Goal: Task Accomplishment & Management: Manage account settings

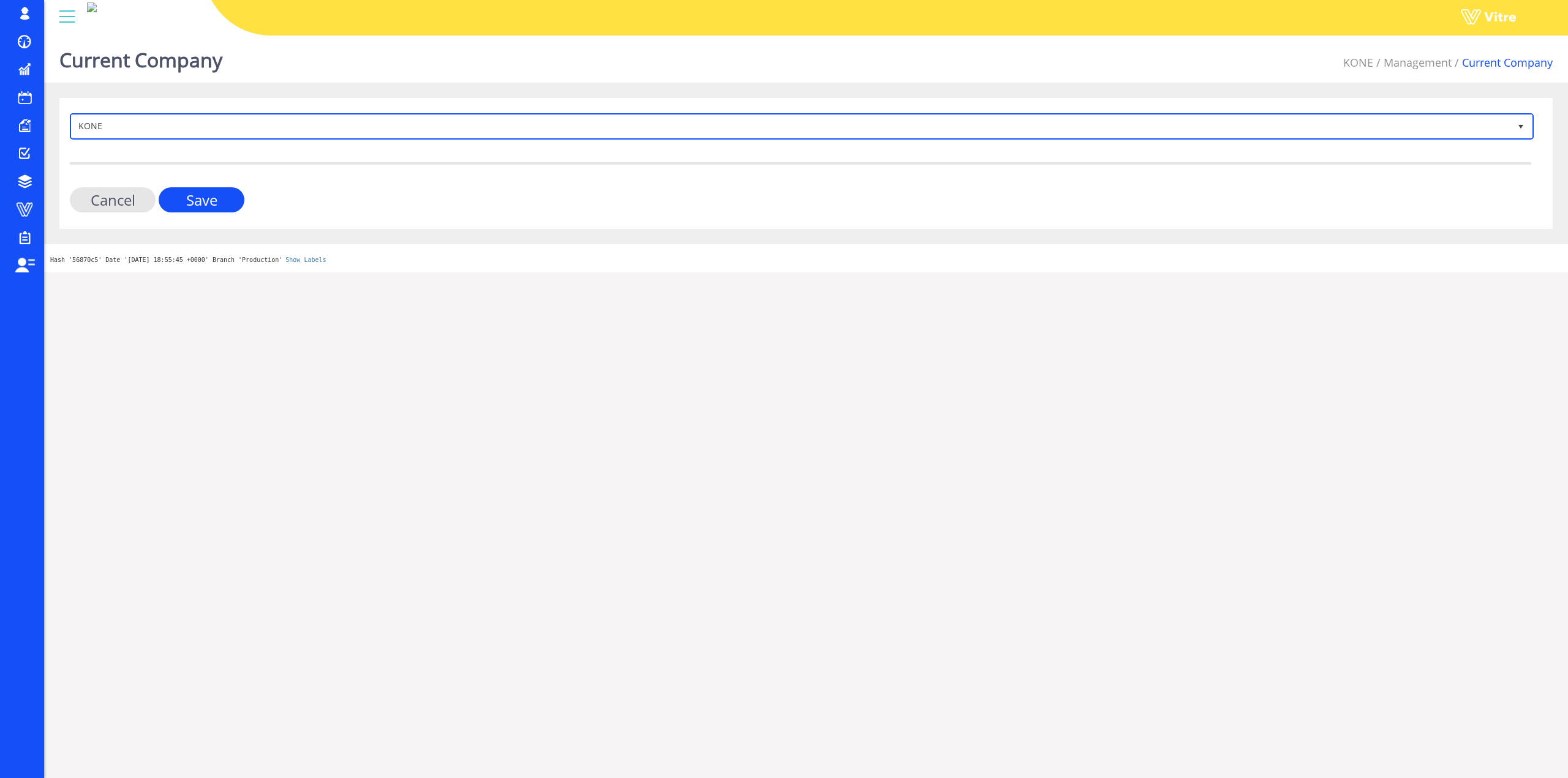
click at [278, 126] on span "KONE" at bounding box center [791, 126] width 1438 height 22
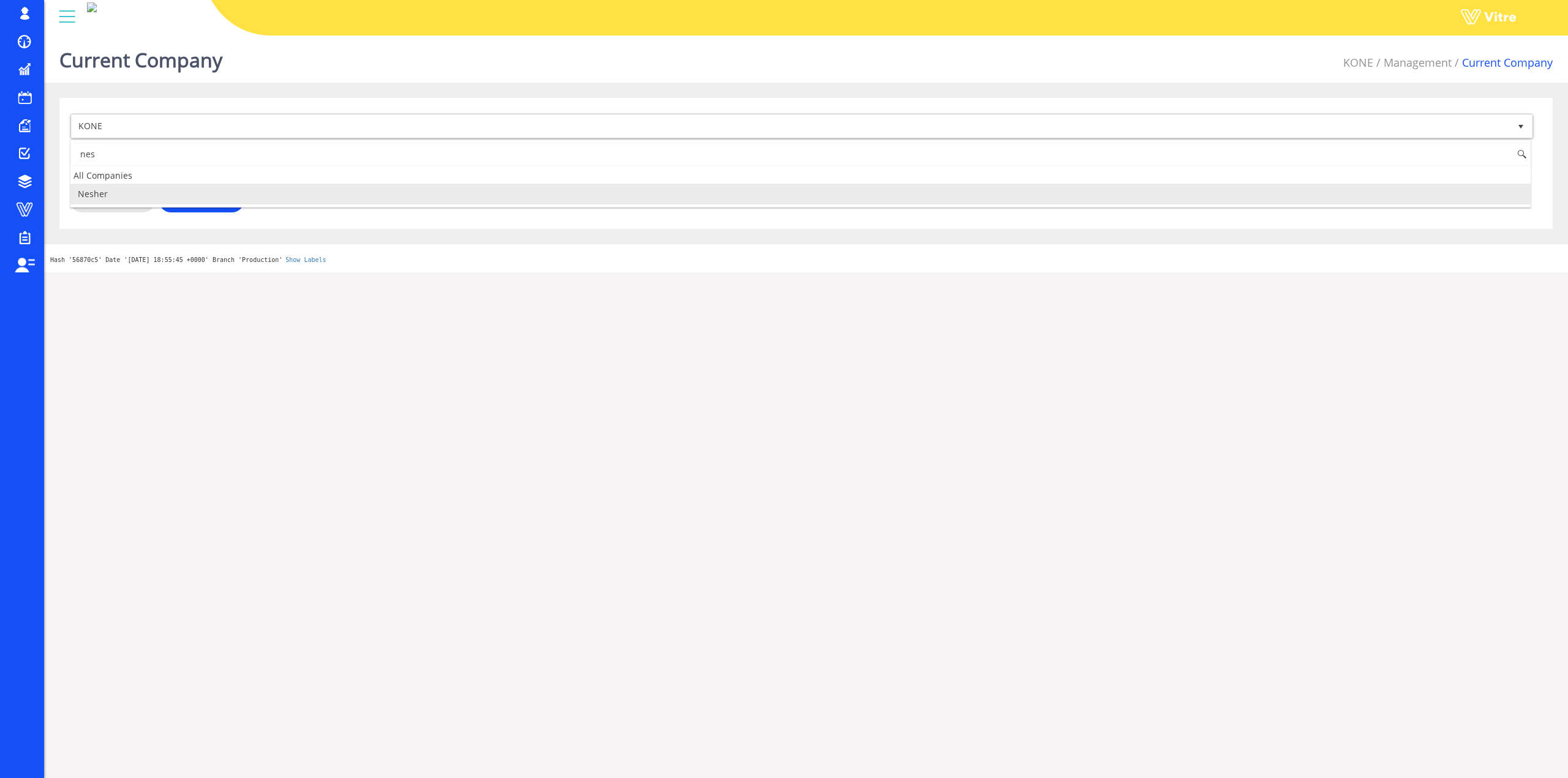
click at [155, 197] on li "Nesher" at bounding box center [801, 194] width 1461 height 21
type input "nes"
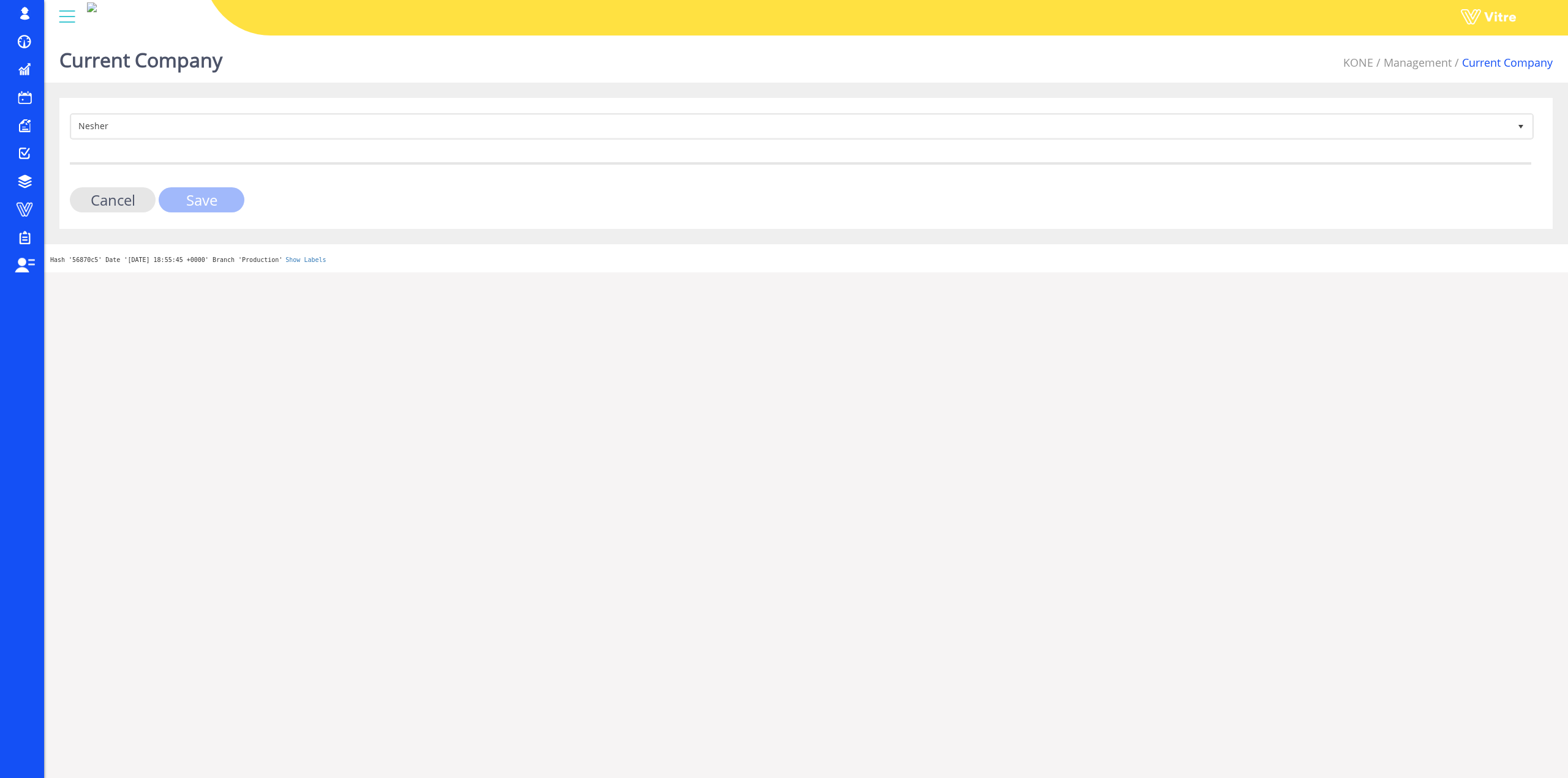
click at [183, 199] on input "Save" at bounding box center [201, 199] width 86 height 25
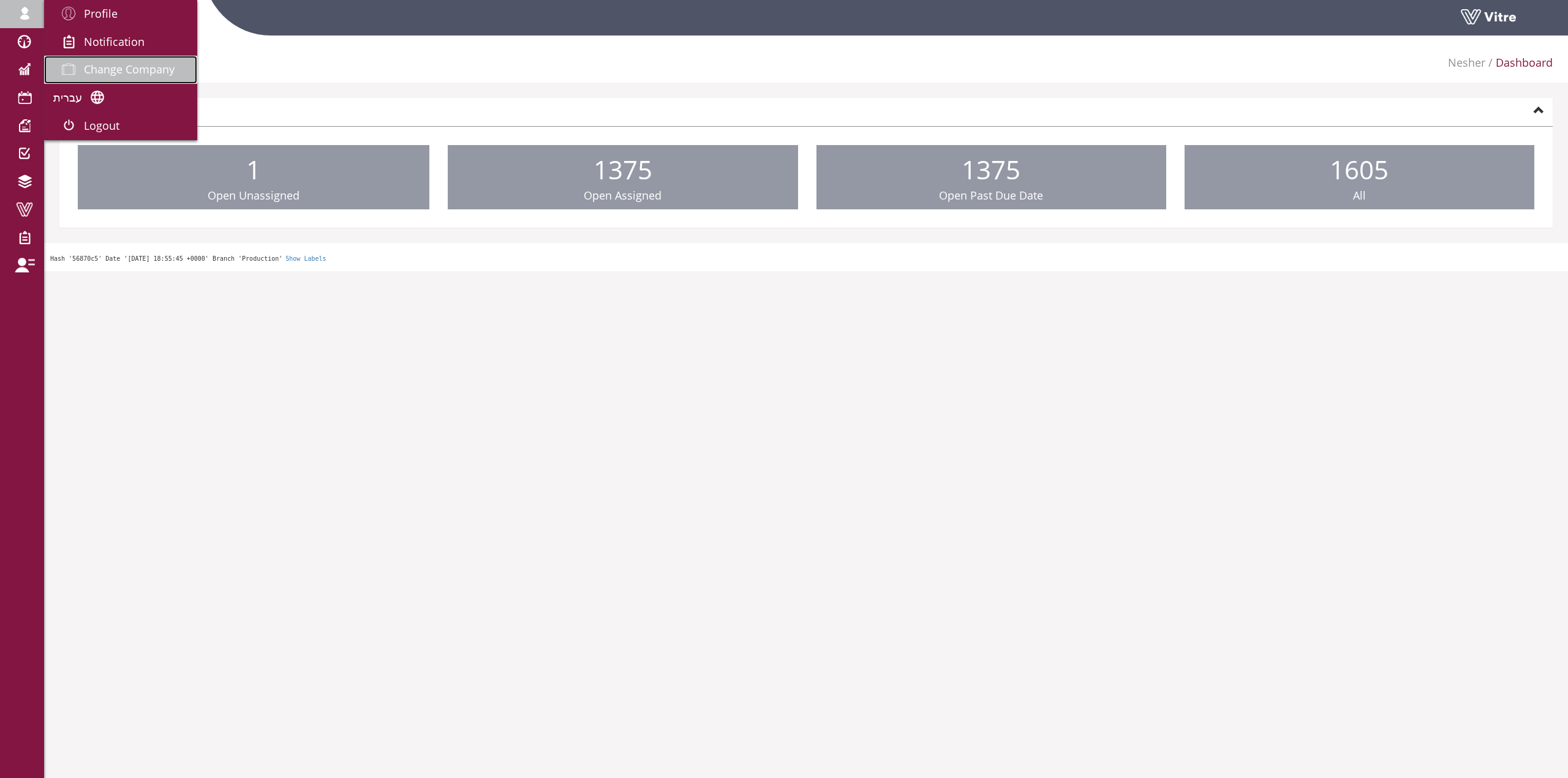
click at [123, 67] on span "Change Company" at bounding box center [130, 69] width 91 height 15
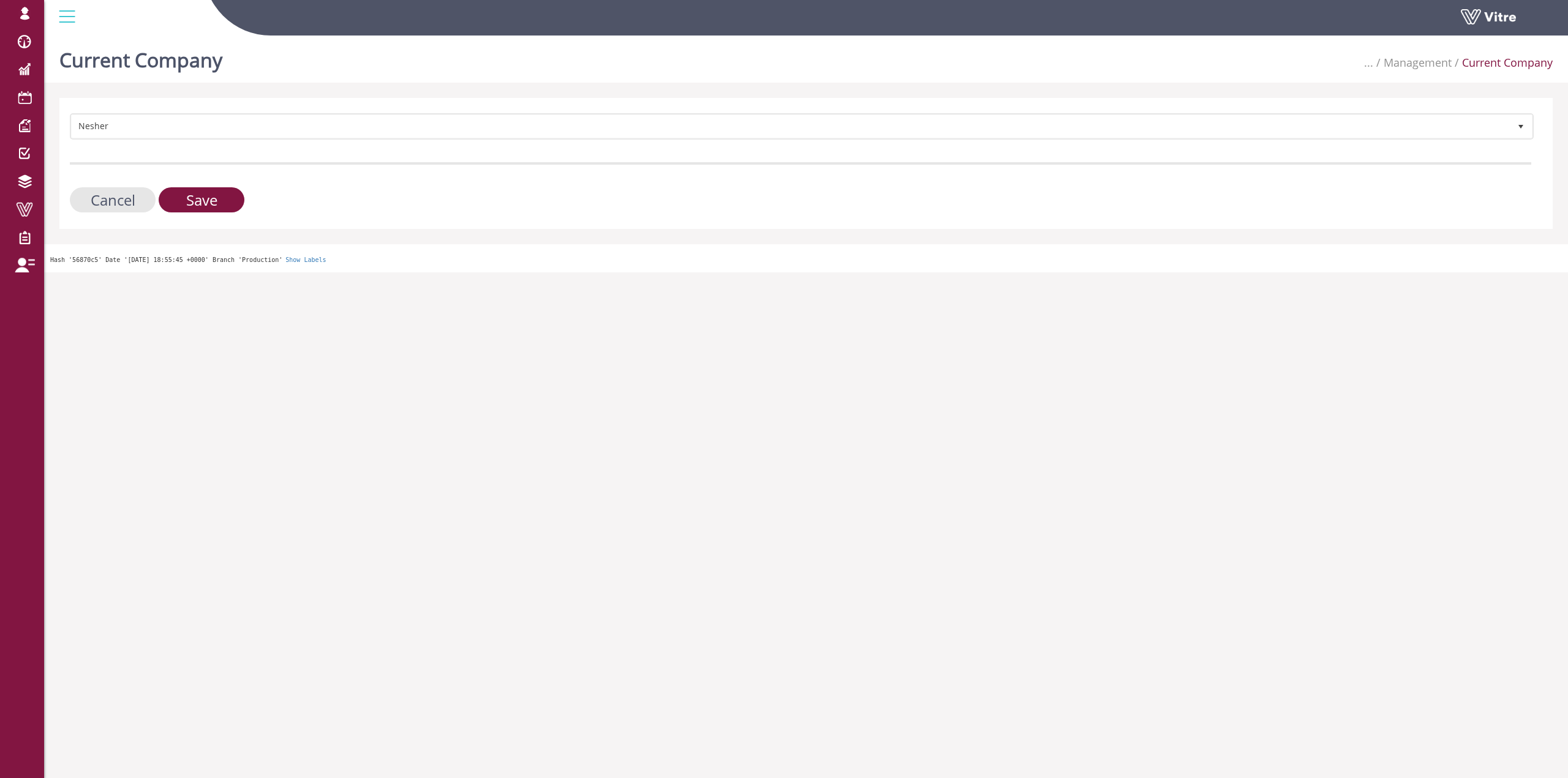
click at [209, 142] on form "Nesher 324 Cancel Save" at bounding box center [801, 163] width 1462 height 99
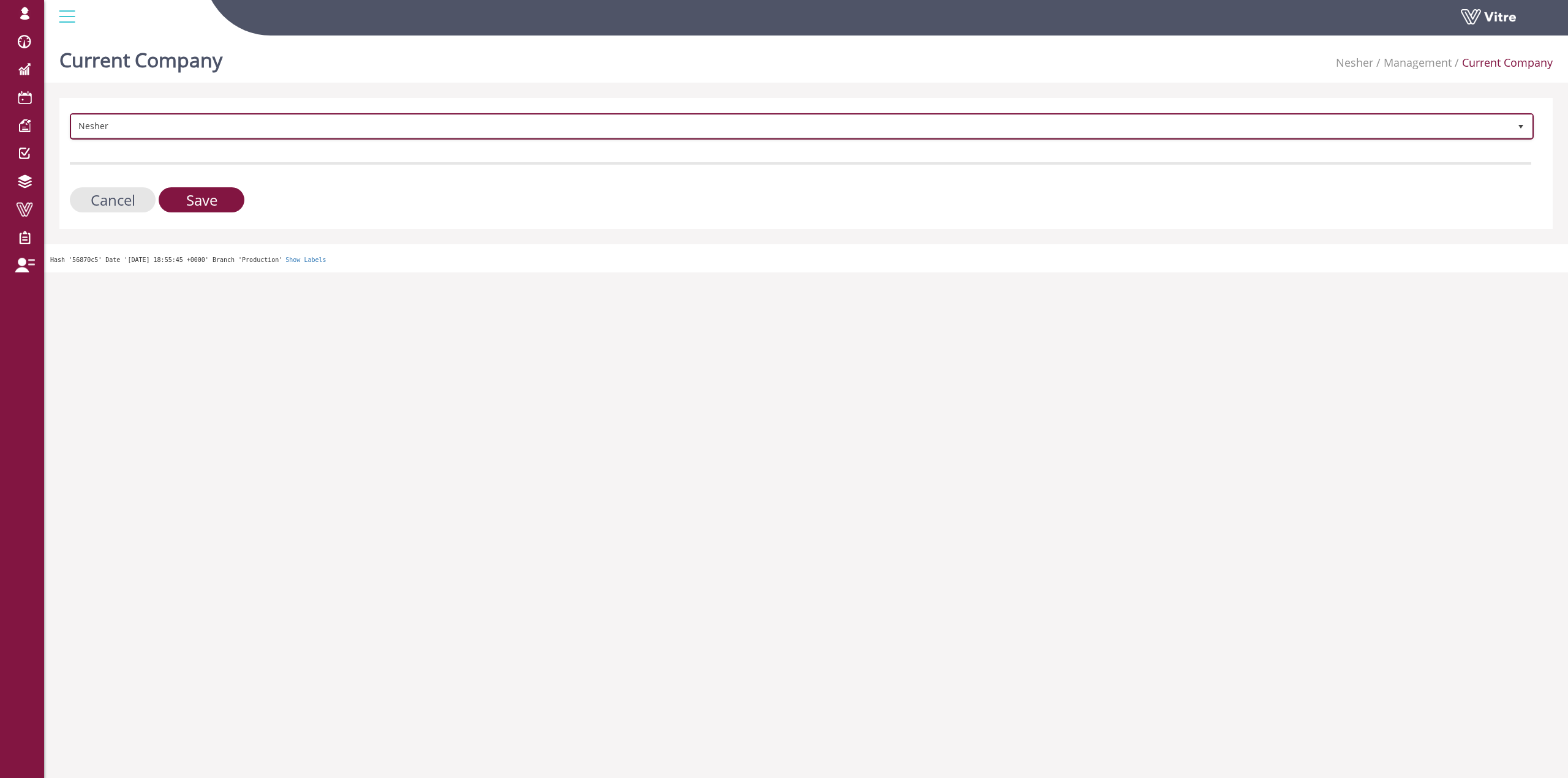
click at [214, 132] on span "Nesher" at bounding box center [791, 126] width 1438 height 22
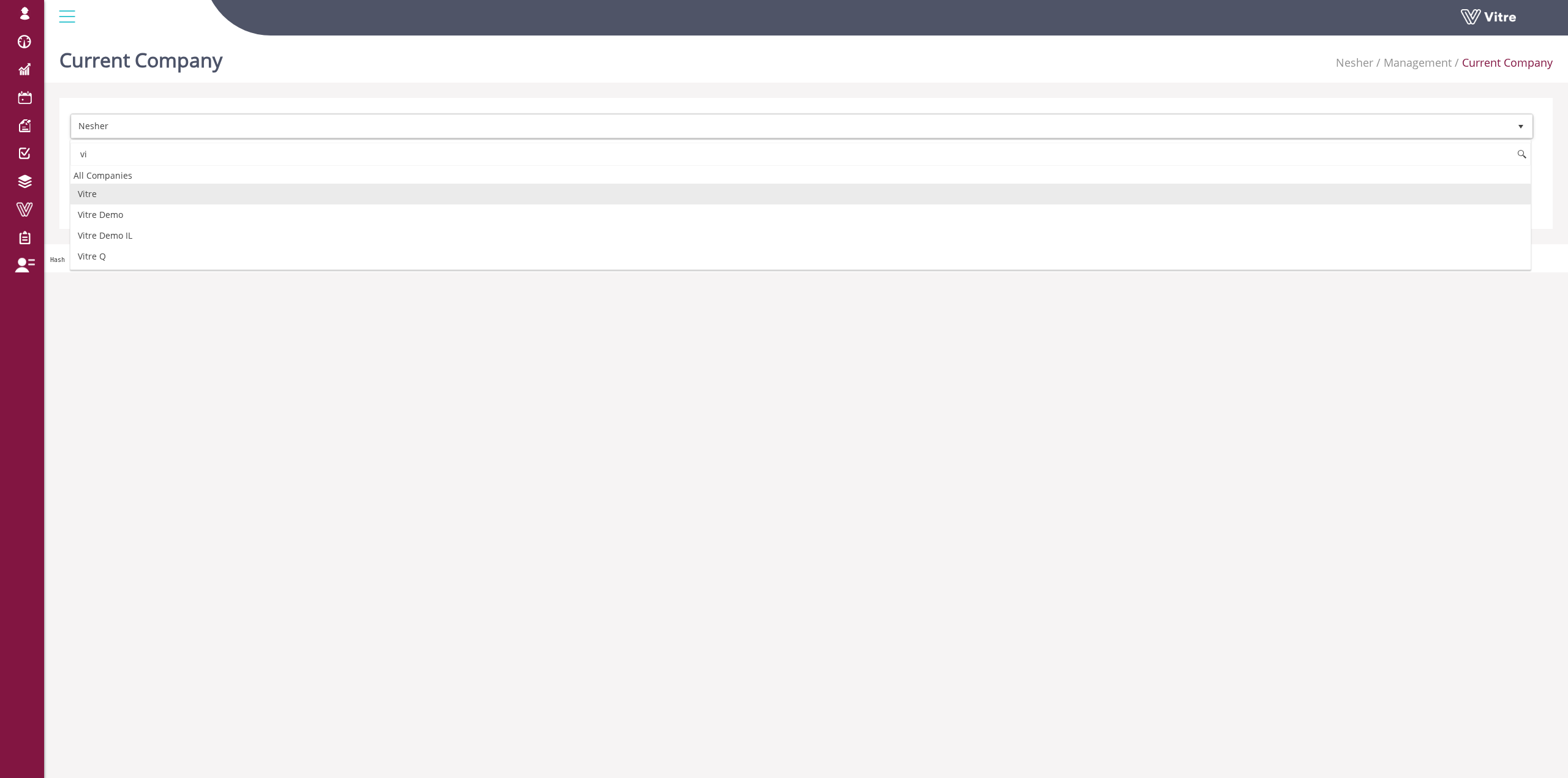
type input "v"
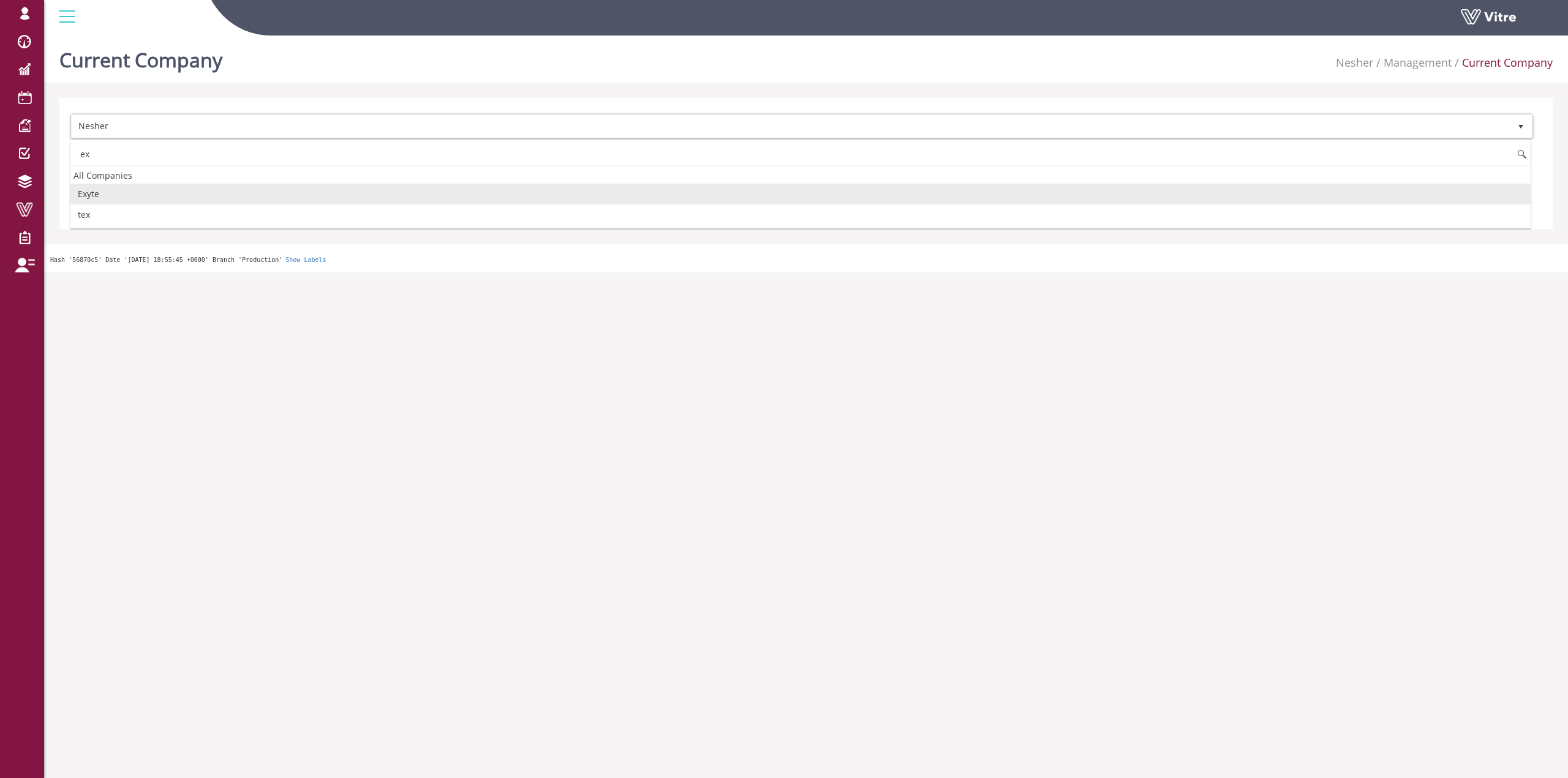
click at [118, 198] on li "Exyte" at bounding box center [801, 194] width 1461 height 21
type input "ex"
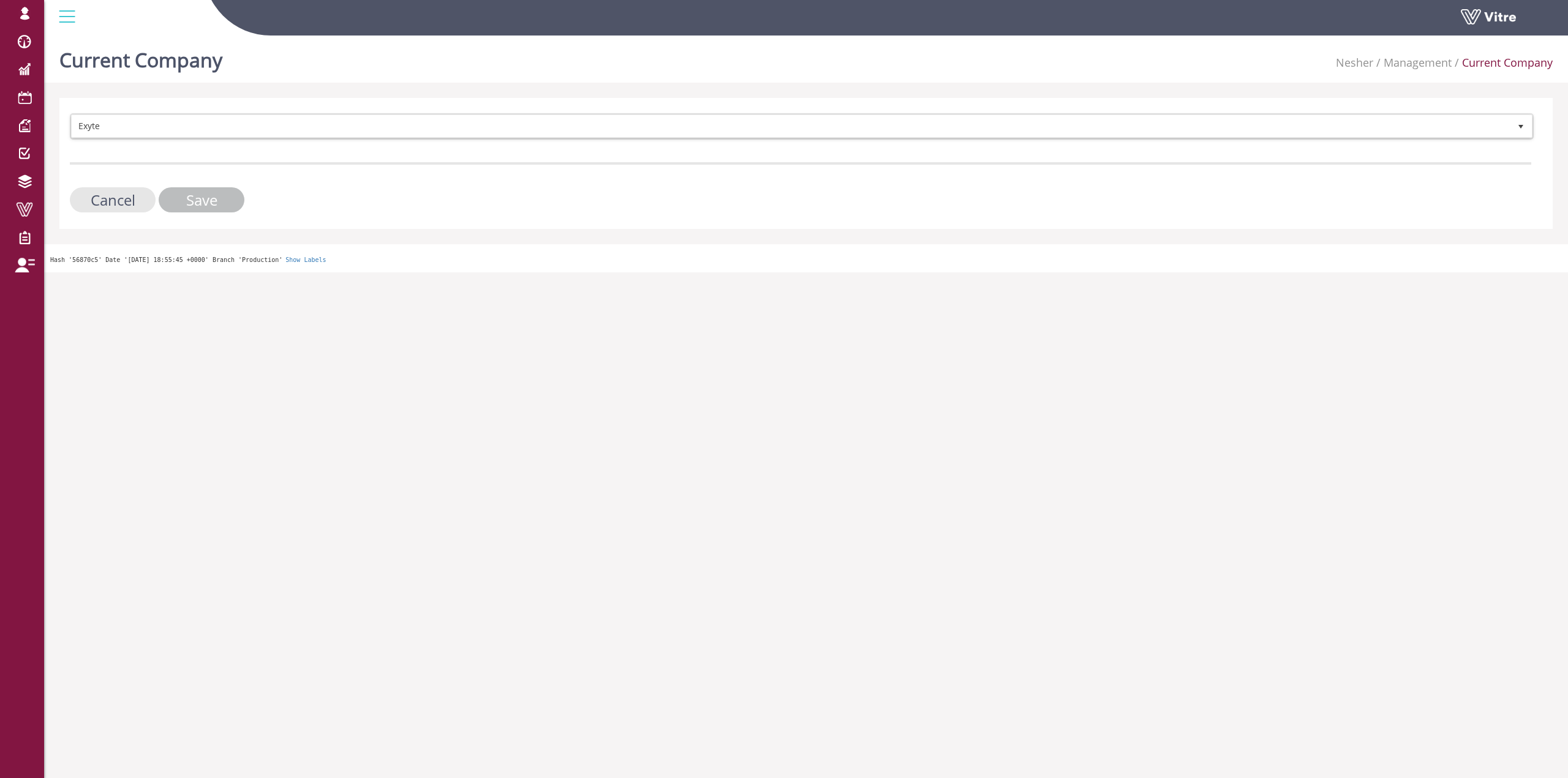
click at [234, 204] on input "Save" at bounding box center [201, 199] width 86 height 25
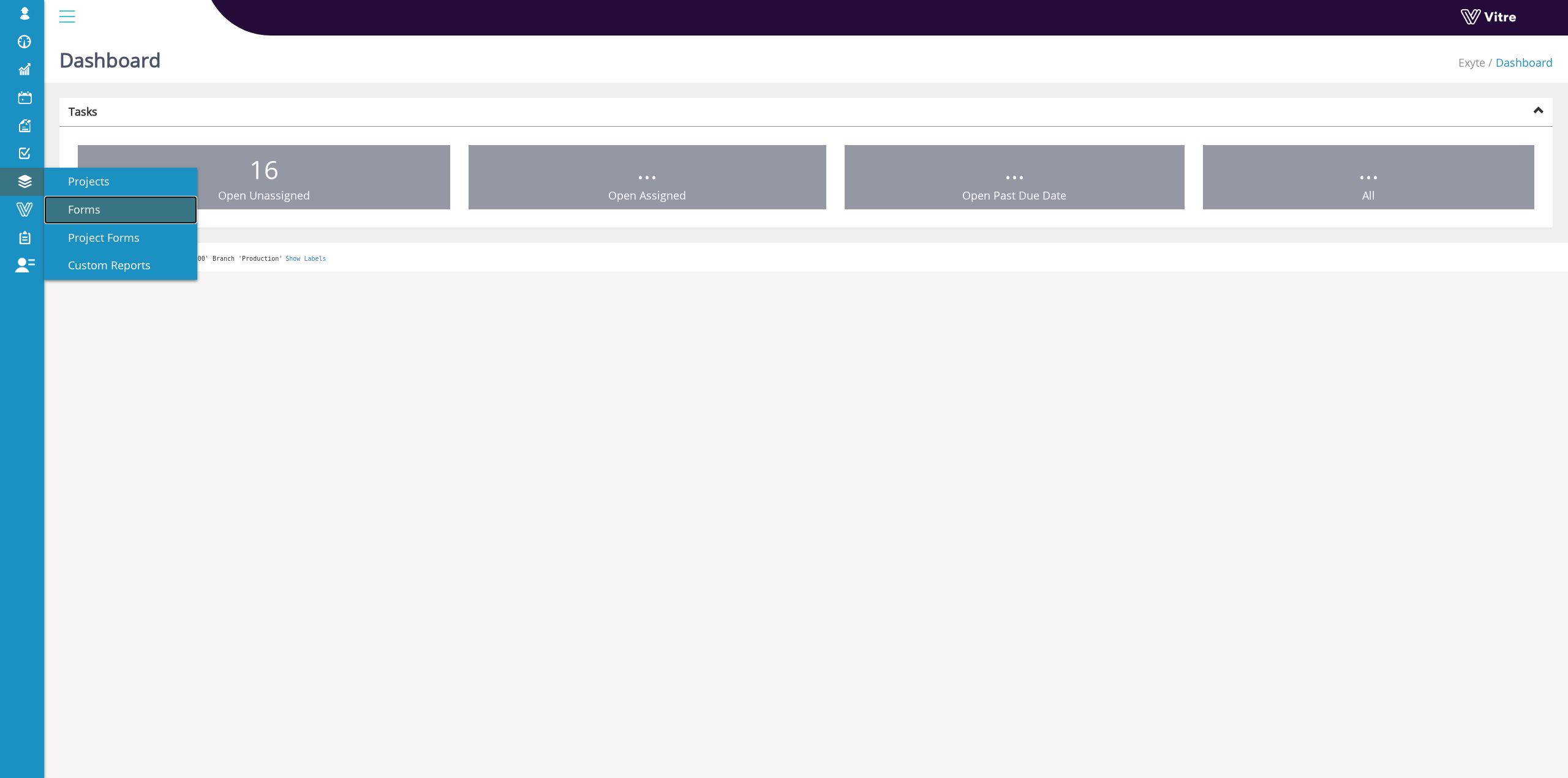
click at [91, 210] on span "Forms" at bounding box center [77, 209] width 47 height 15
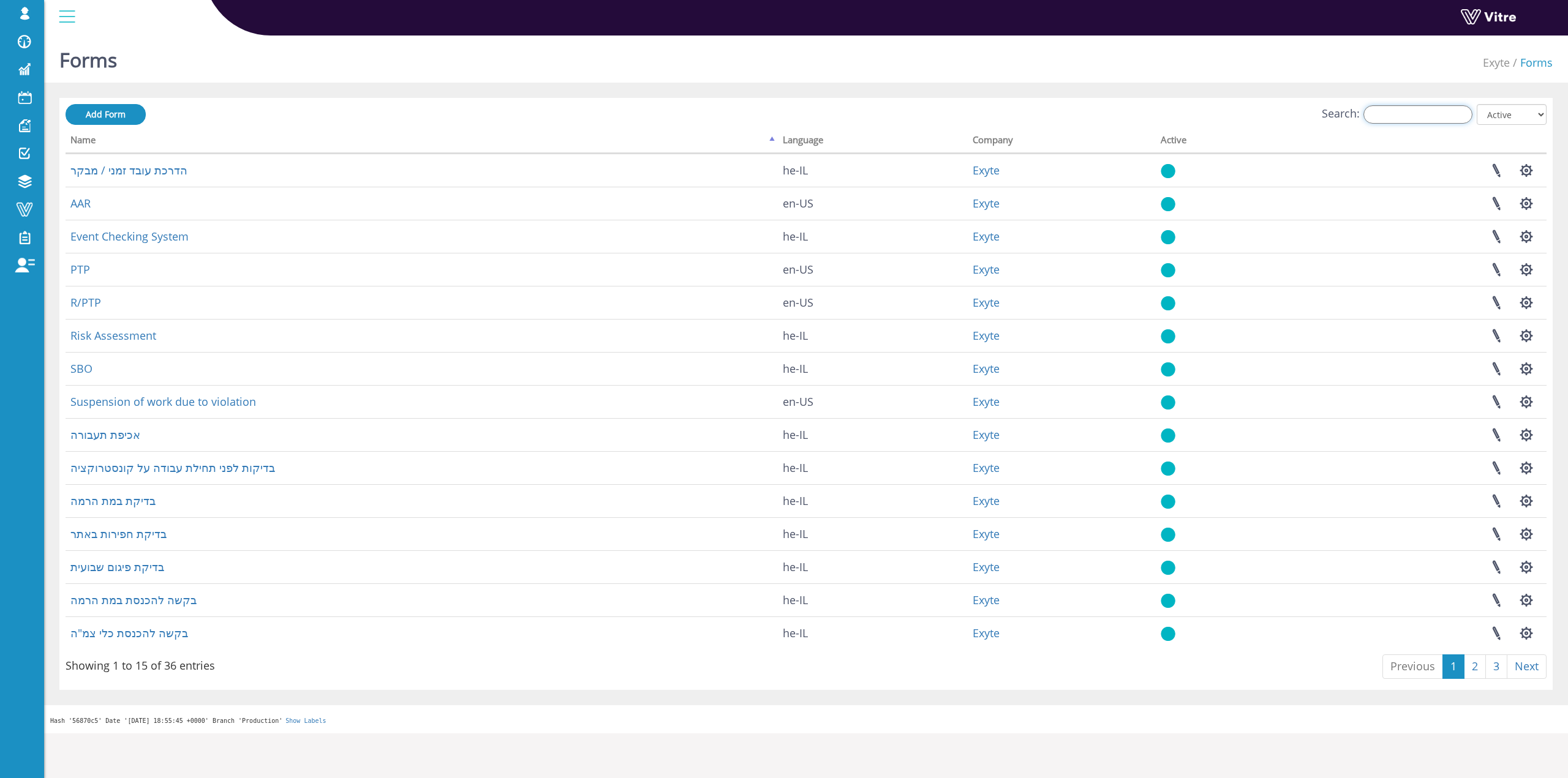
click at [1428, 117] on input "Search:" at bounding box center [1418, 115] width 109 height 18
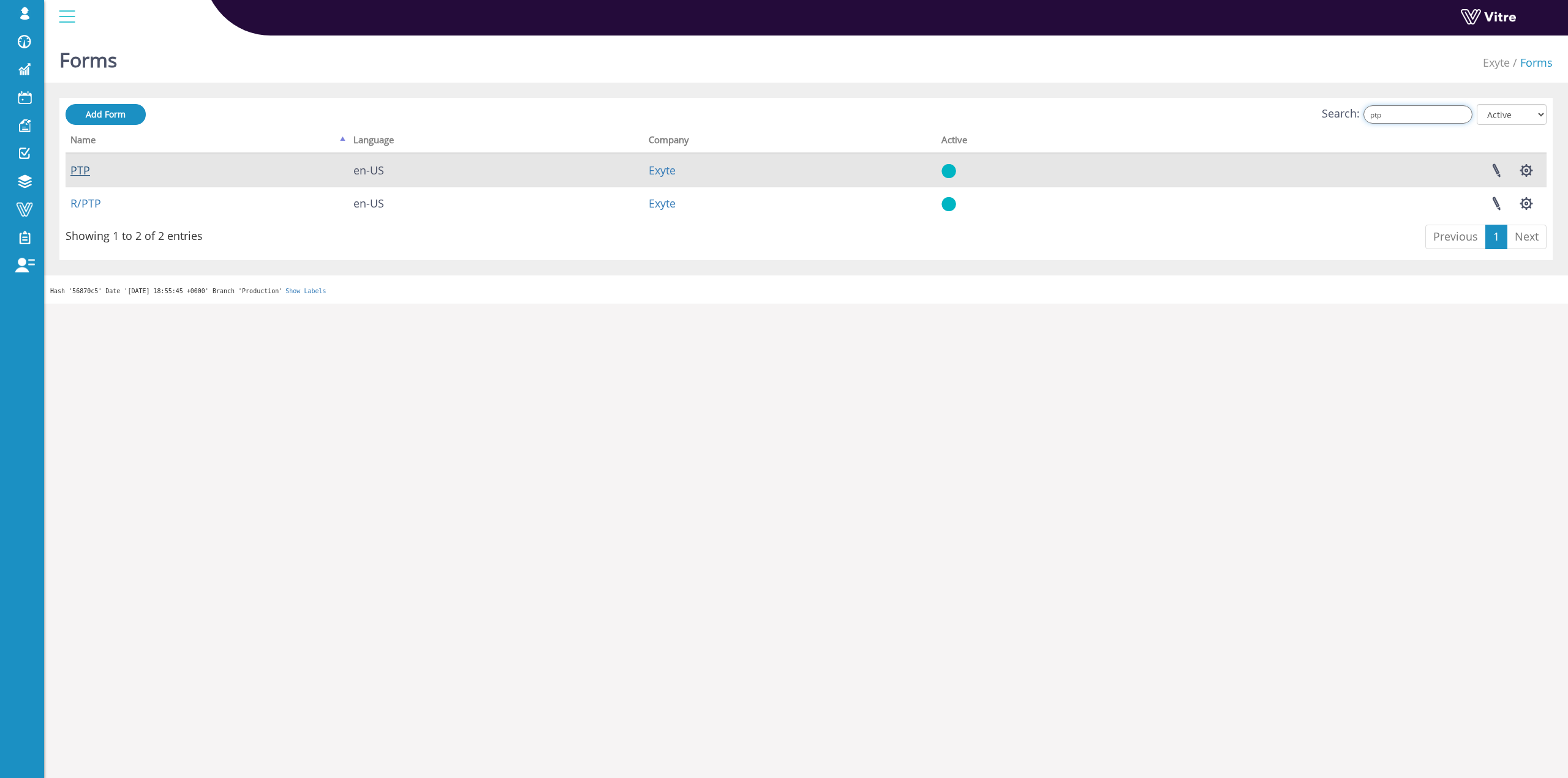
type input "ptp"
click at [74, 174] on link "PTP" at bounding box center [80, 170] width 20 height 15
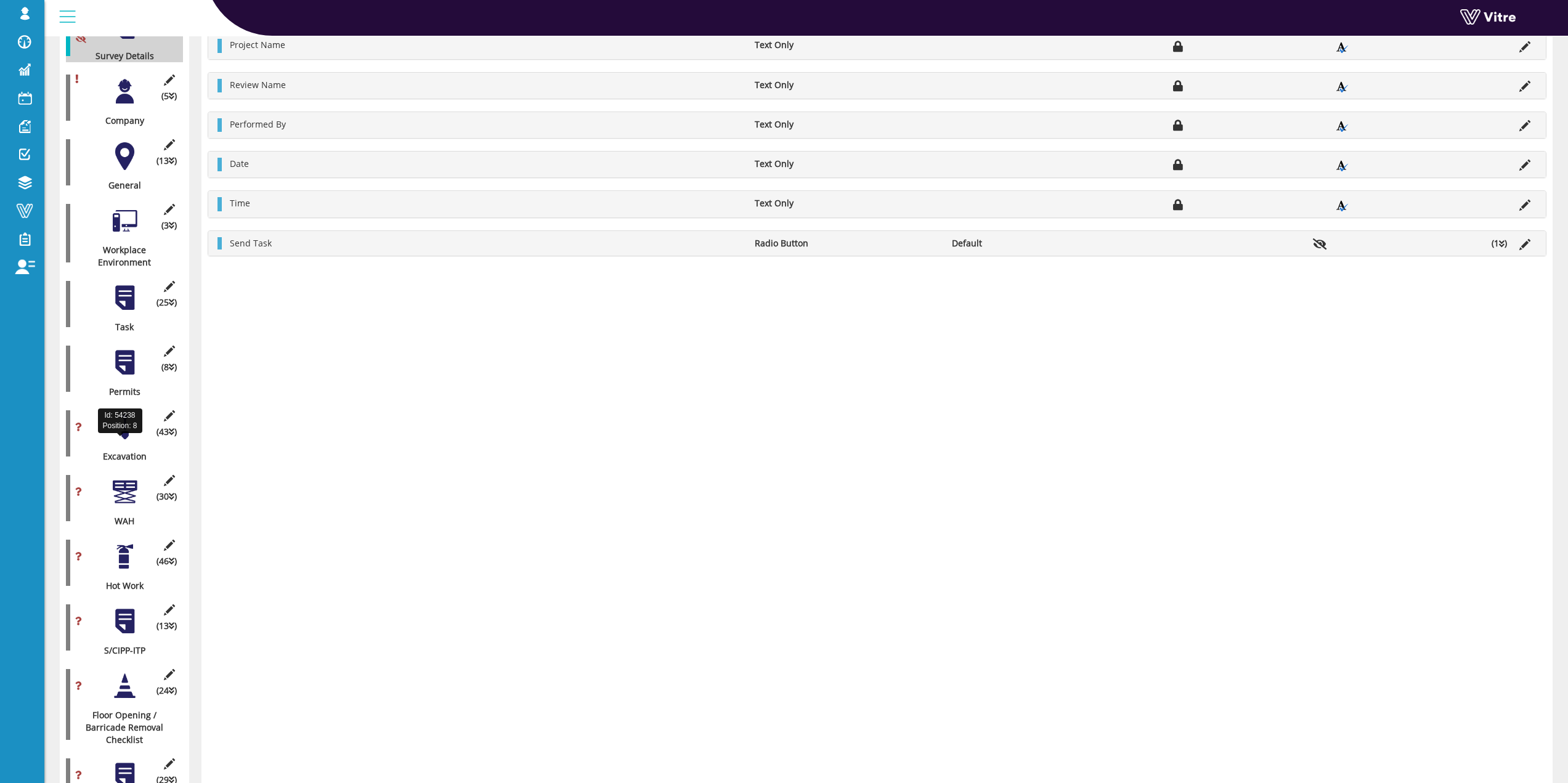
scroll to position [370, 0]
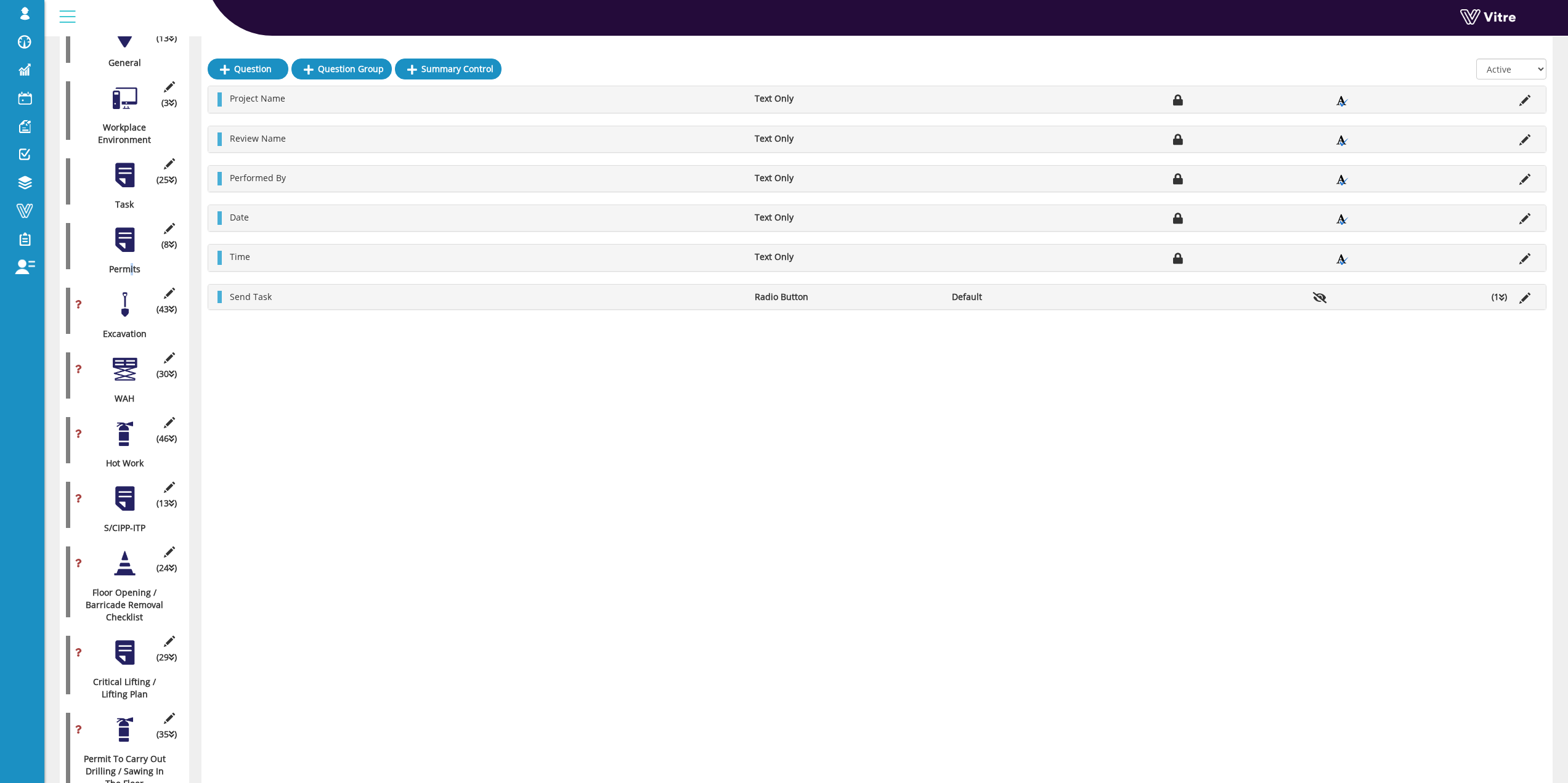
click at [132, 245] on div "(8 ) Permits" at bounding box center [125, 246] width 117 height 59
click at [128, 239] on div at bounding box center [125, 240] width 28 height 28
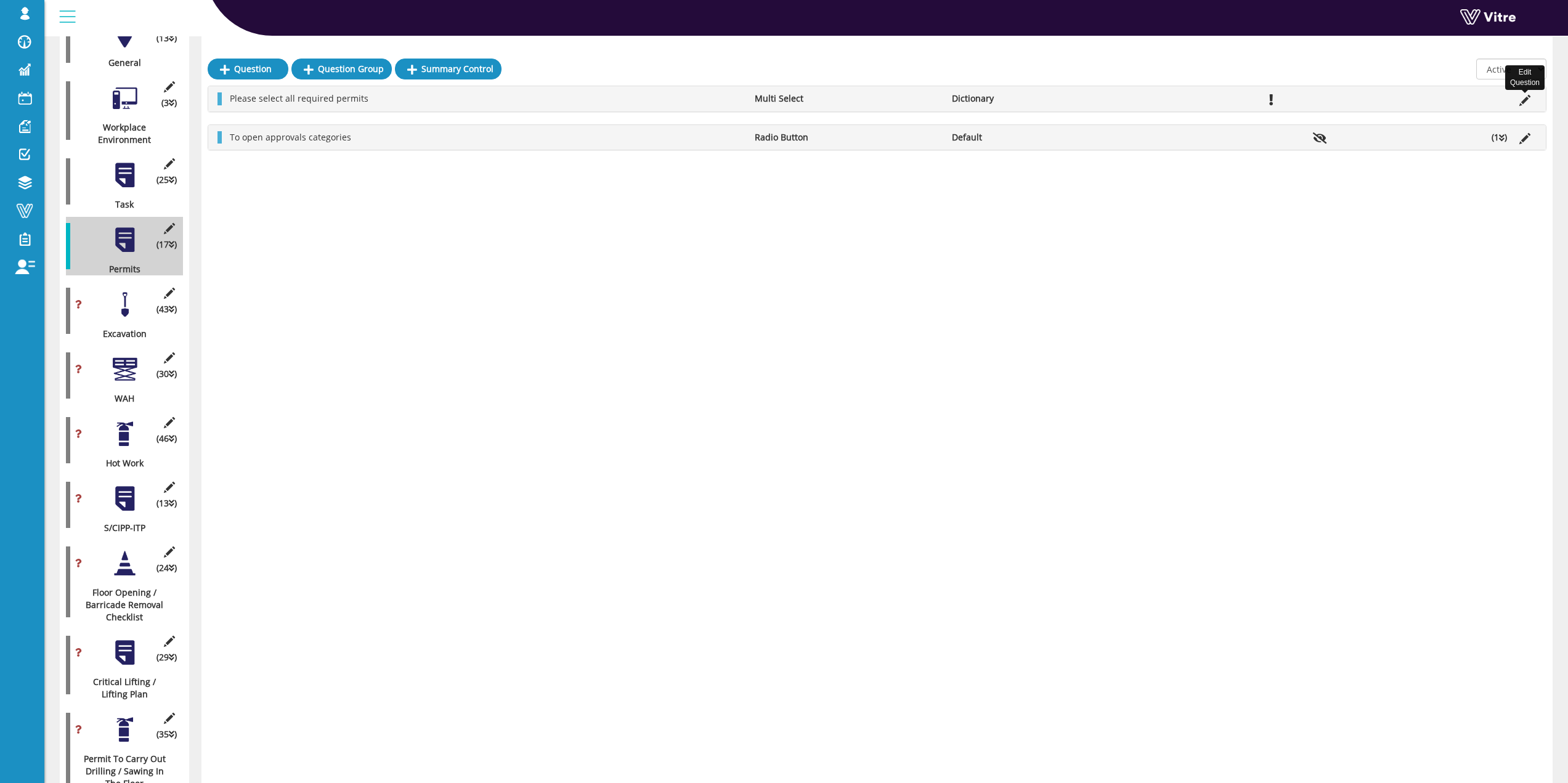
click at [1525, 104] on icon at bounding box center [1525, 101] width 11 height 11
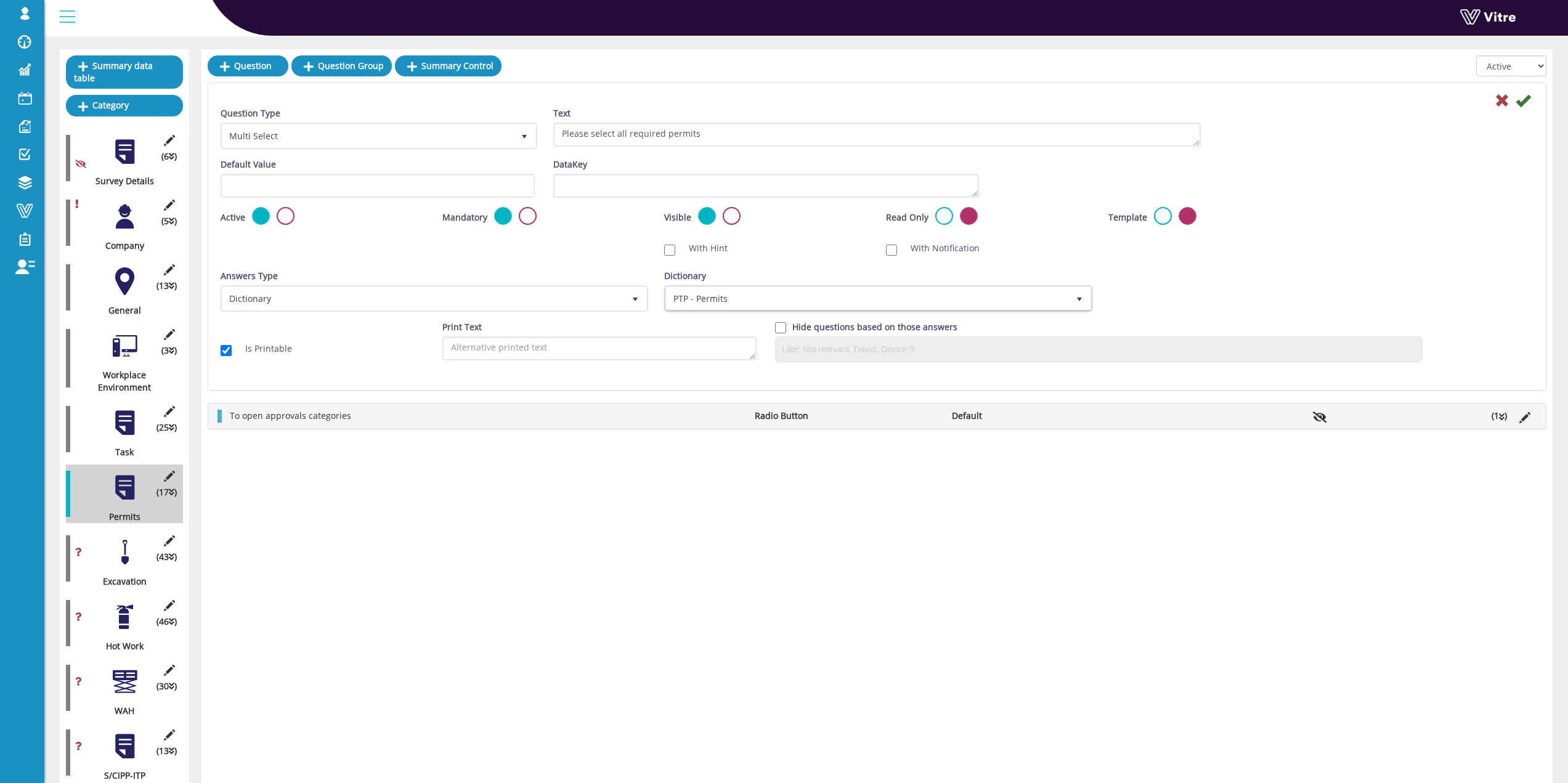
scroll to position [62, 0]
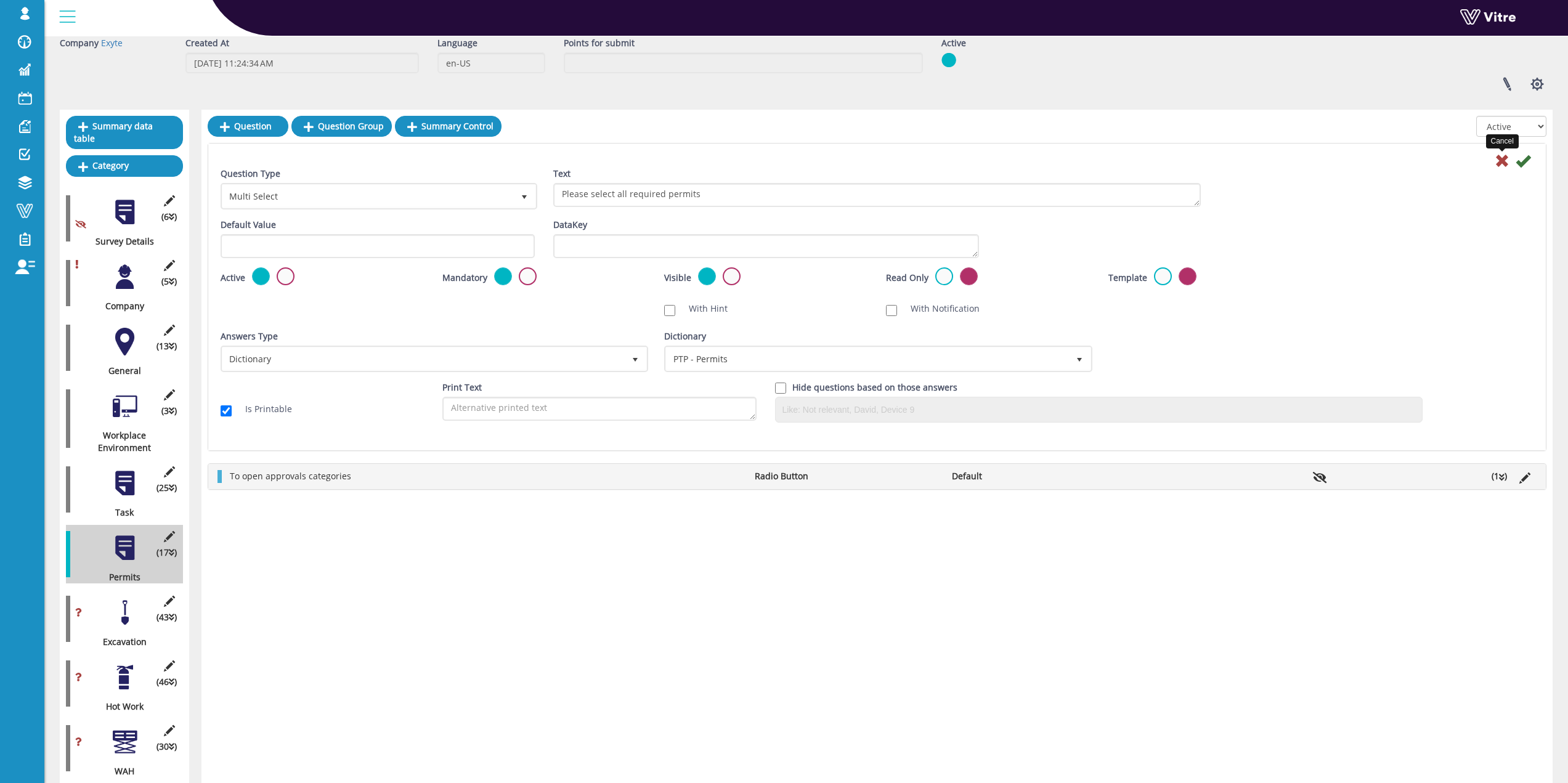
click at [1496, 157] on icon at bounding box center [1503, 161] width 15 height 15
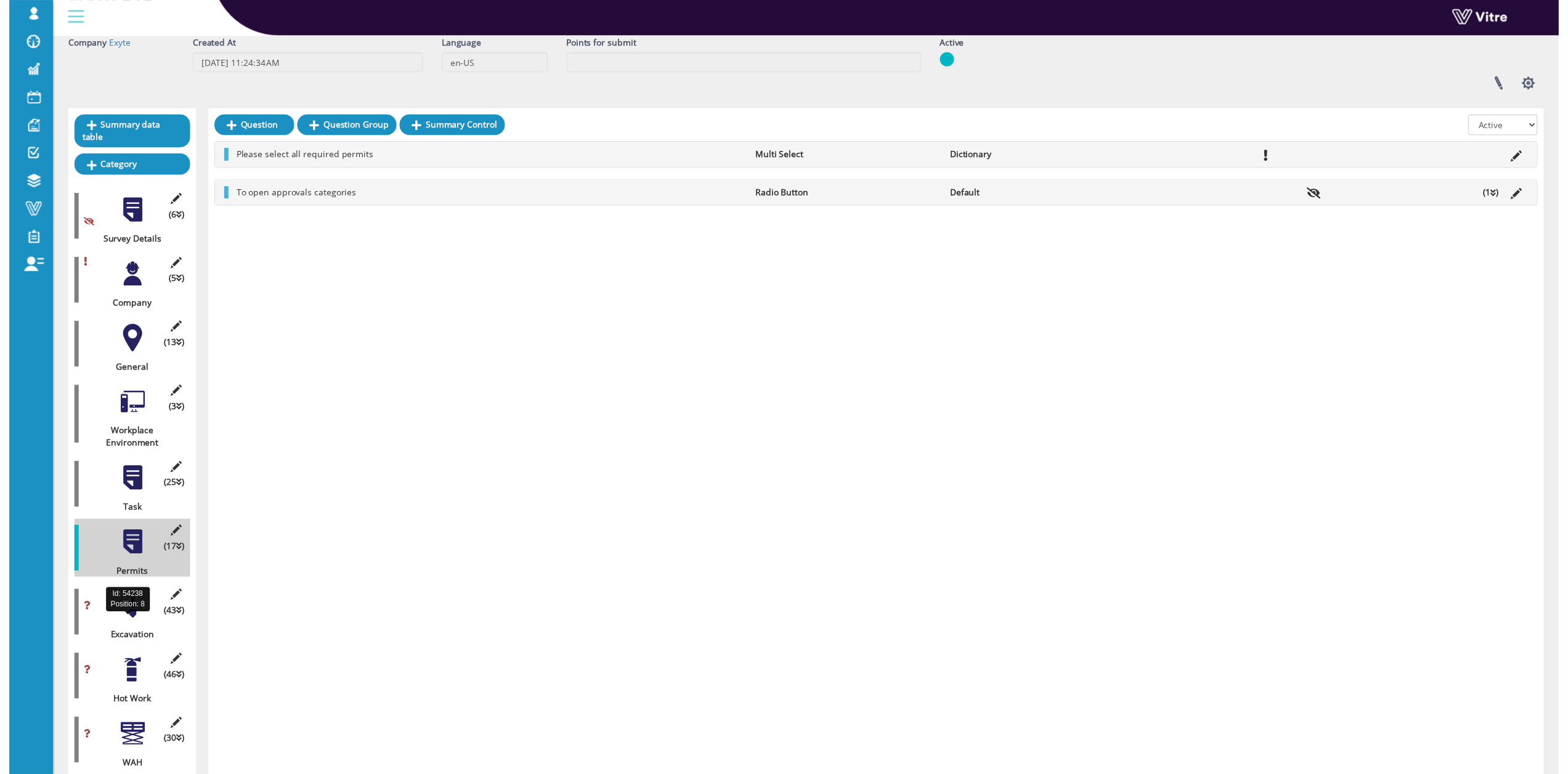
scroll to position [124, 0]
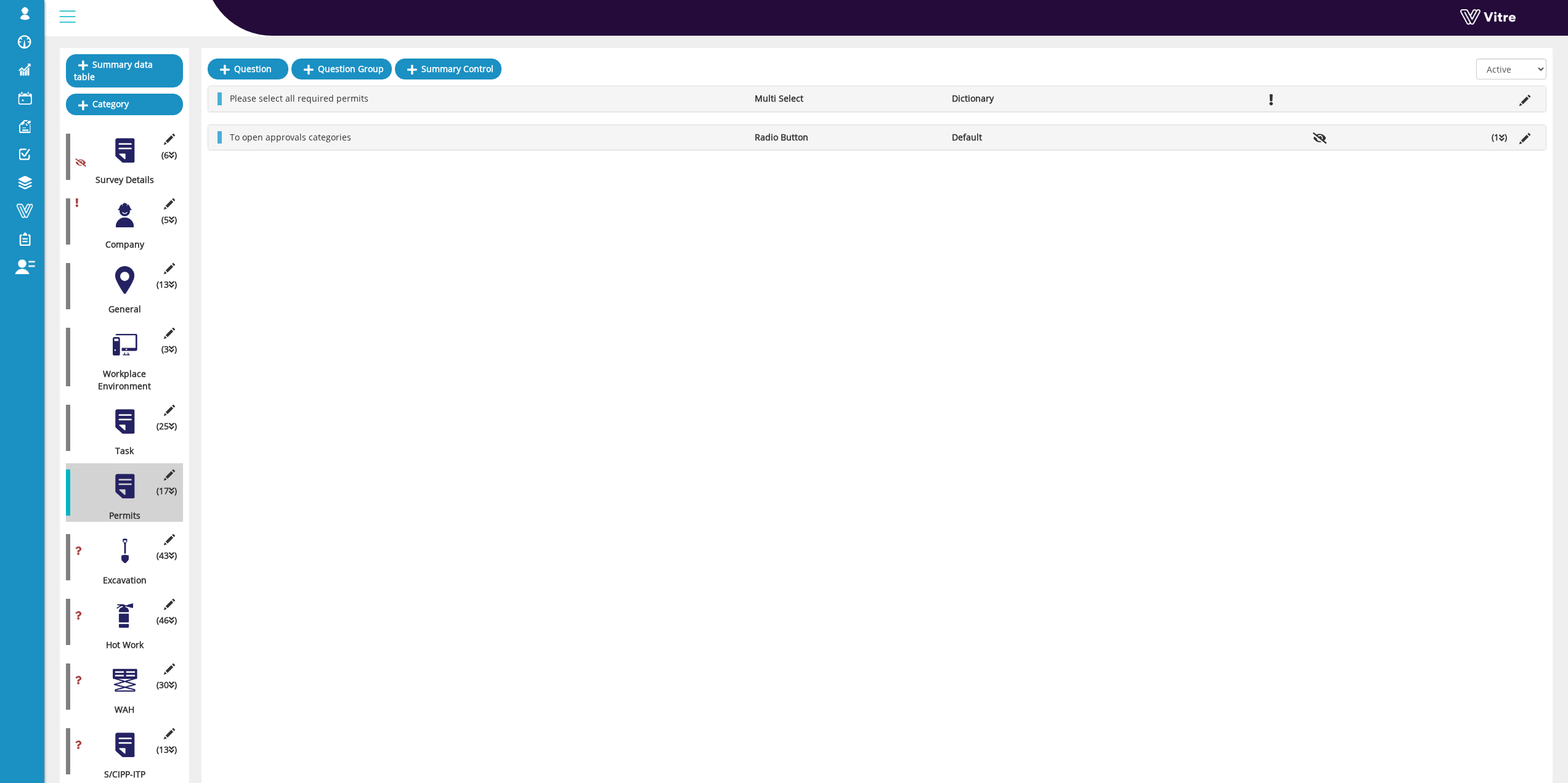
click at [126, 606] on div at bounding box center [125, 616] width 28 height 28
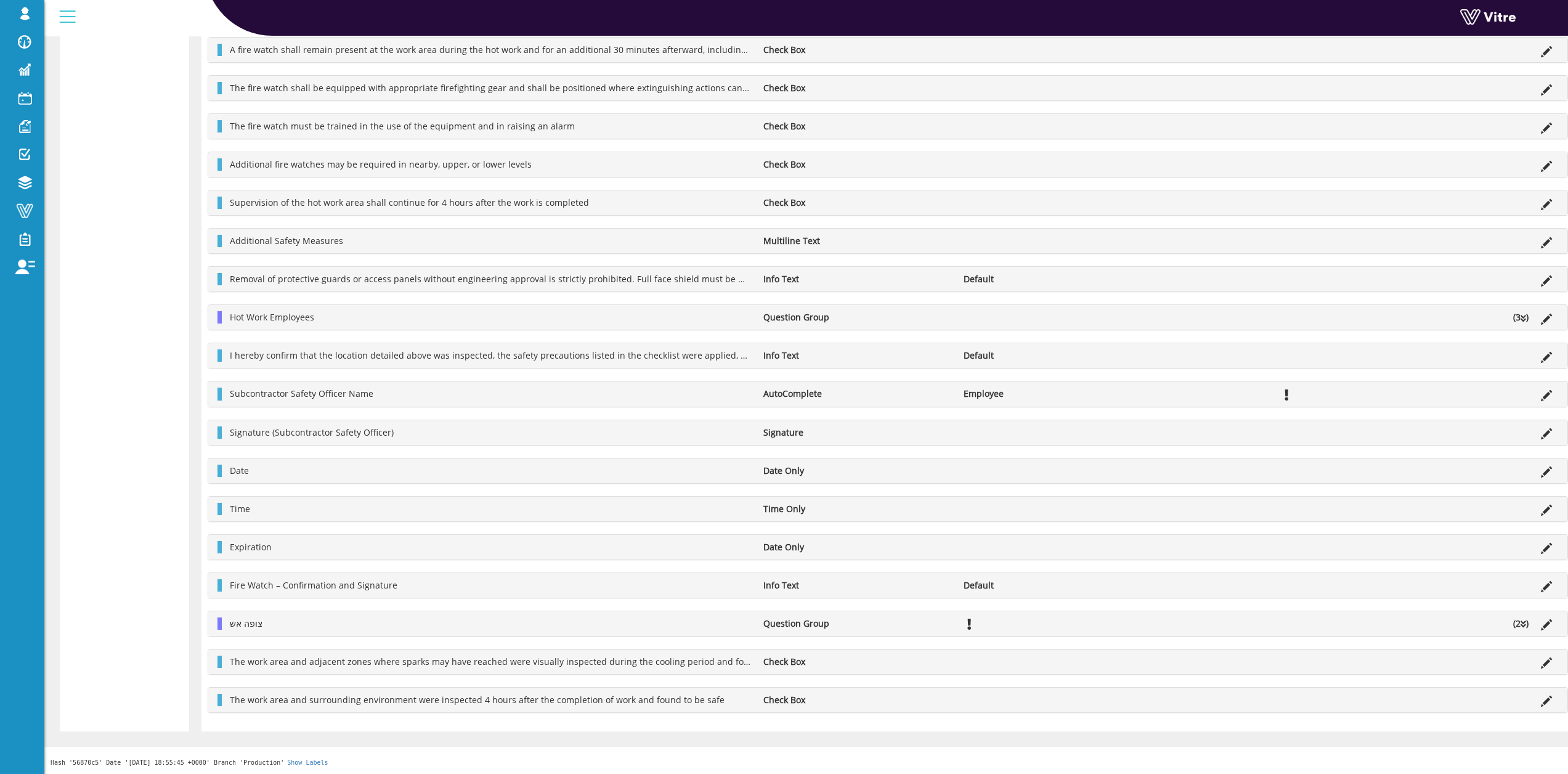
scroll to position [3542, 0]
click at [1515, 621] on li "(2 )" at bounding box center [1521, 623] width 28 height 12
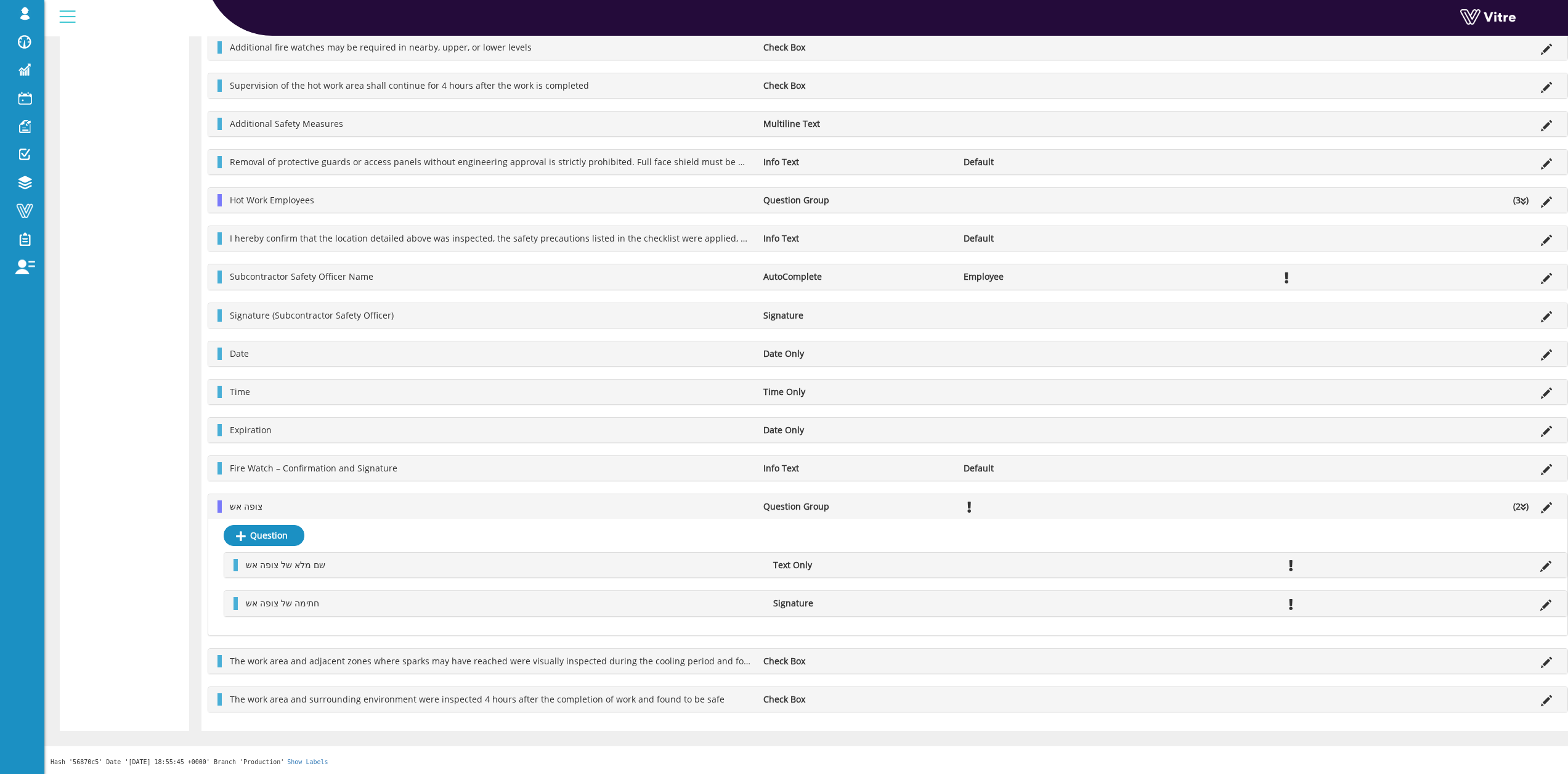
scroll to position [3580, 0]
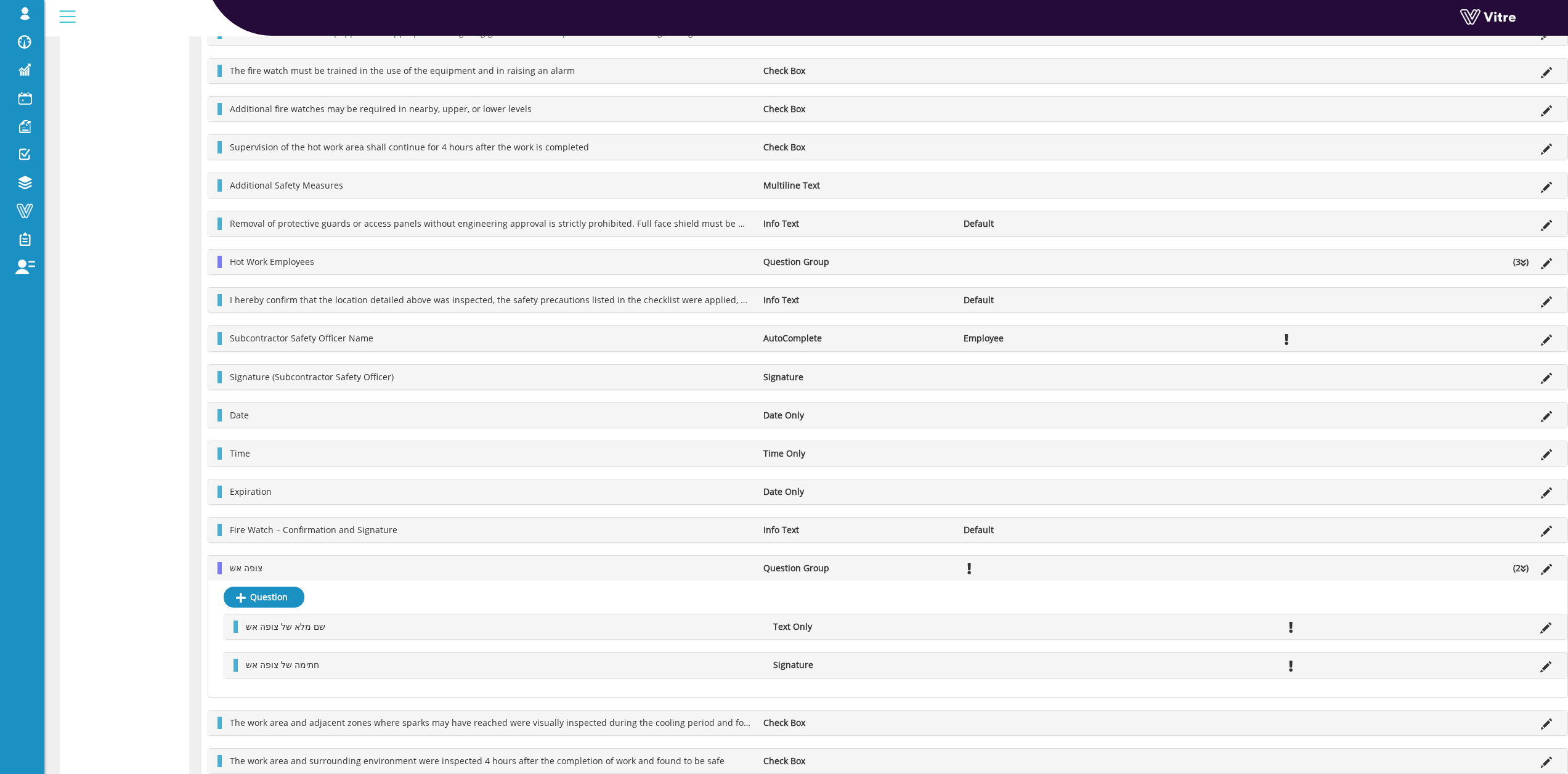
click at [1521, 259] on icon at bounding box center [1524, 263] width 6 height 9
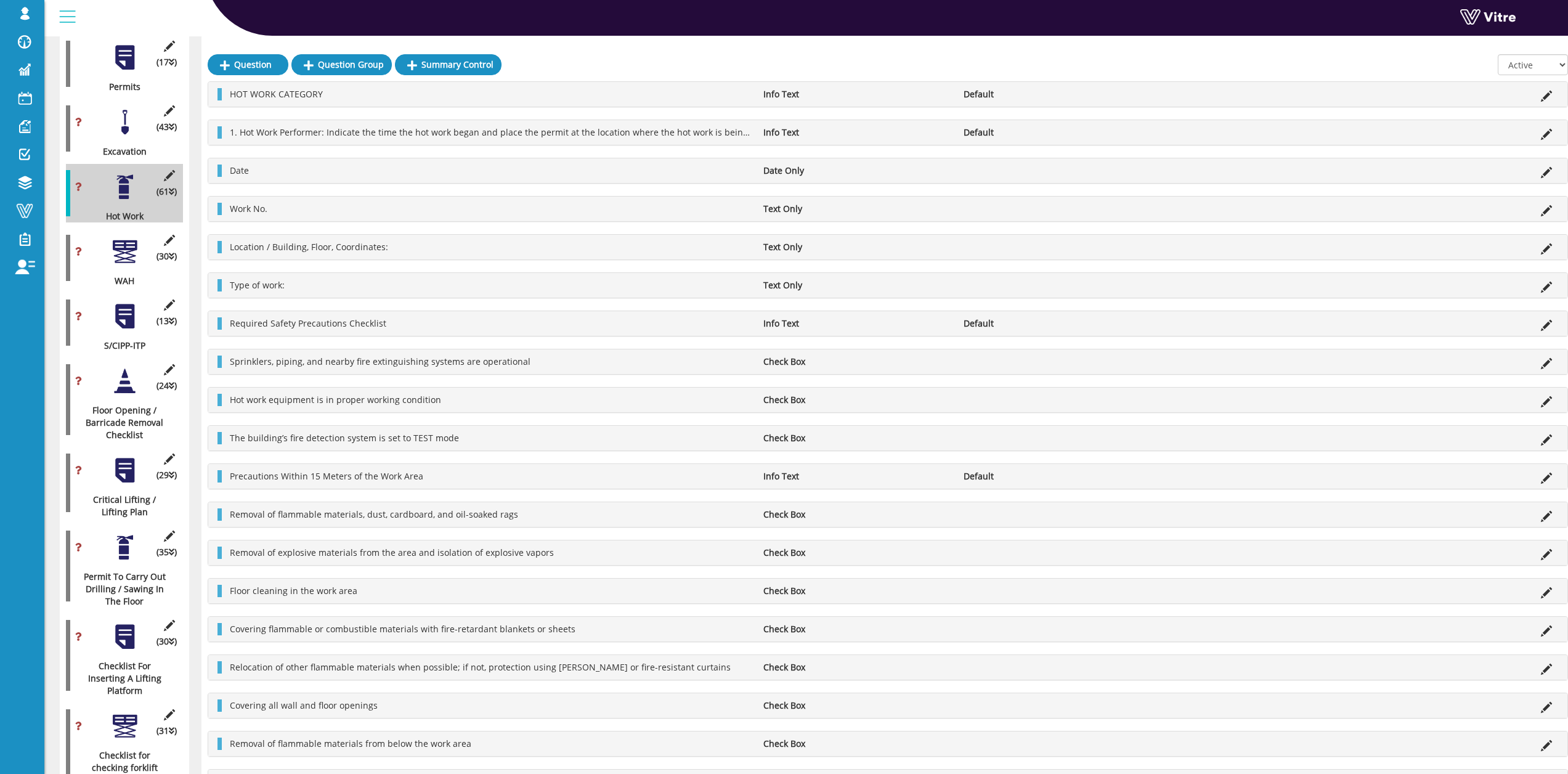
scroll to position [490, 0]
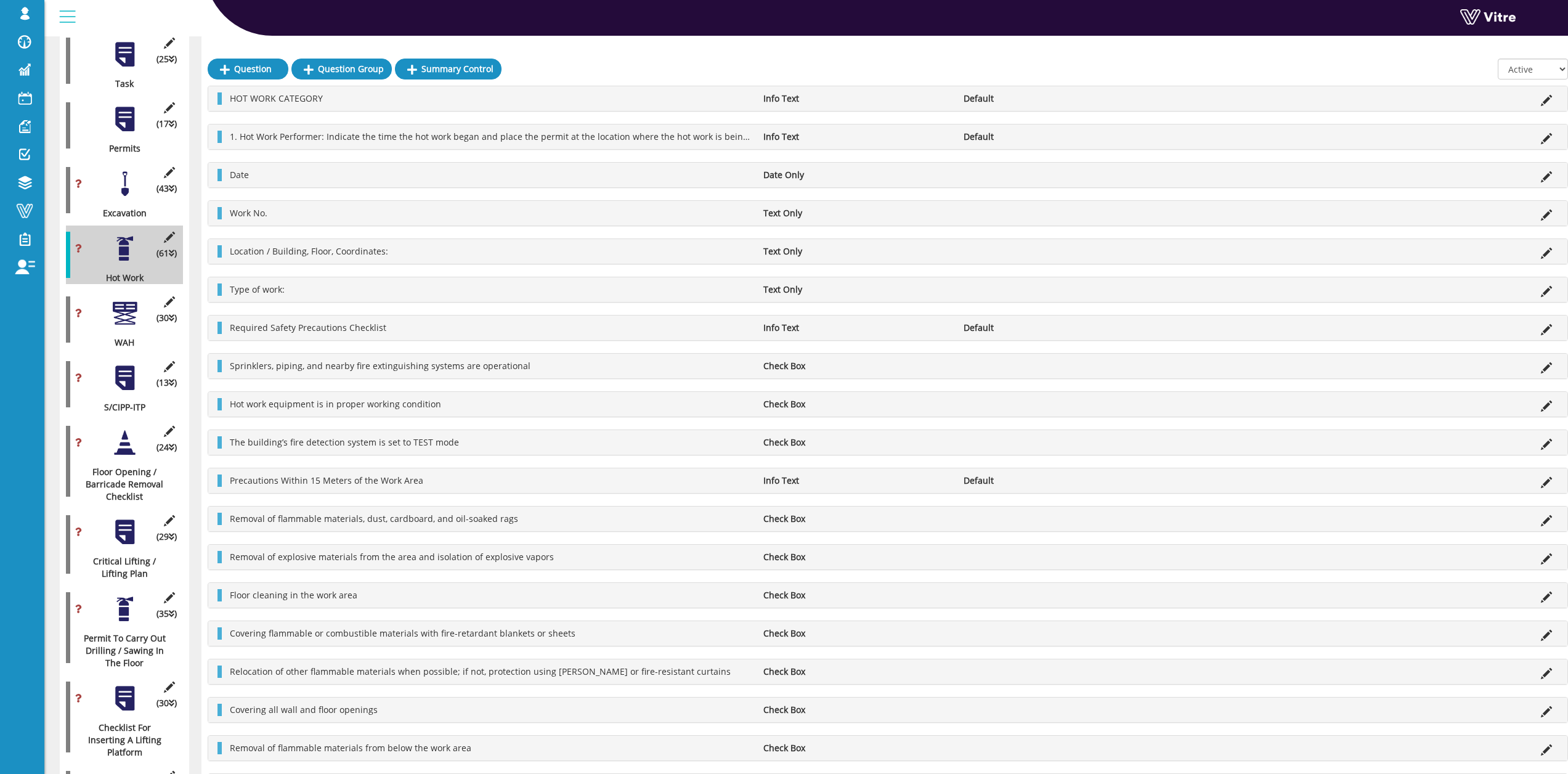
drag, startPoint x: 69, startPoint y: 244, endPoint x: 73, endPoint y: 229, distance: 15.5
click at [128, 300] on div at bounding box center [125, 313] width 28 height 28
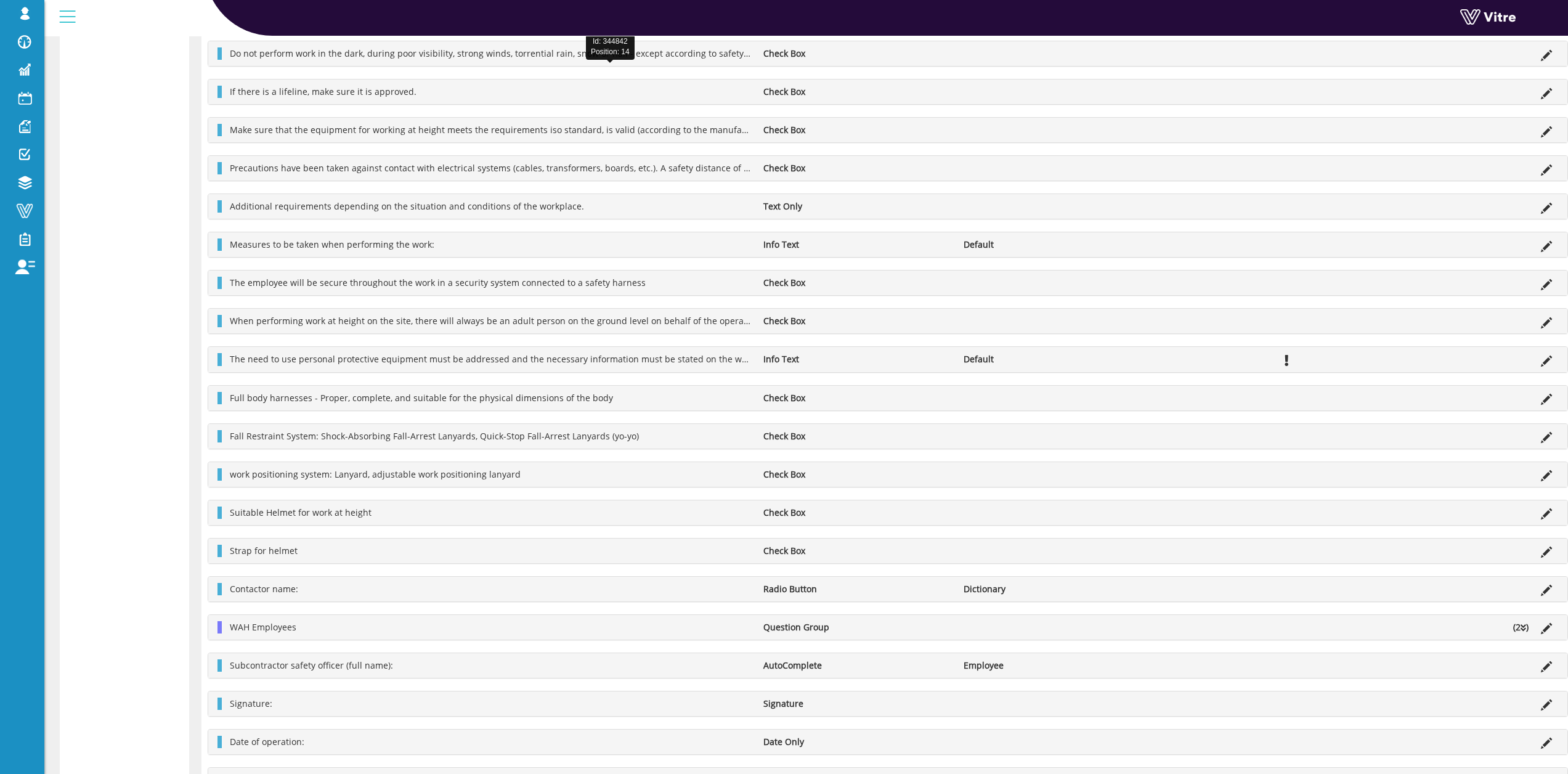
scroll to position [2916, 0]
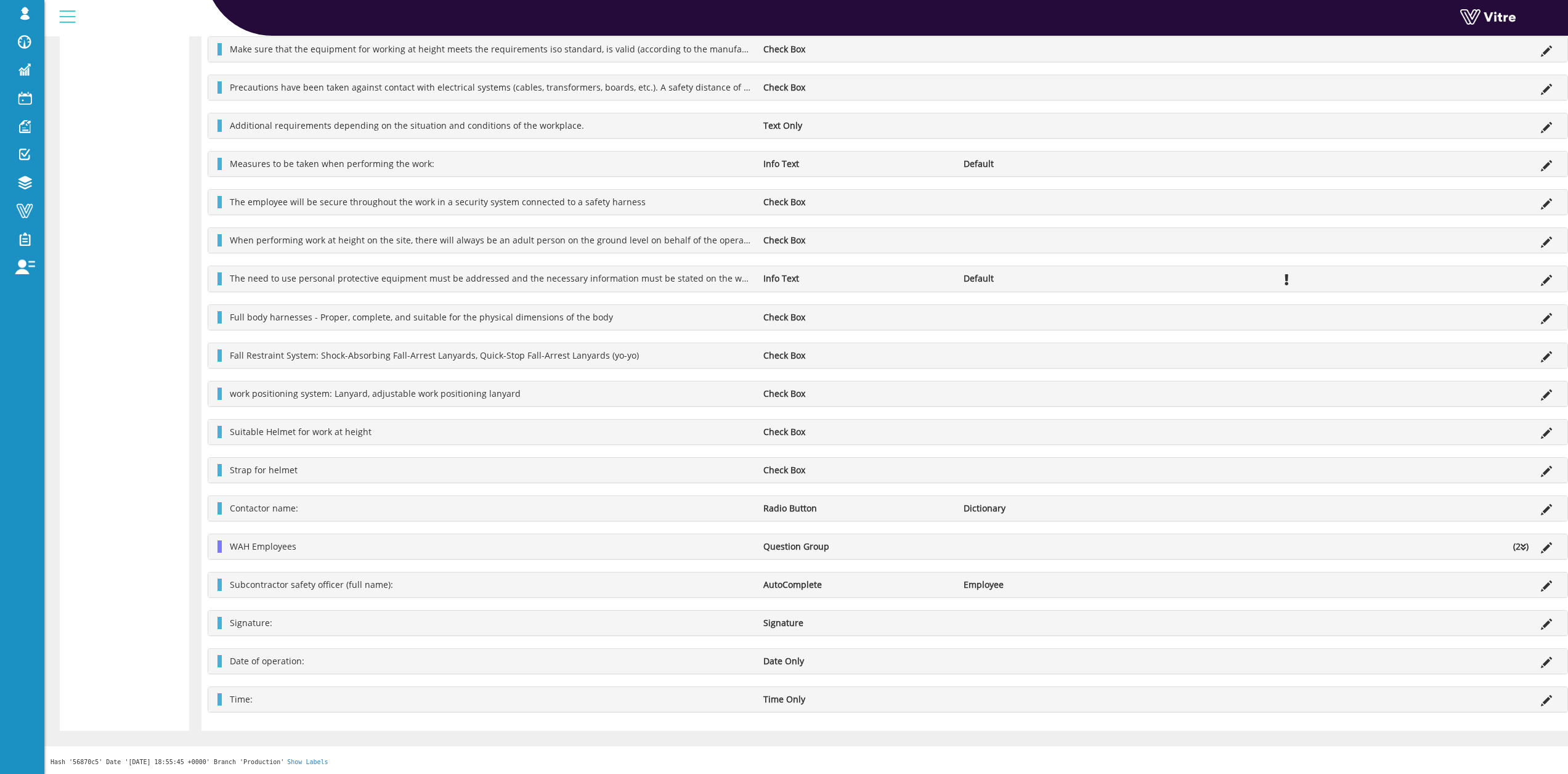
click at [1523, 547] on icon at bounding box center [1524, 547] width 6 height 9
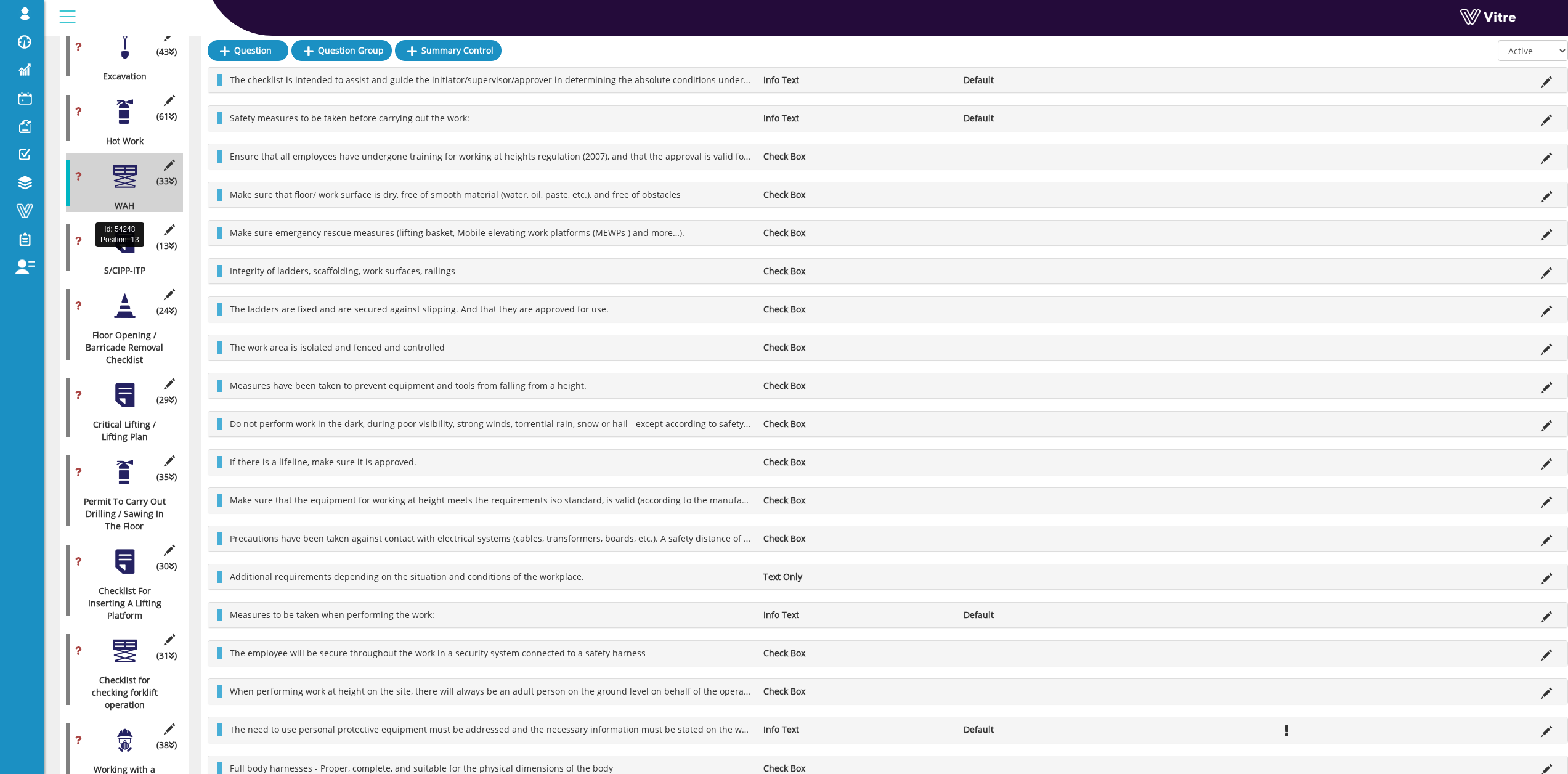
scroll to position [555, 0]
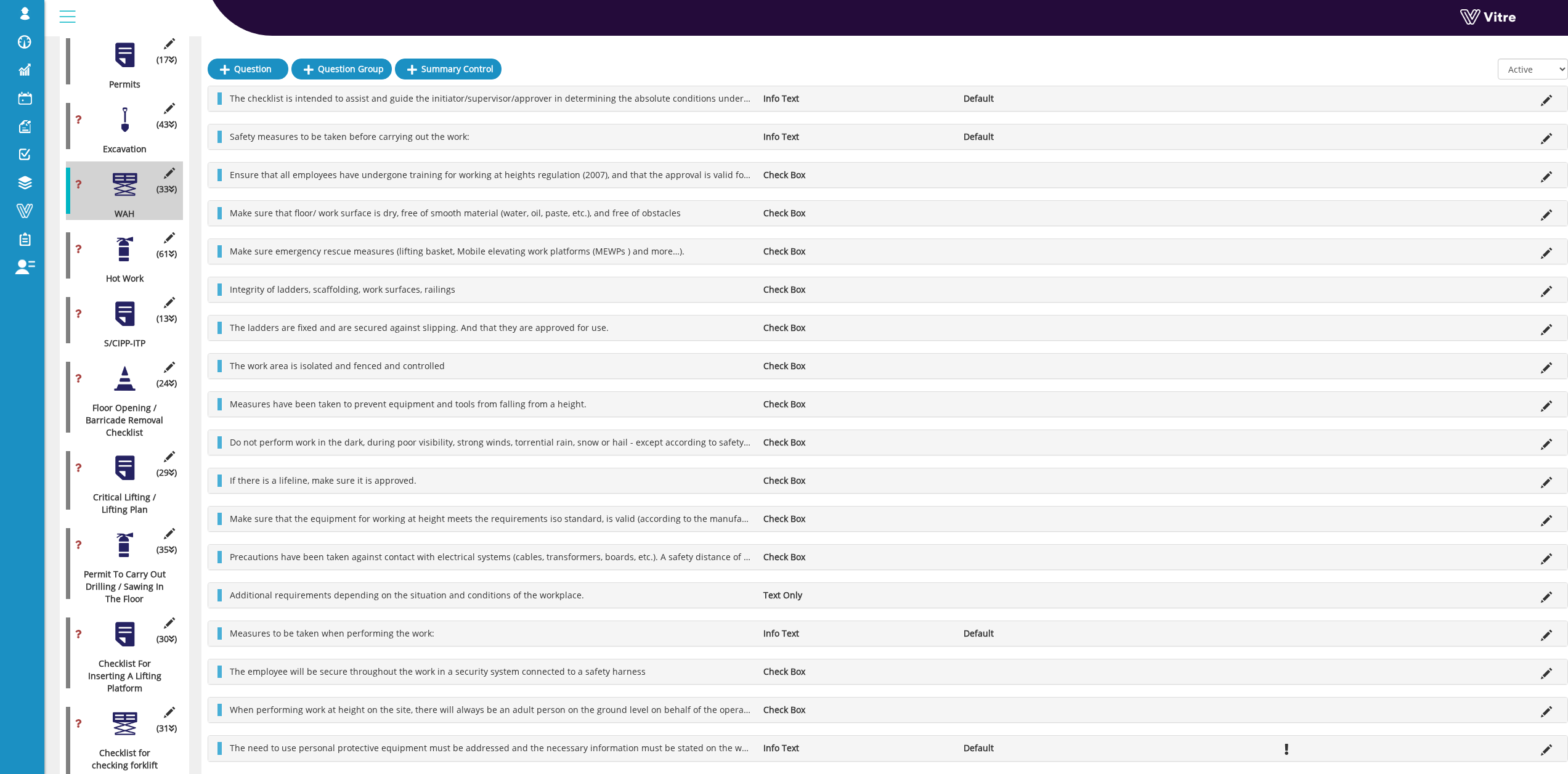
click at [122, 238] on div at bounding box center [125, 249] width 28 height 28
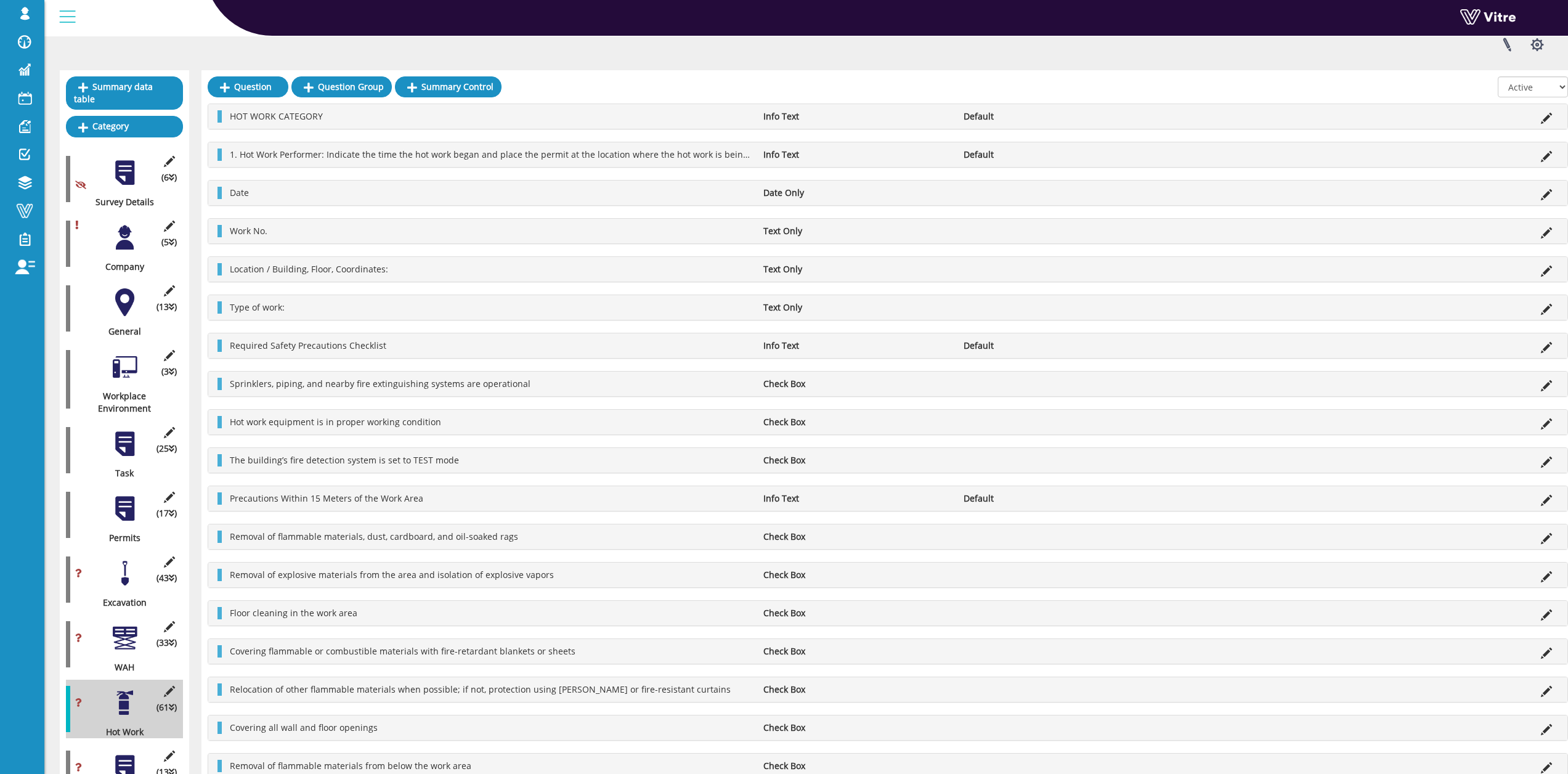
scroll to position [246, 0]
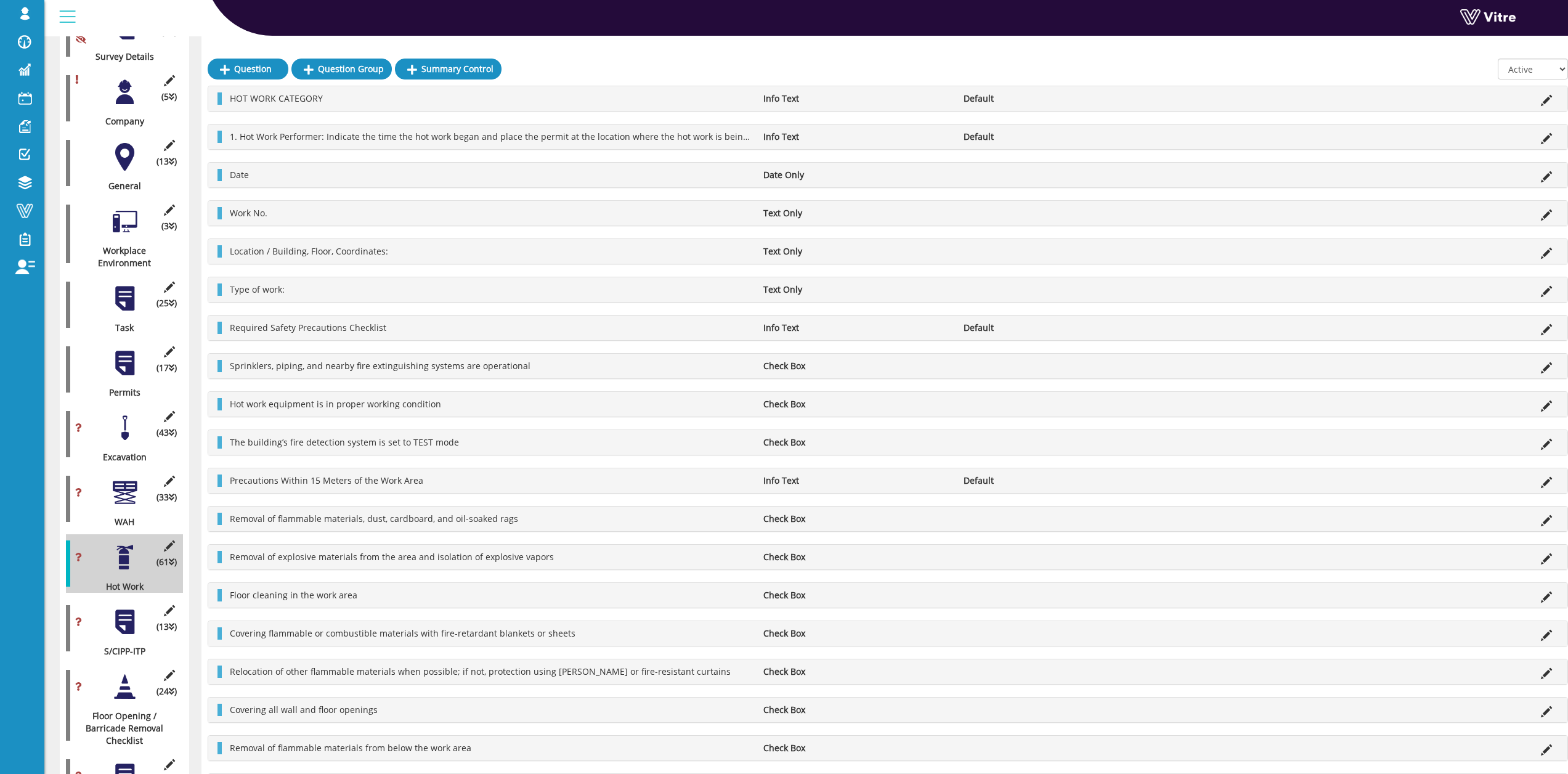
click at [115, 492] on div at bounding box center [125, 492] width 28 height 28
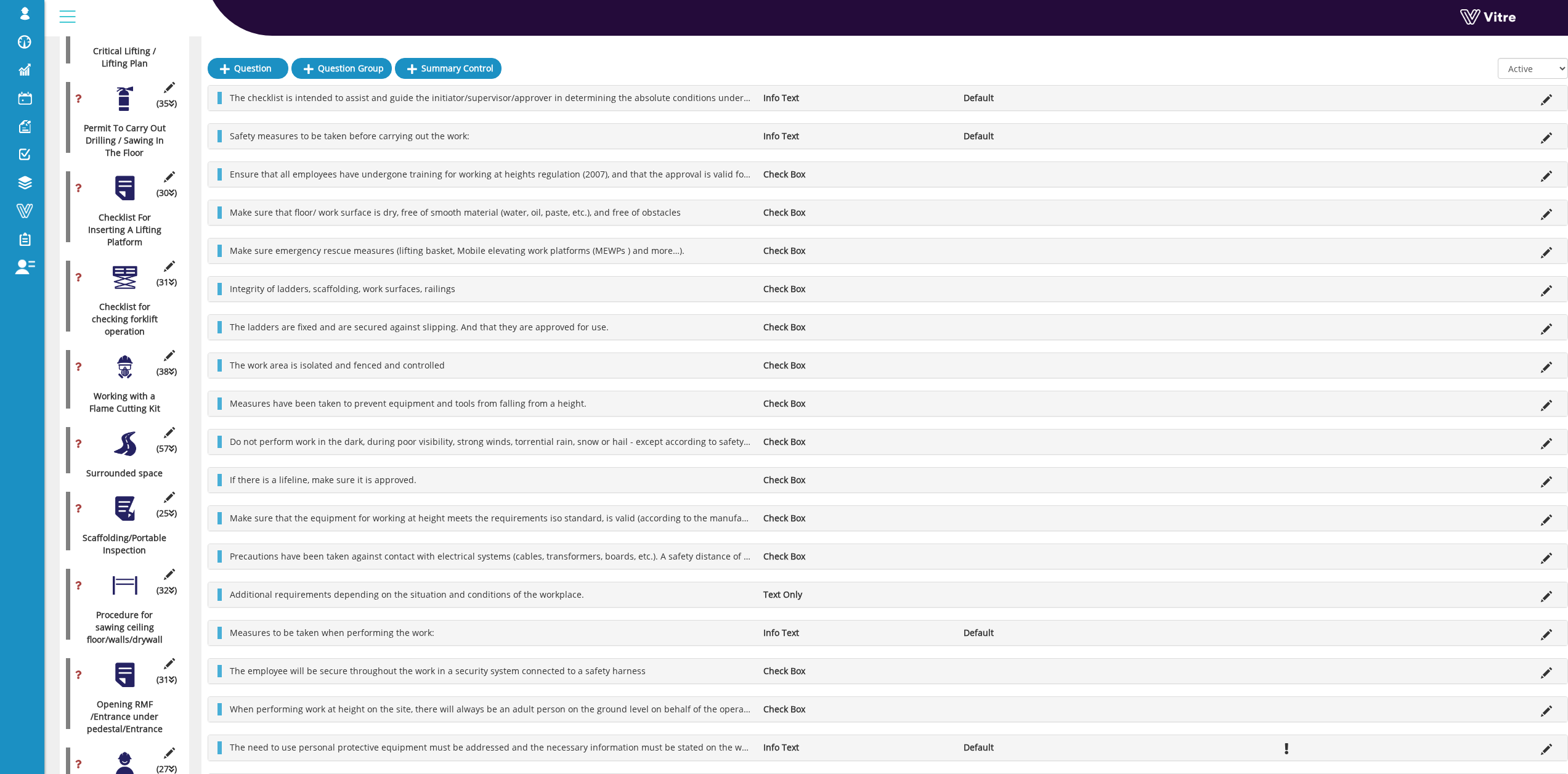
scroll to position [1000, 0]
click at [1552, 82] on div "All Active Not Active" at bounding box center [1533, 72] width 70 height 27
click at [1551, 80] on div "All Active Not Active" at bounding box center [1533, 72] width 70 height 27
click at [1550, 75] on select "All Active Not Active" at bounding box center [1533, 69] width 70 height 21
click at [1499, 59] on select "All Active Not Active" at bounding box center [1533, 69] width 70 height 21
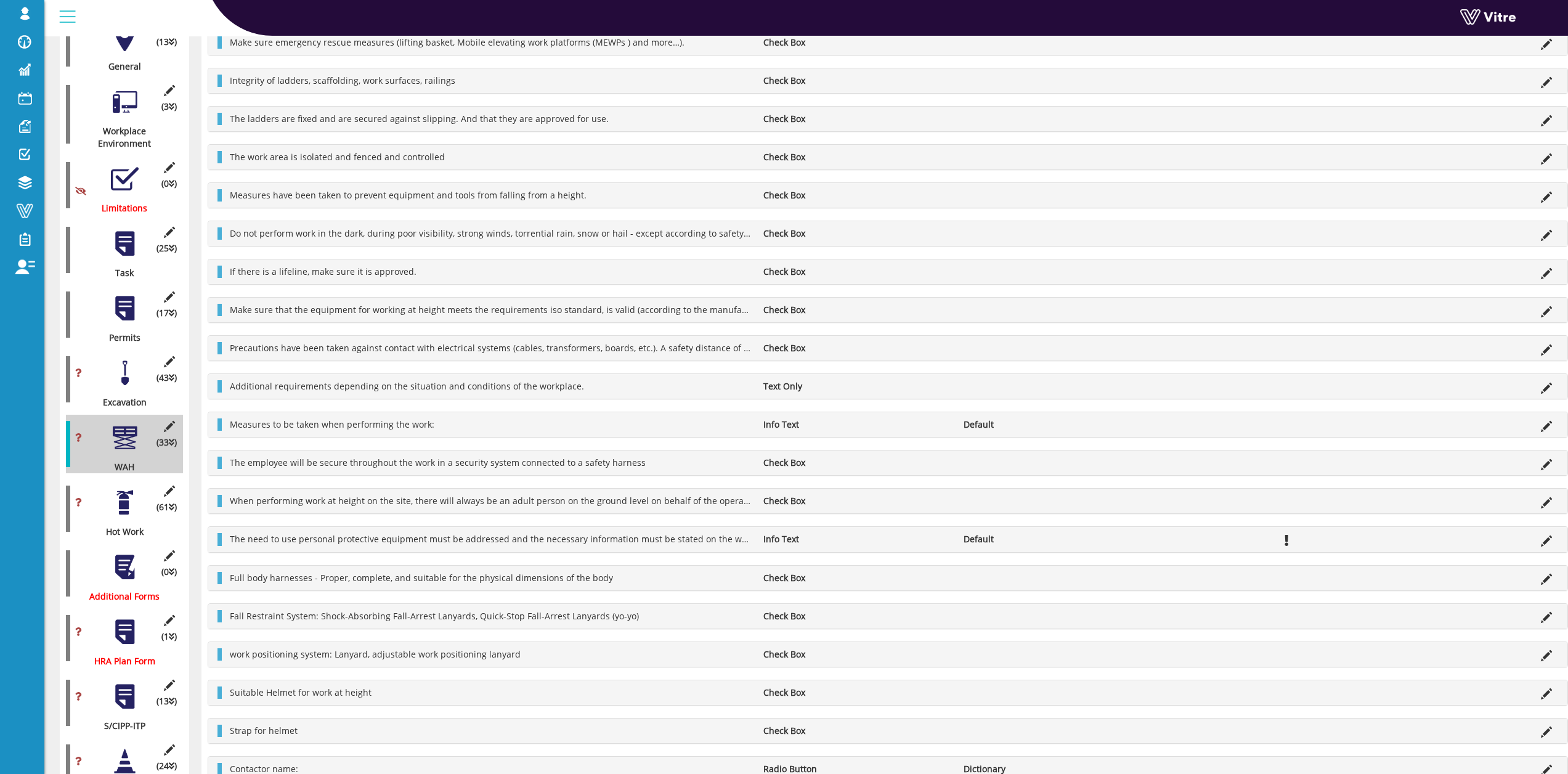
scroll to position [0, 0]
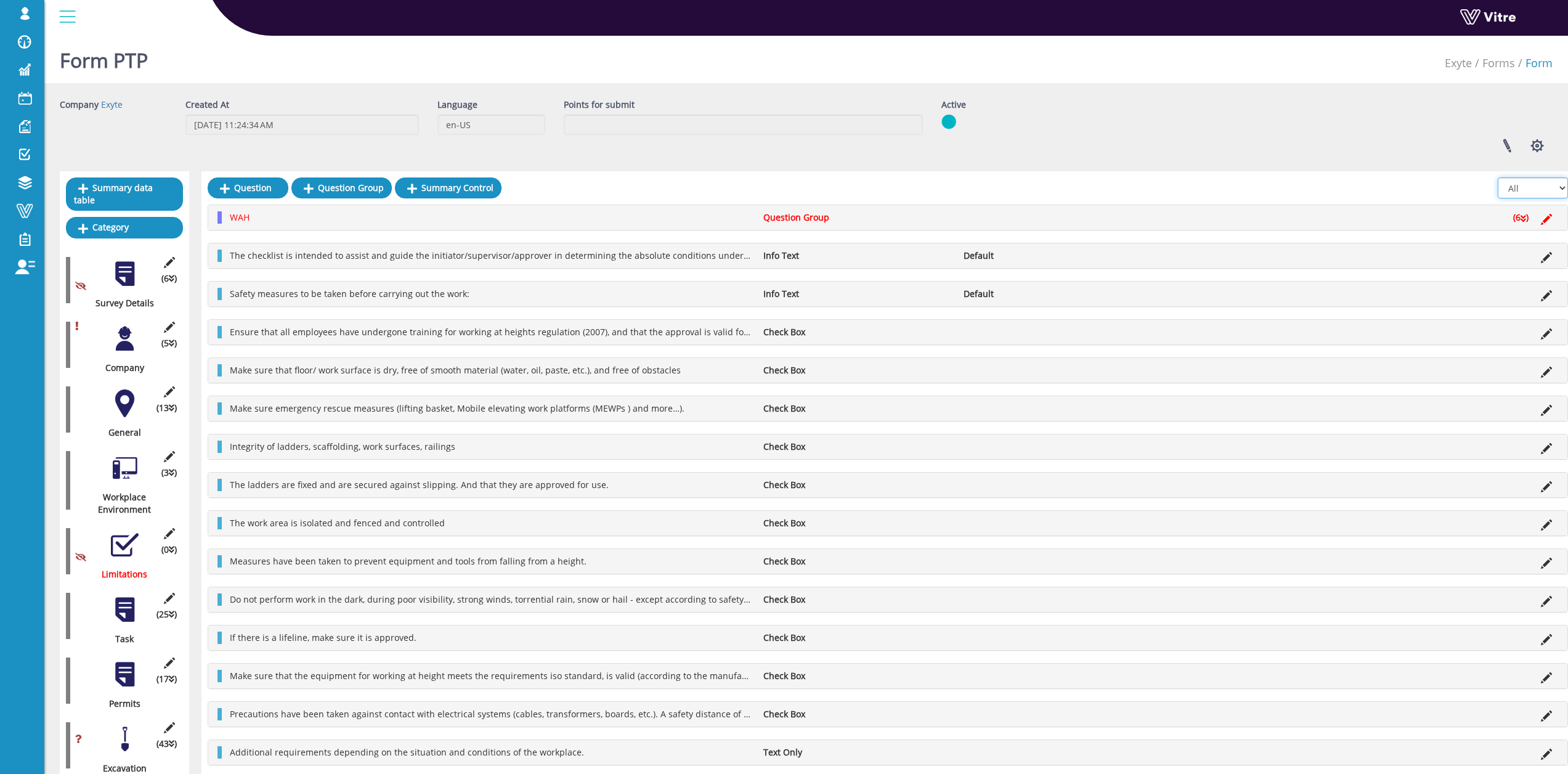
click at [1515, 188] on select "All Active Not Active" at bounding box center [1533, 188] width 70 height 21
click at [1528, 194] on select "All Active Not Active" at bounding box center [1533, 188] width 70 height 21
click at [1530, 198] on select "All Active Not Active" at bounding box center [1533, 188] width 70 height 21
click at [1530, 203] on div "All Active Not Active" at bounding box center [1533, 191] width 70 height 27
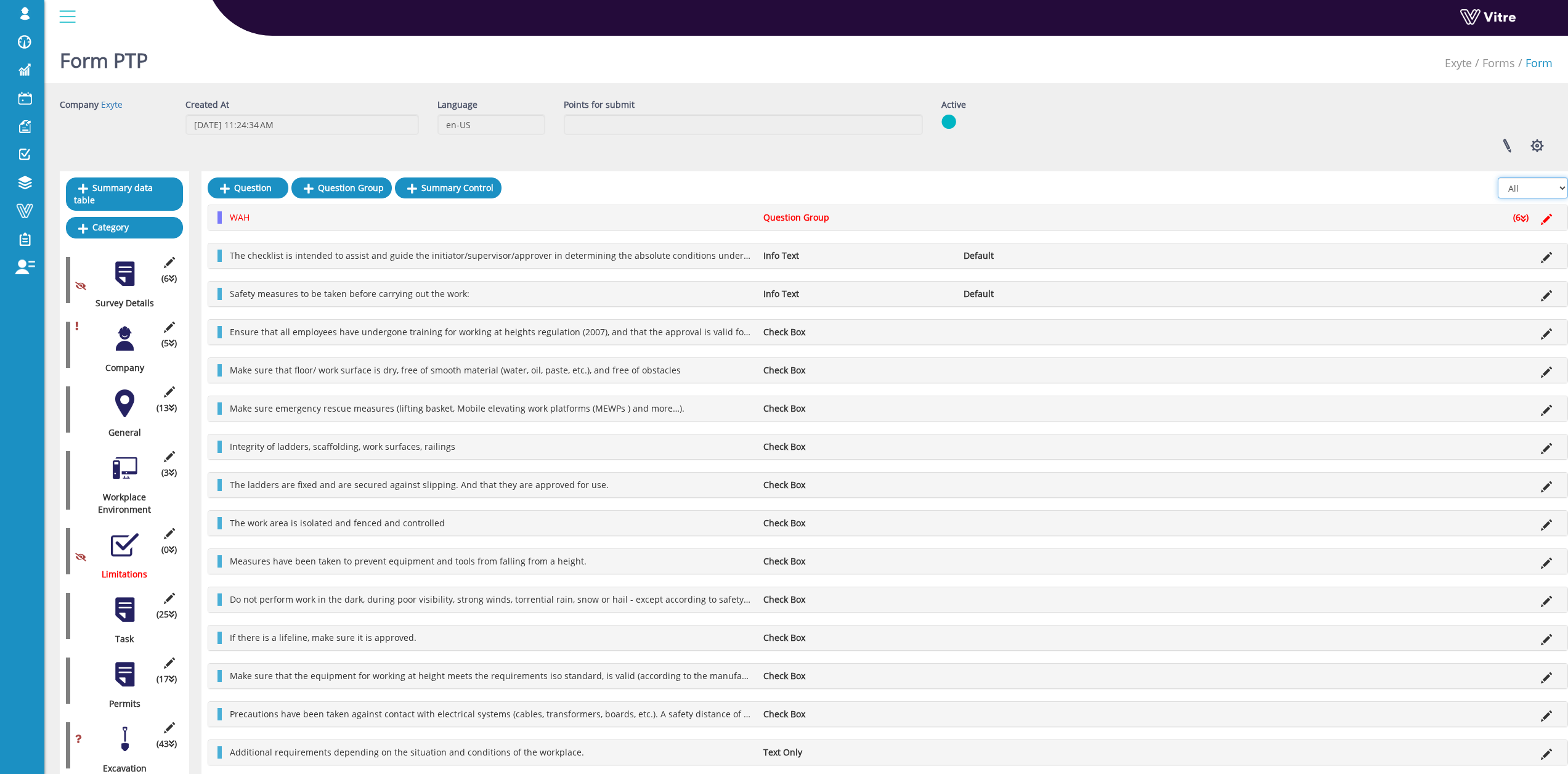
click at [1535, 188] on select "All Active Not Active" at bounding box center [1533, 188] width 70 height 21
click at [1535, 189] on select "All Active Not Active" at bounding box center [1533, 188] width 70 height 21
click at [1534, 218] on li "(6 )" at bounding box center [1521, 217] width 28 height 12
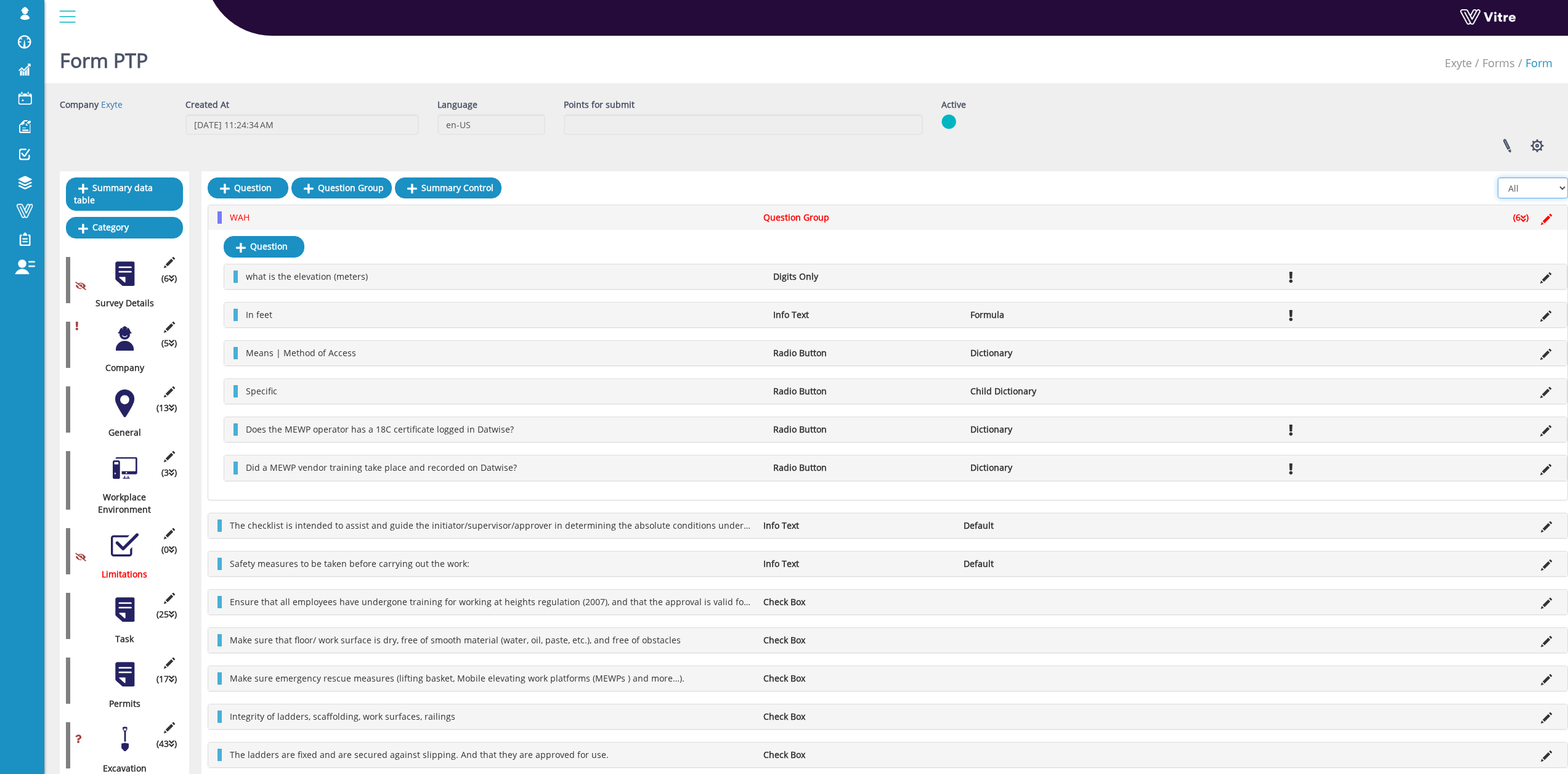
click at [1532, 194] on select "All Active Not Active" at bounding box center [1533, 188] width 70 height 21
select select "1"
click at [1499, 177] on select "All Active Not Active" at bounding box center [1533, 188] width 70 height 21
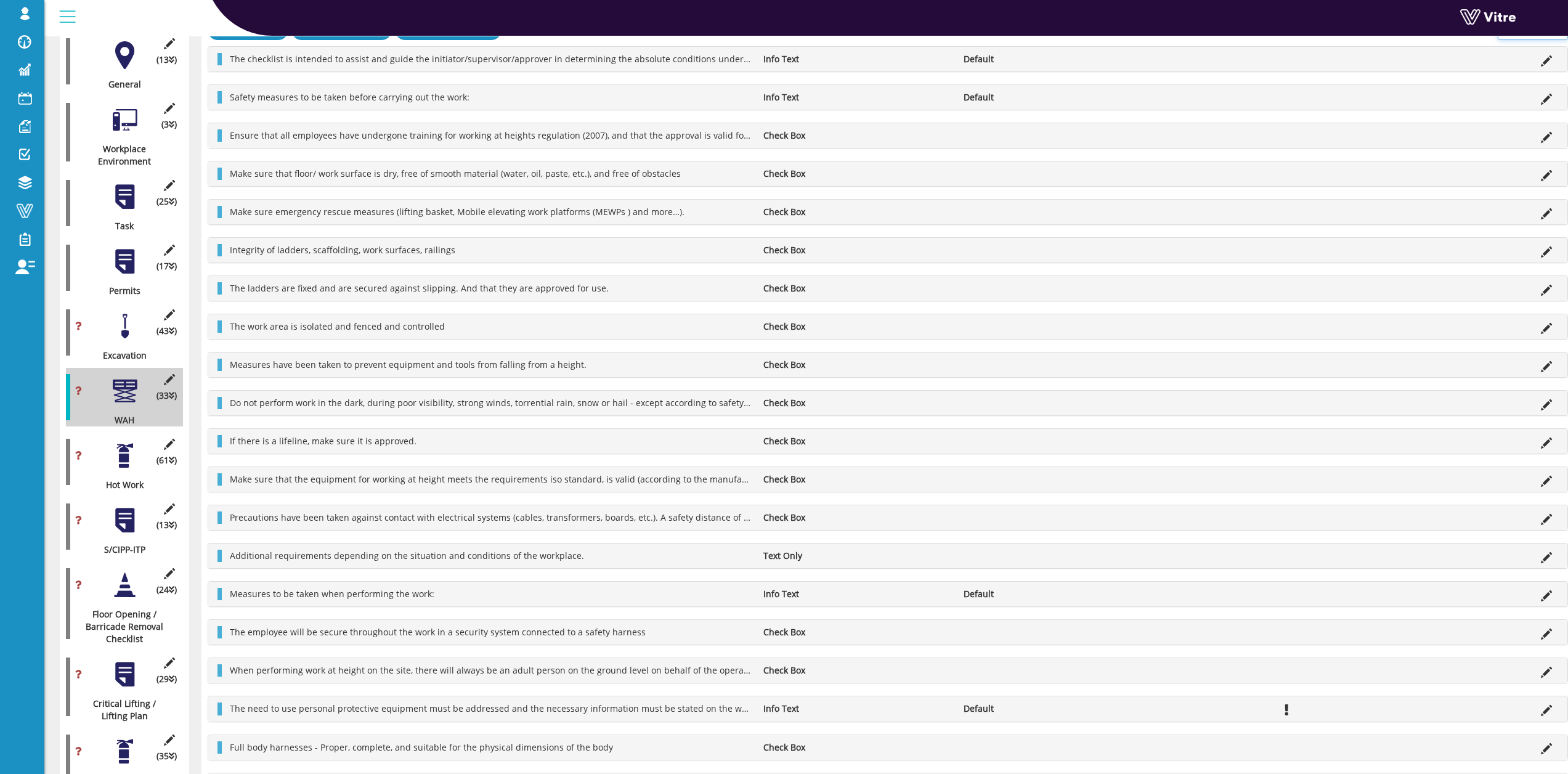
scroll to position [370, 0]
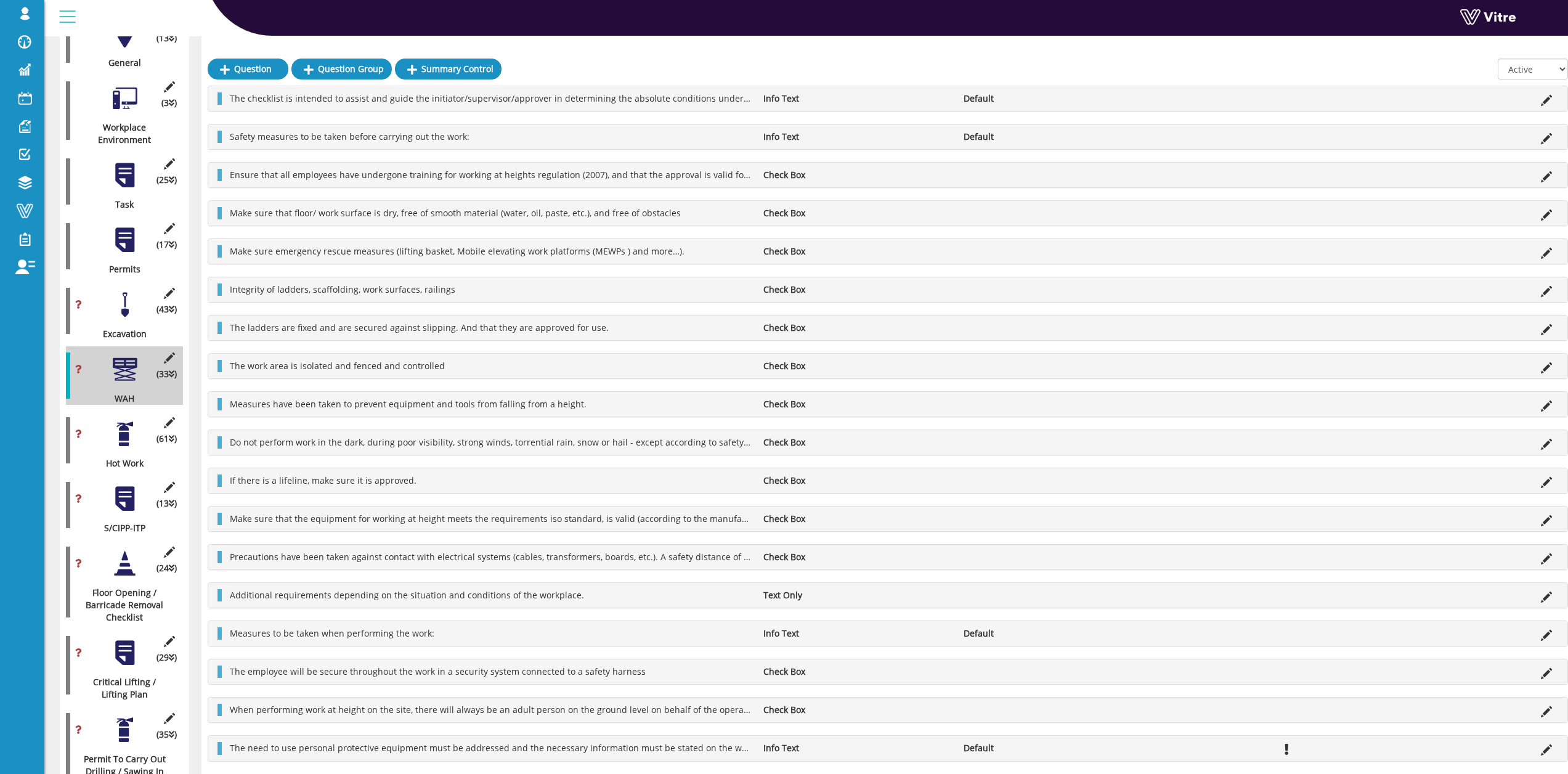
click at [135, 434] on div at bounding box center [125, 434] width 28 height 28
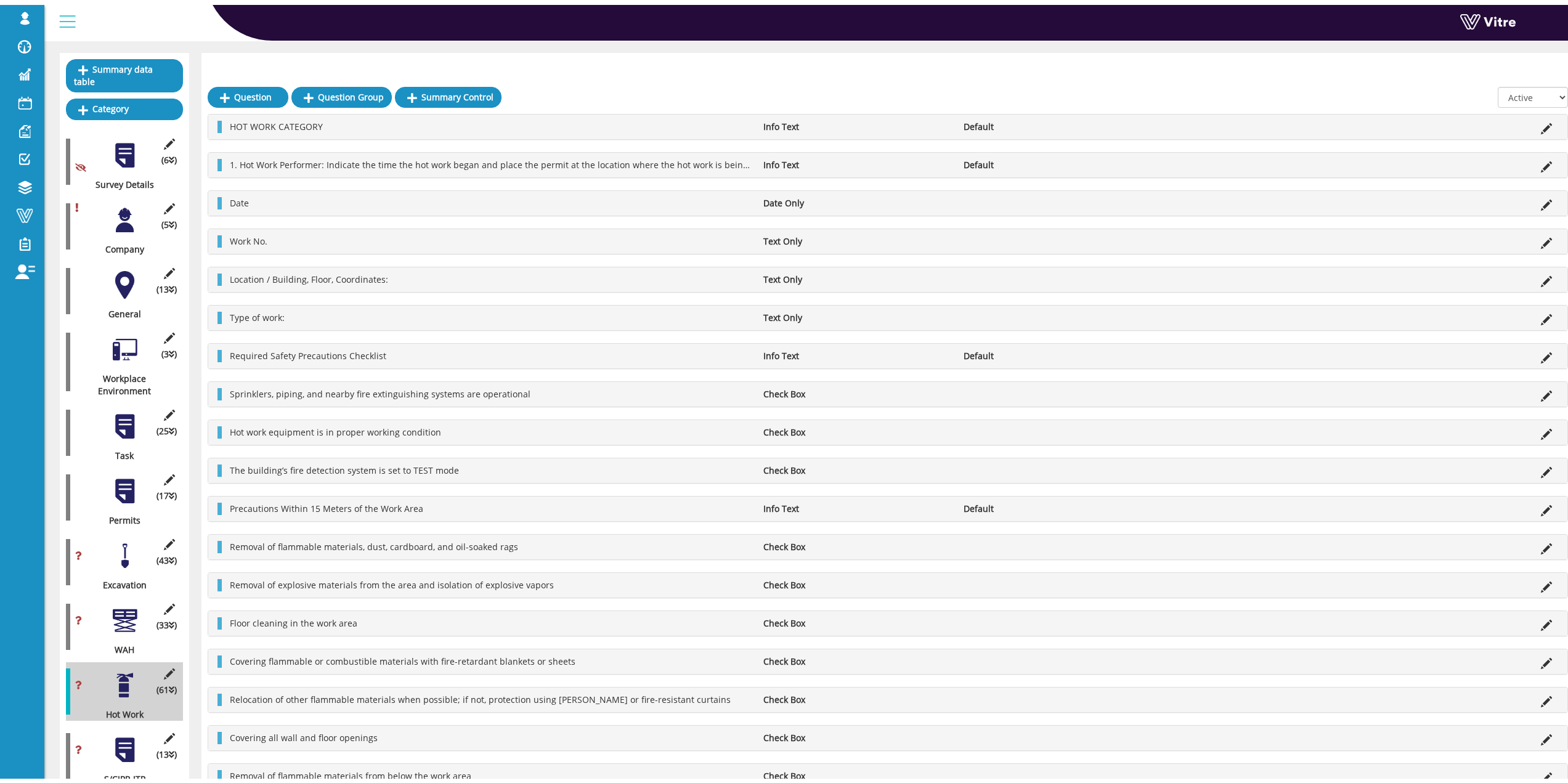
scroll to position [246, 0]
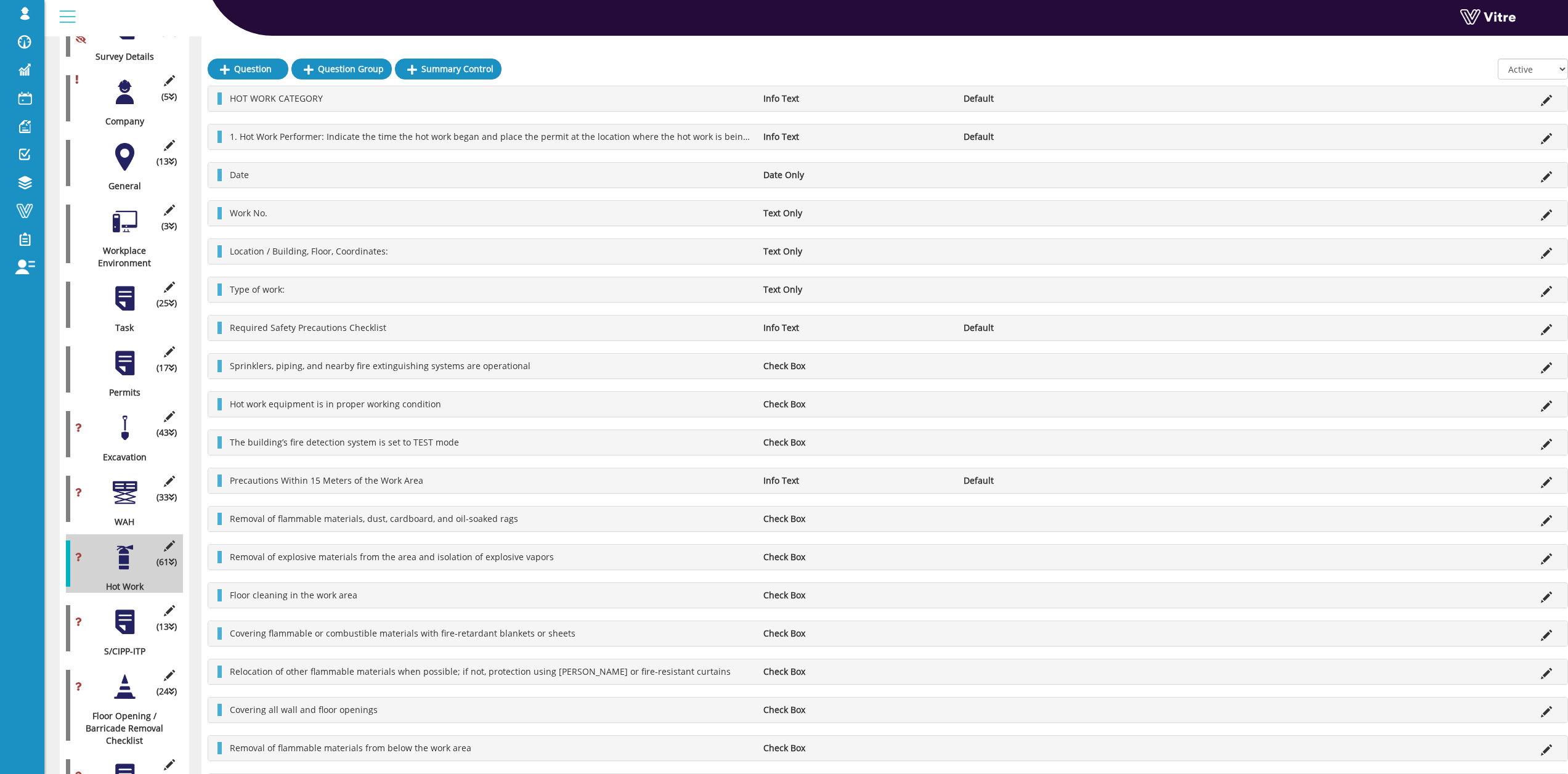
click at [132, 613] on div at bounding box center [125, 622] width 28 height 28
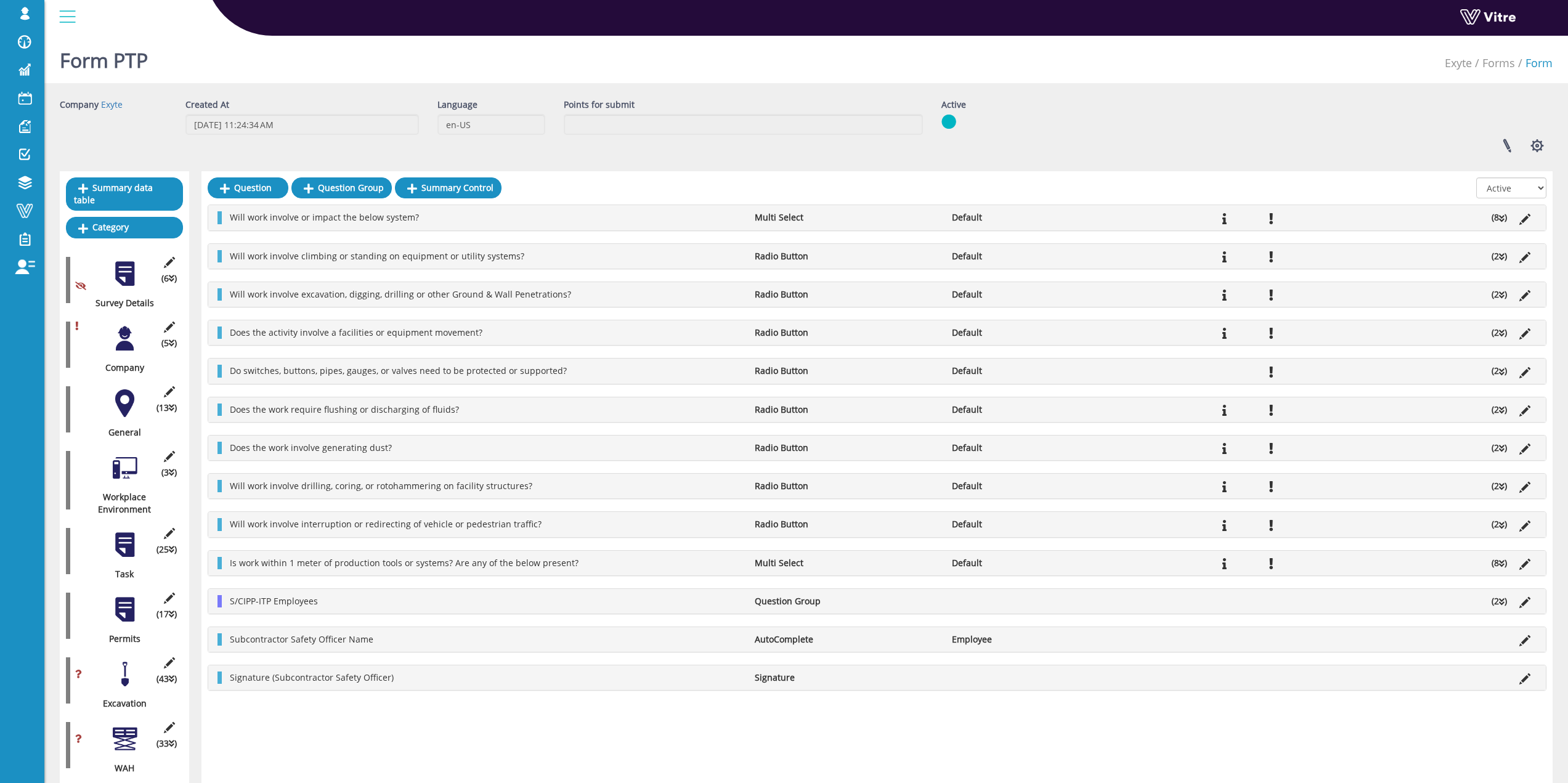
scroll to position [185, 0]
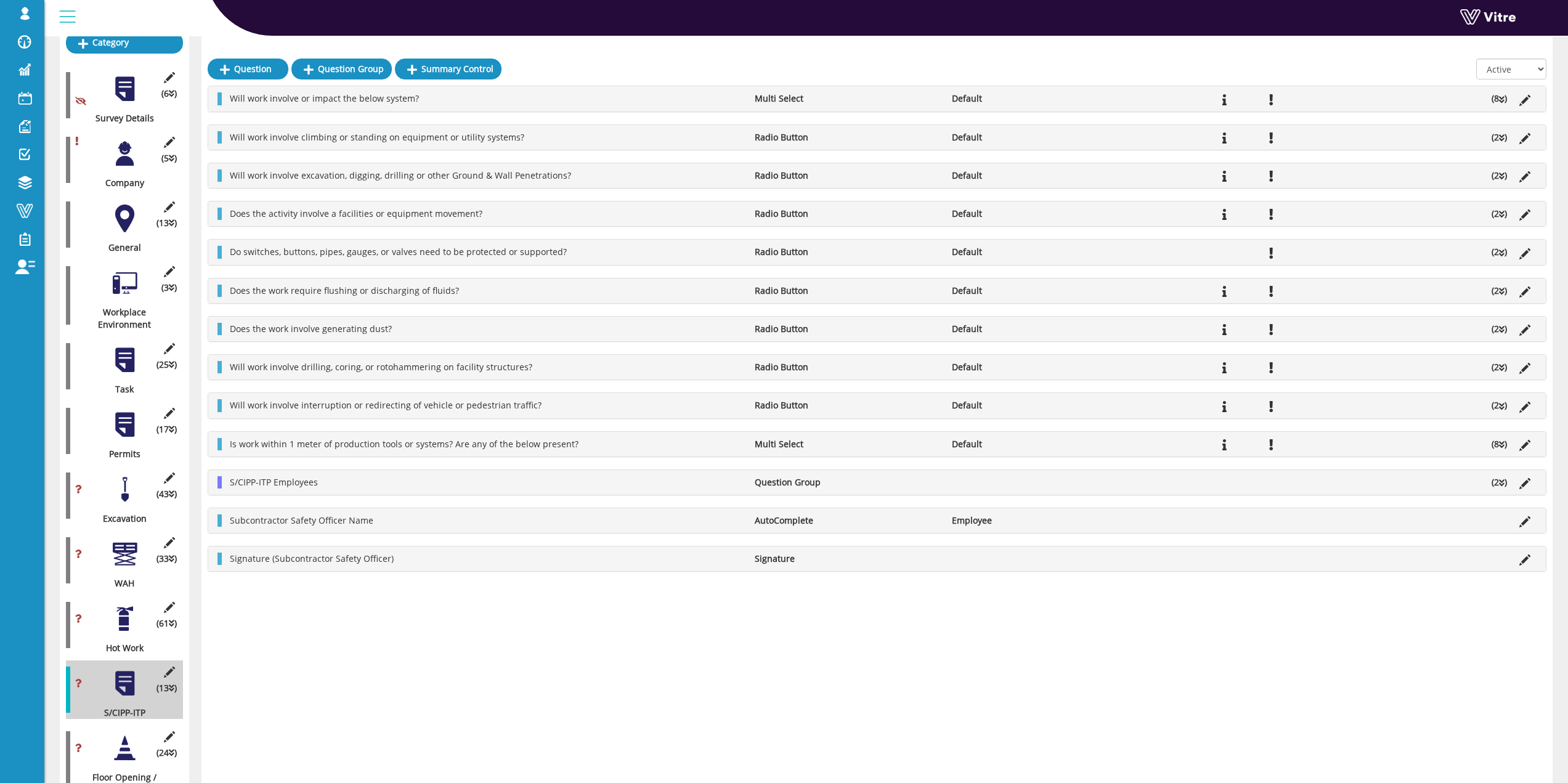
click at [124, 490] on div at bounding box center [125, 489] width 28 height 28
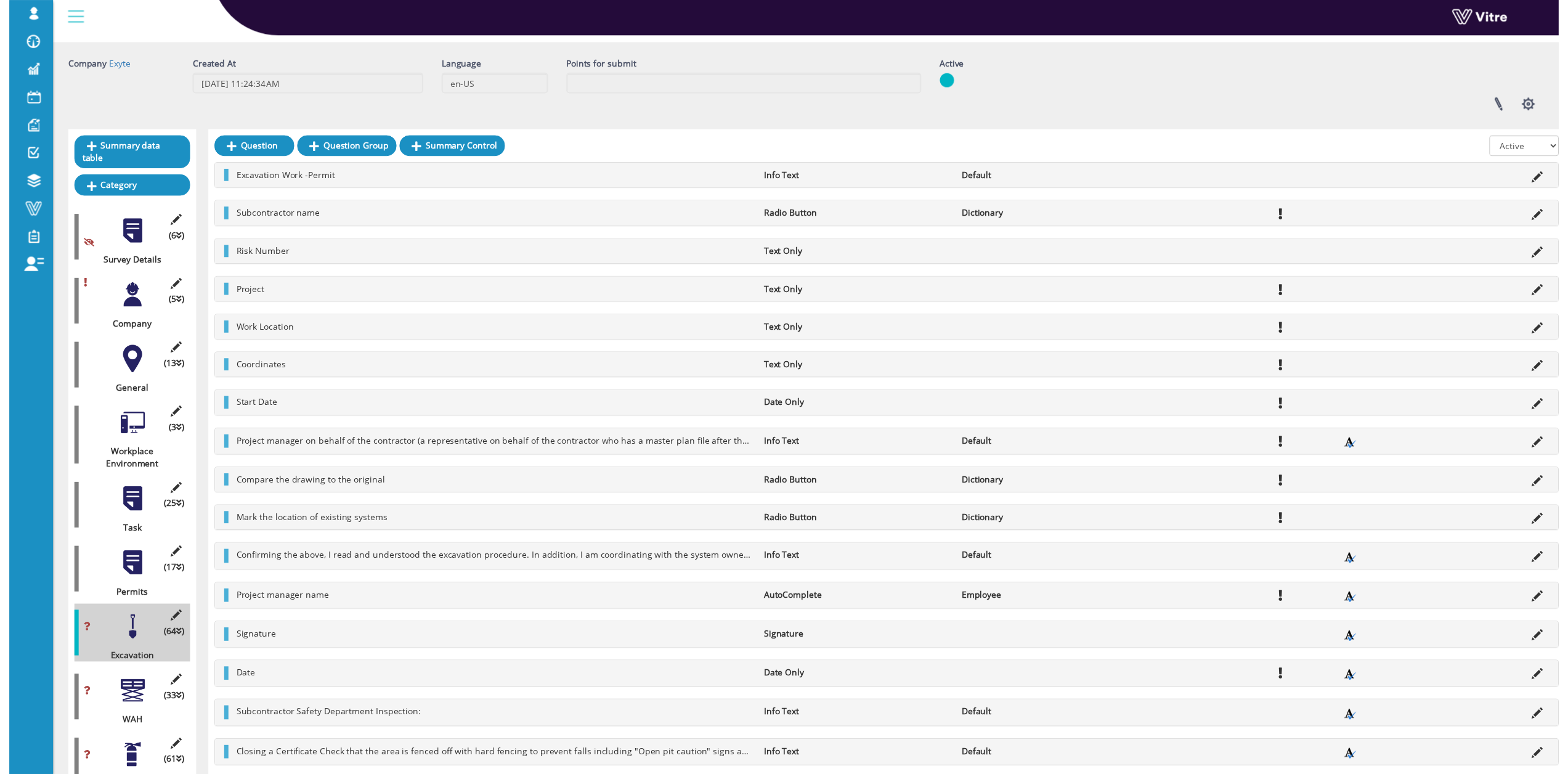
scroll to position [94, 0]
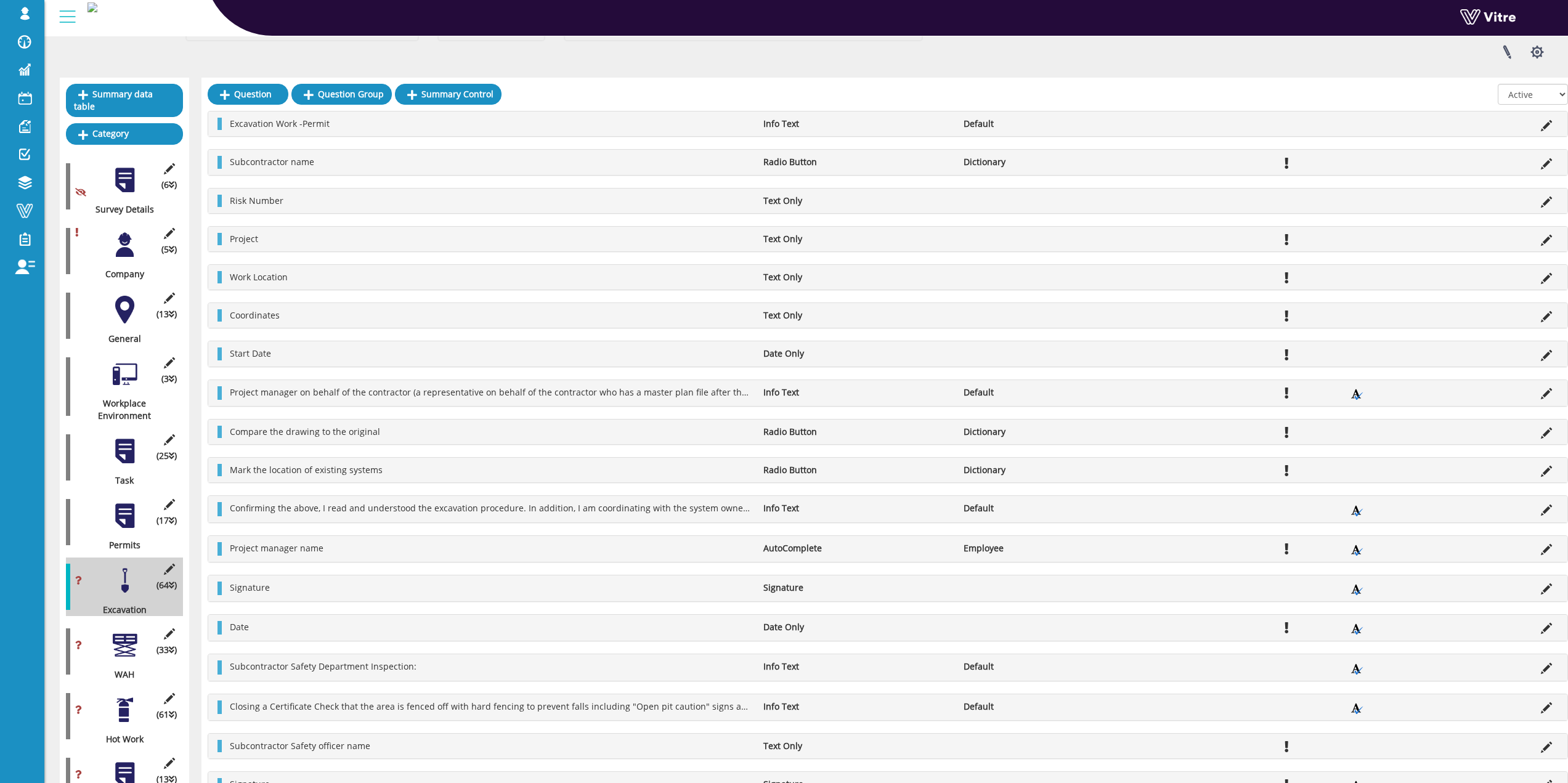
click at [120, 698] on div at bounding box center [125, 710] width 28 height 28
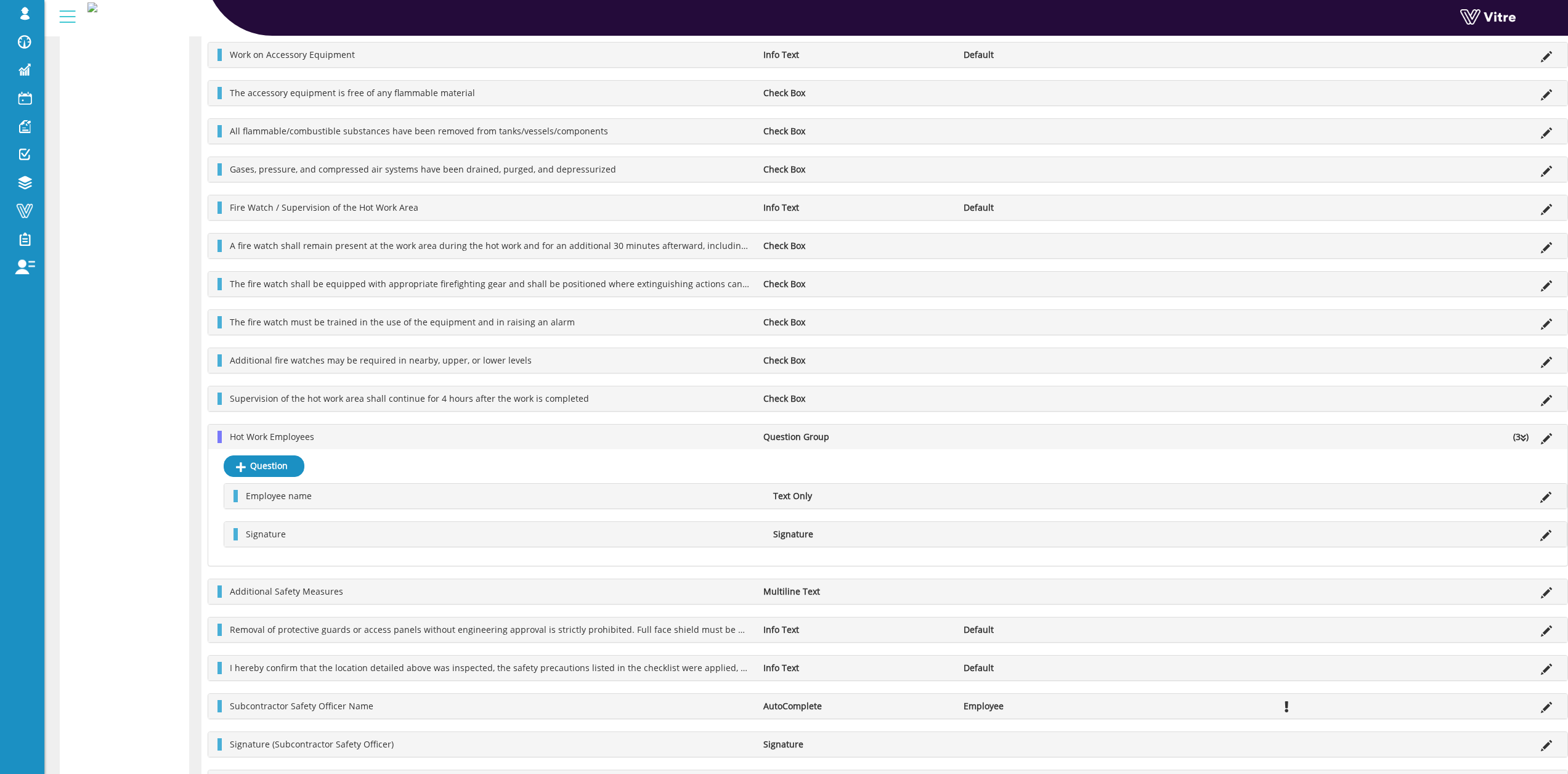
scroll to position [3324, 0]
drag, startPoint x: 219, startPoint y: 444, endPoint x: 207, endPoint y: 188, distance: 256.3
drag, startPoint x: 217, startPoint y: 437, endPoint x: 235, endPoint y: 546, distance: 110.5
drag, startPoint x: 215, startPoint y: 439, endPoint x: 206, endPoint y: 460, distance: 22.8
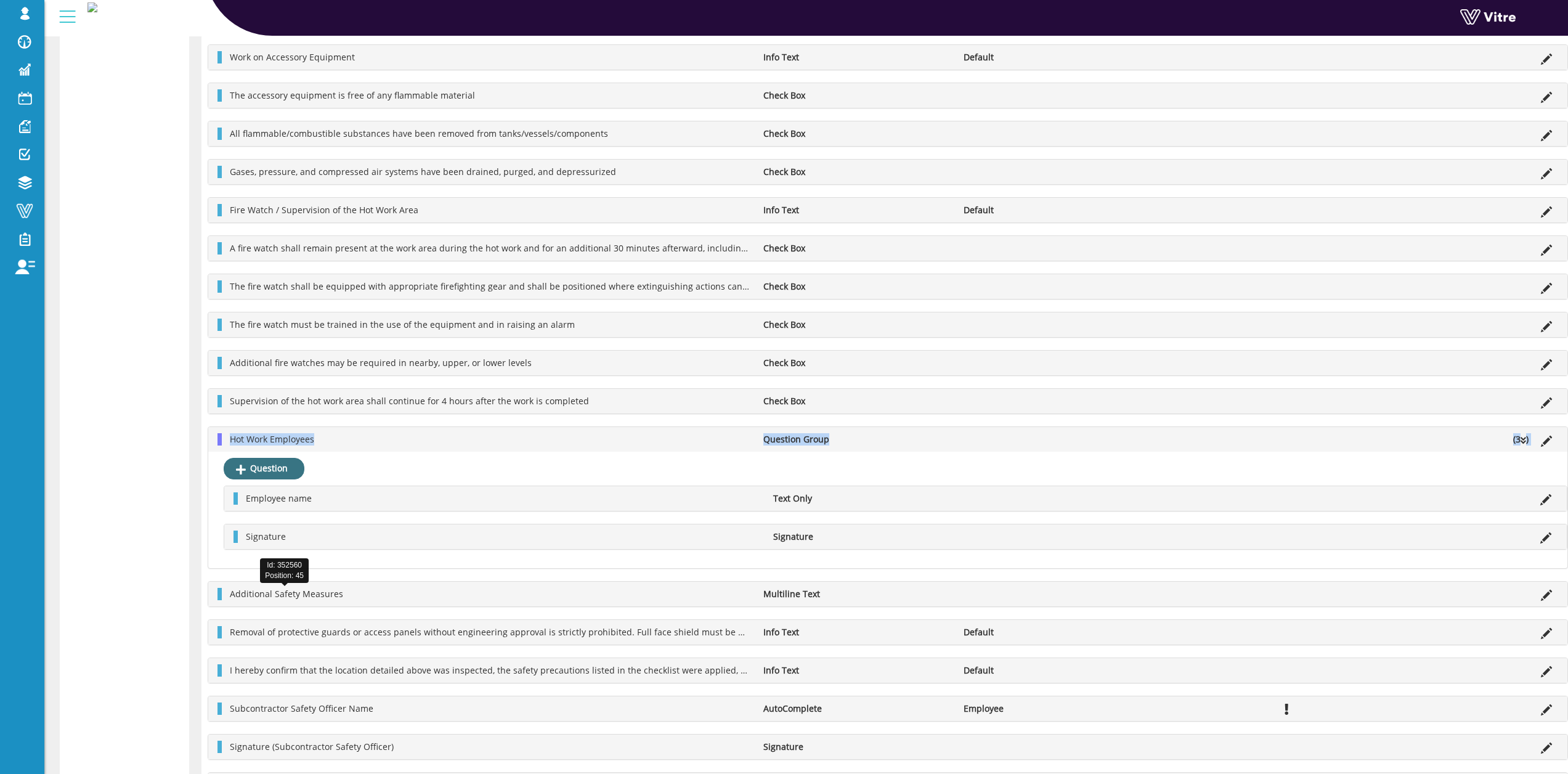
drag, startPoint x: 217, startPoint y: 439, endPoint x: 225, endPoint y: 473, distance: 34.9
click at [220, 488] on div "Hot Work Employees Question Group (3 ) Question Employee name Text Only Signatu…" at bounding box center [887, 497] width 1360 height 141
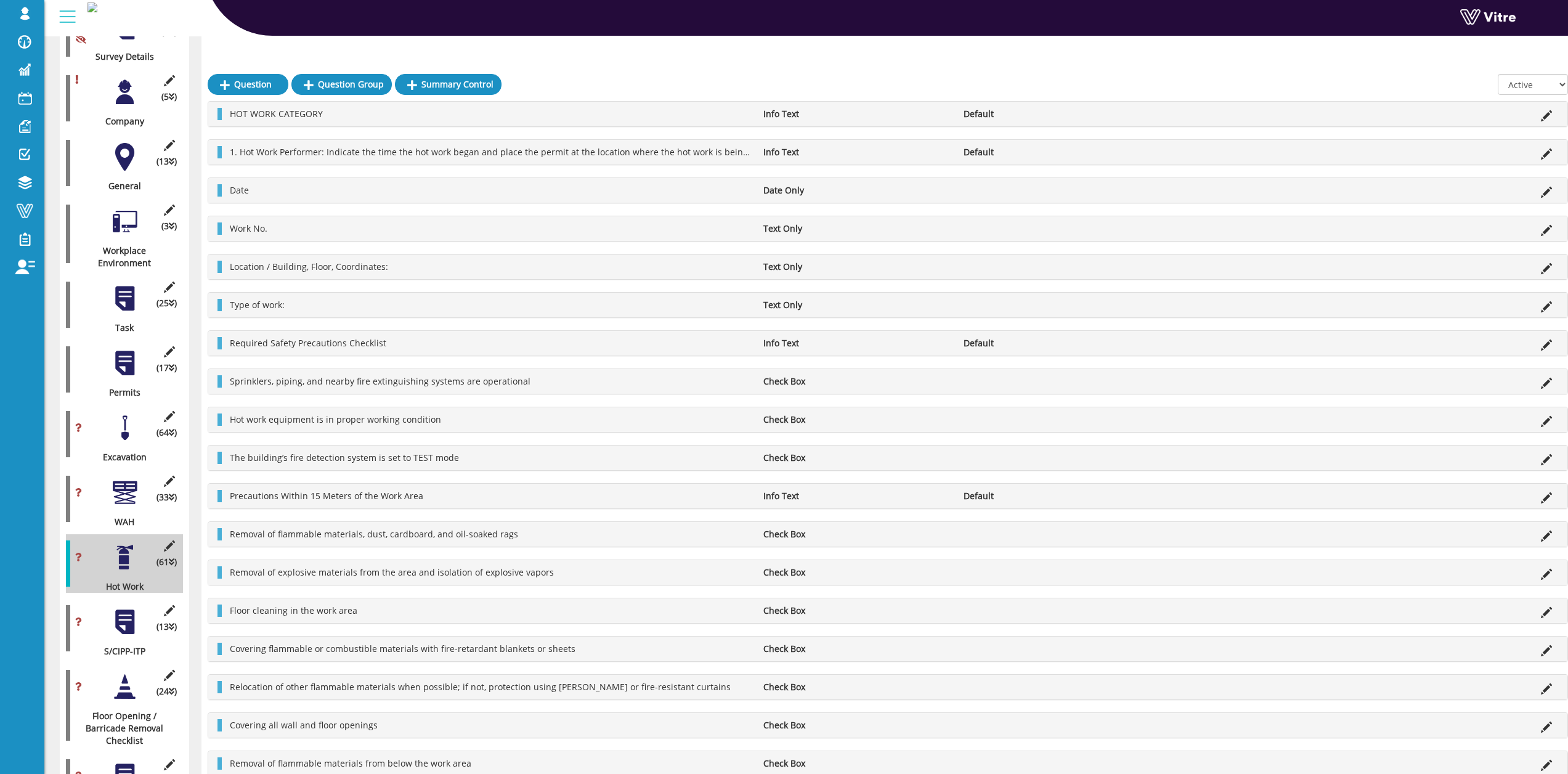
scroll to position [308, 0]
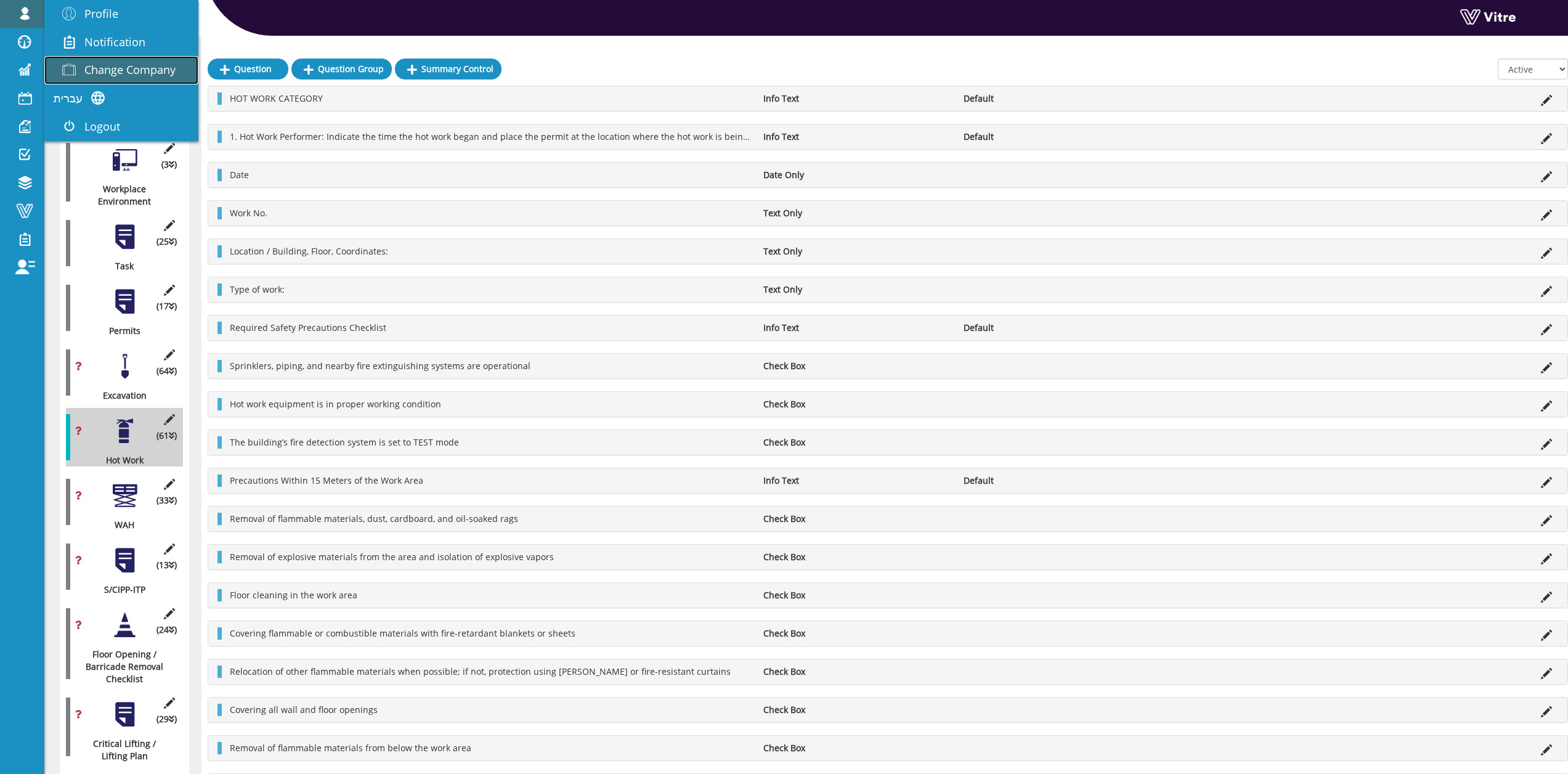
click at [81, 62] on link "Change Company" at bounding box center [121, 70] width 154 height 28
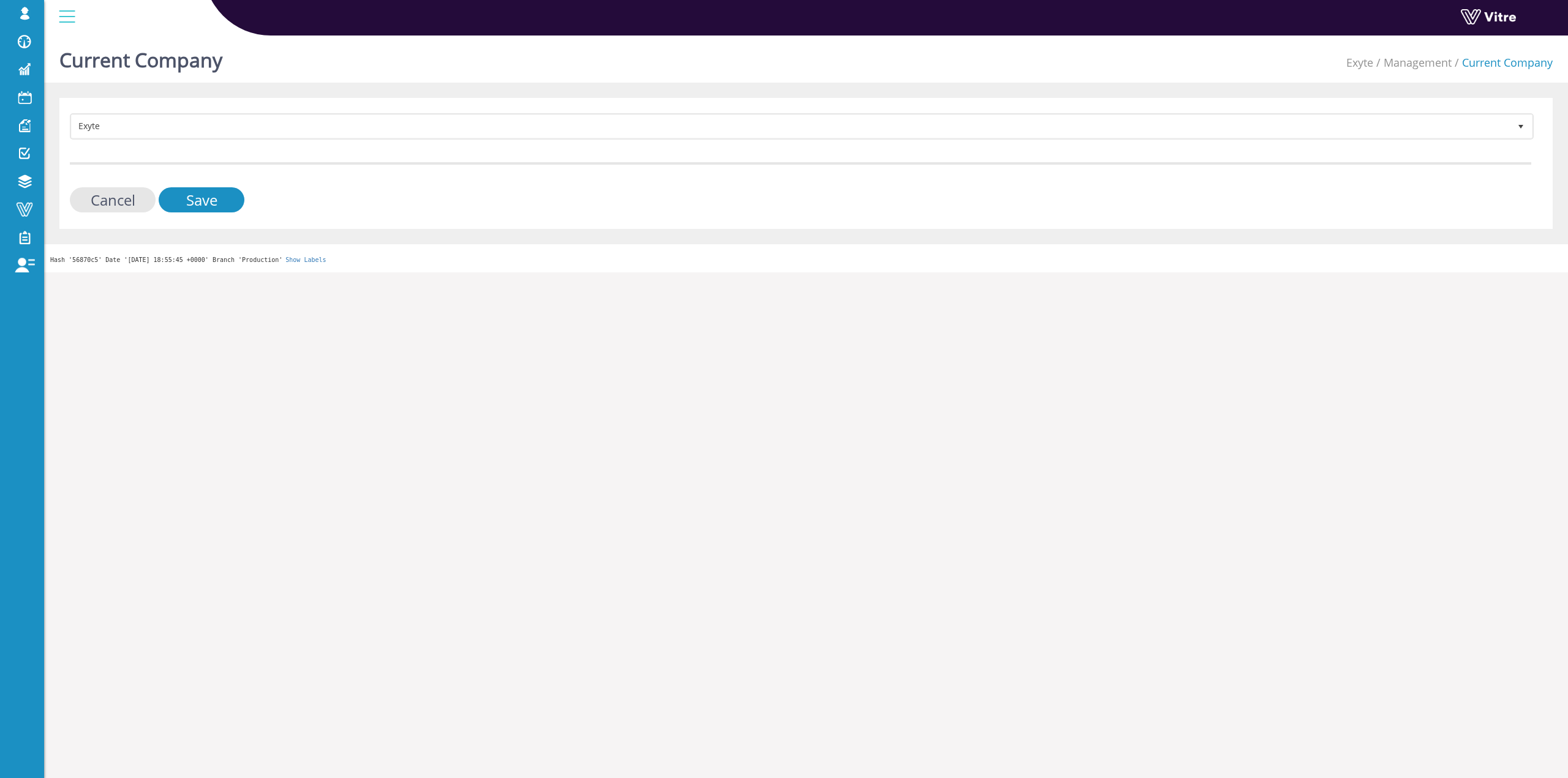
click at [387, 109] on div "Exyte 406 Cancel Save" at bounding box center [806, 164] width 1494 height 131
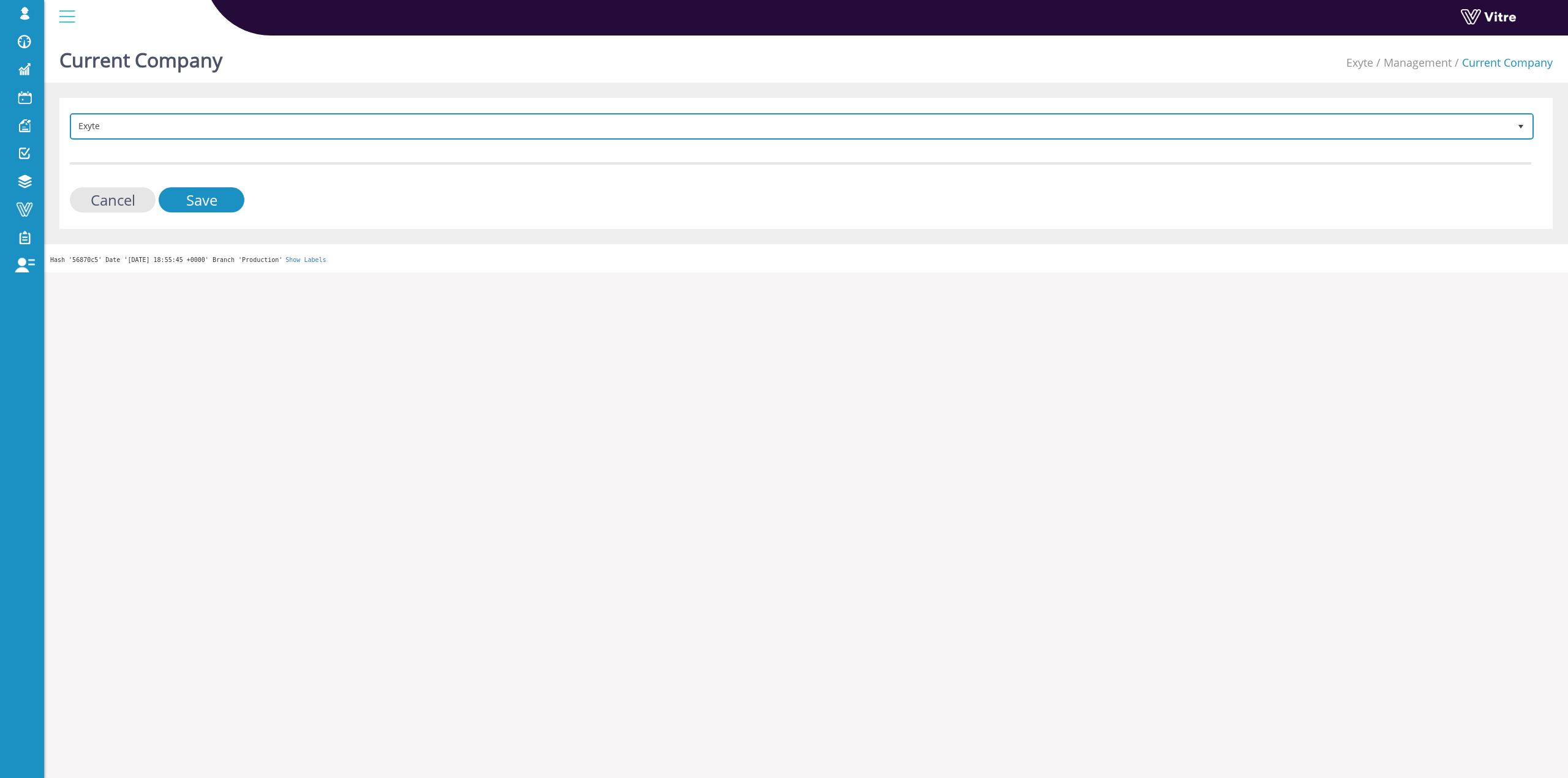
click at [383, 120] on span "Exyte" at bounding box center [791, 126] width 1438 height 22
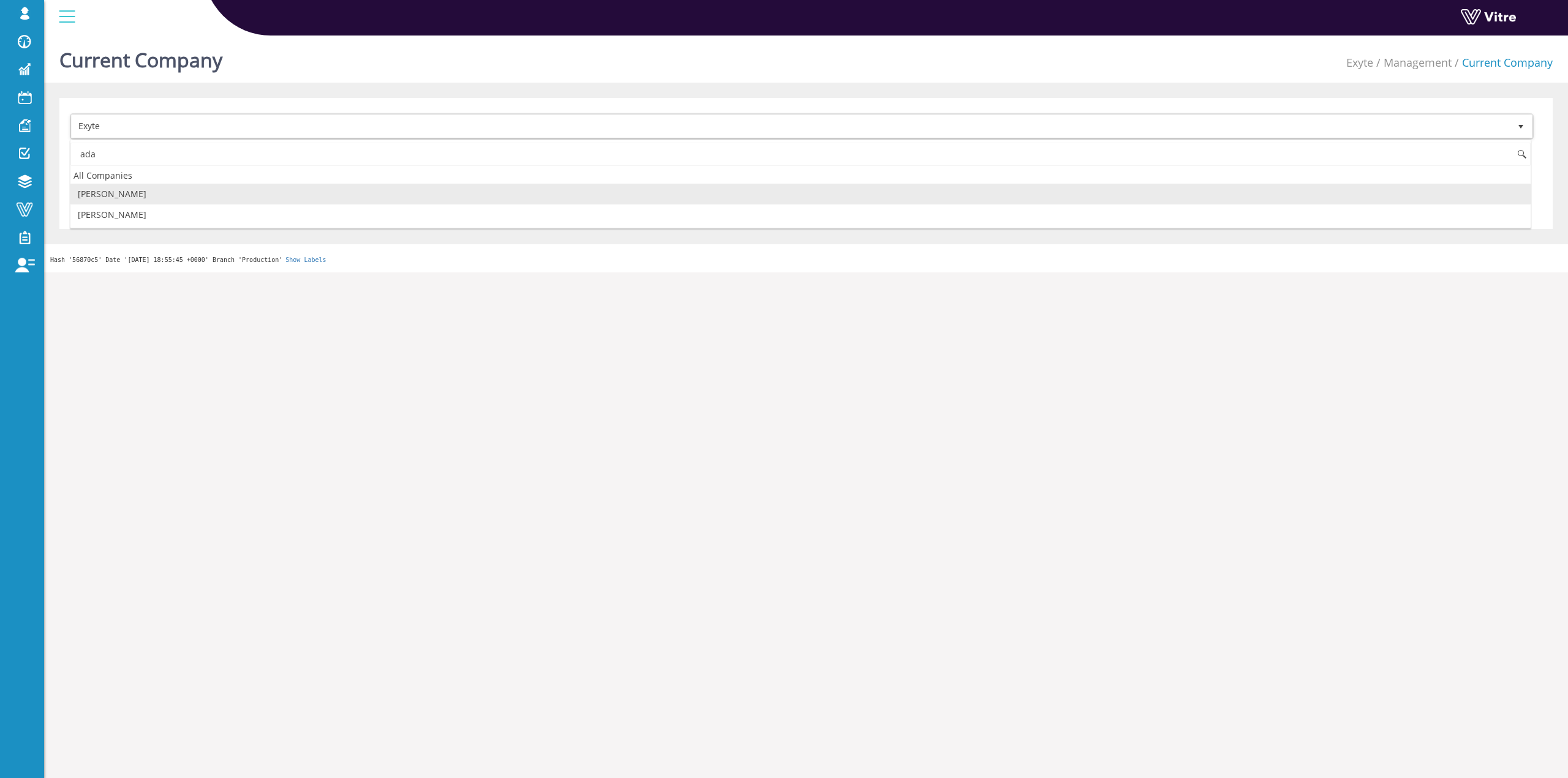
click at [138, 193] on li "[PERSON_NAME]" at bounding box center [801, 194] width 1461 height 21
type input "ada"
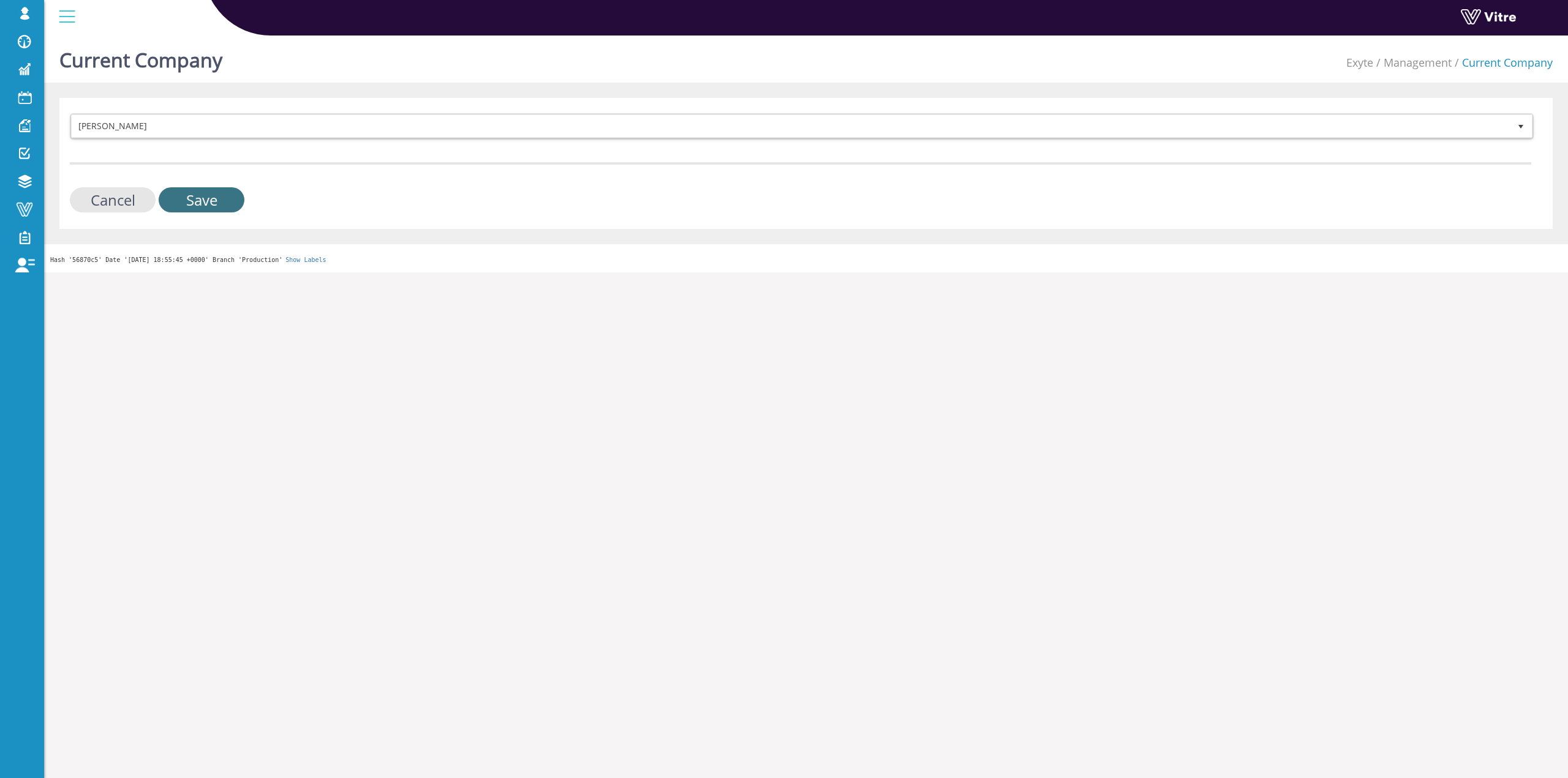
click at [194, 196] on input "Save" at bounding box center [201, 199] width 86 height 25
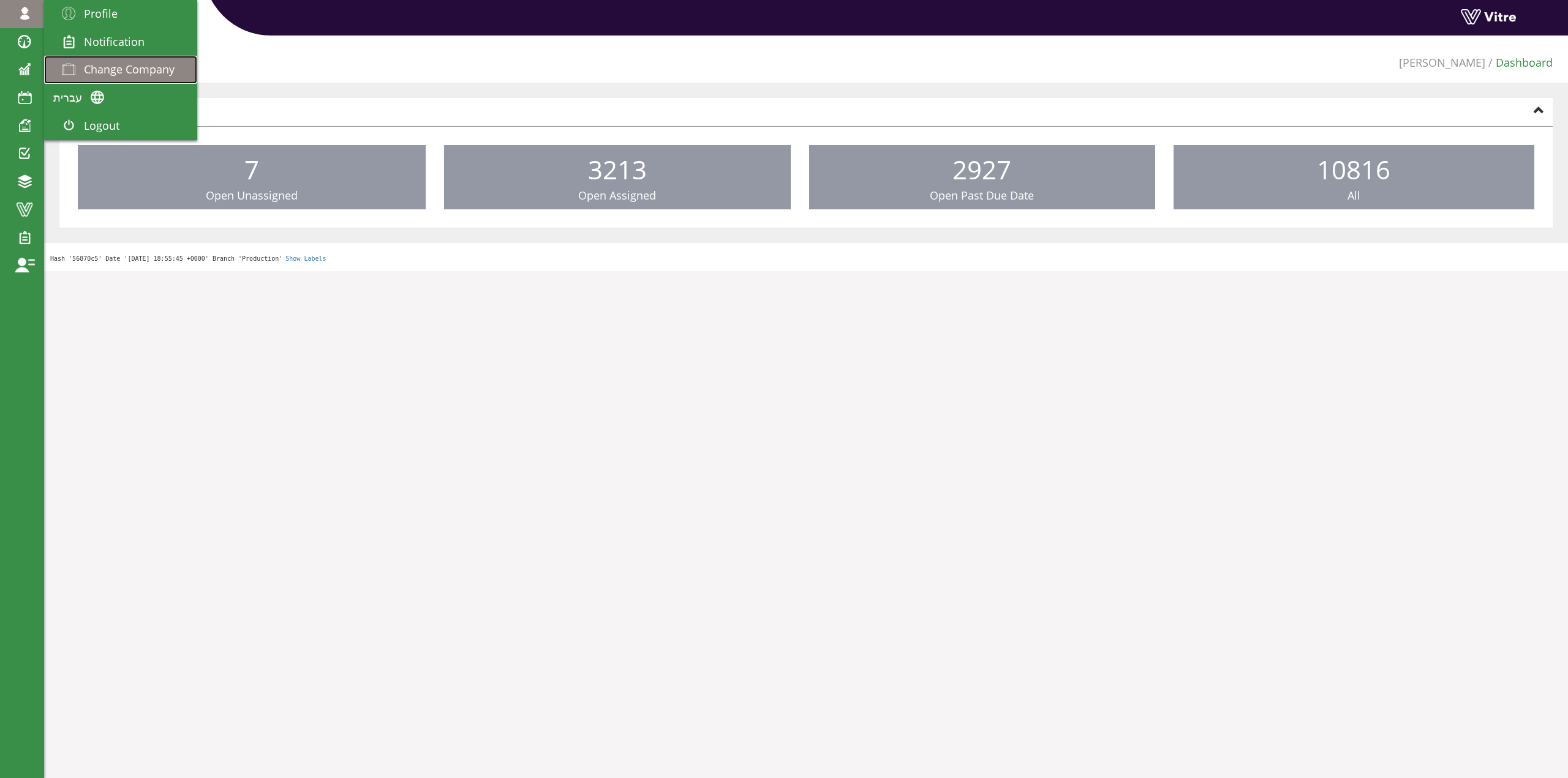
click at [127, 76] on span "Change Company" at bounding box center [130, 69] width 91 height 15
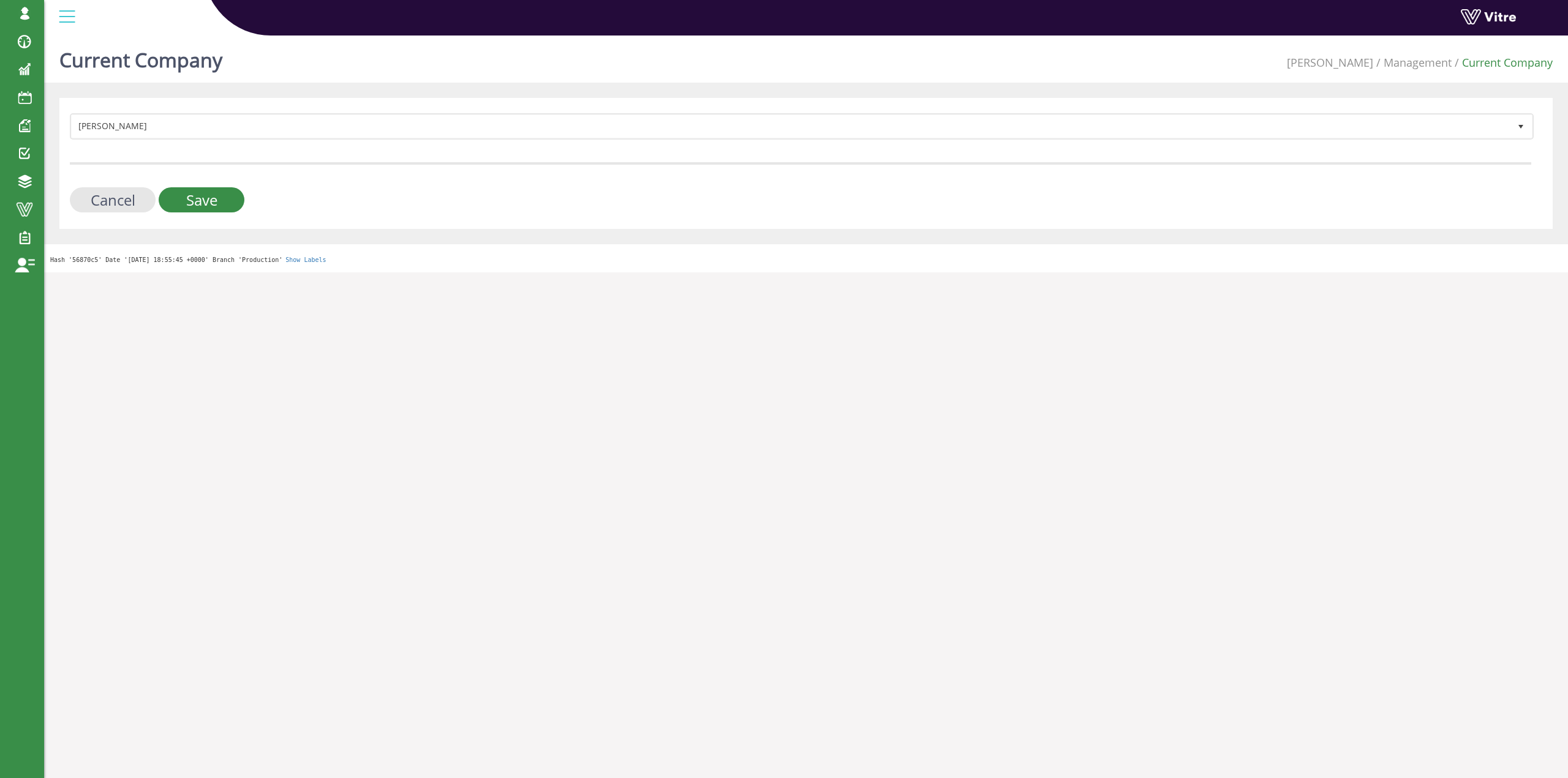
click at [400, 143] on form "Adama 379 Cancel Save" at bounding box center [801, 163] width 1462 height 99
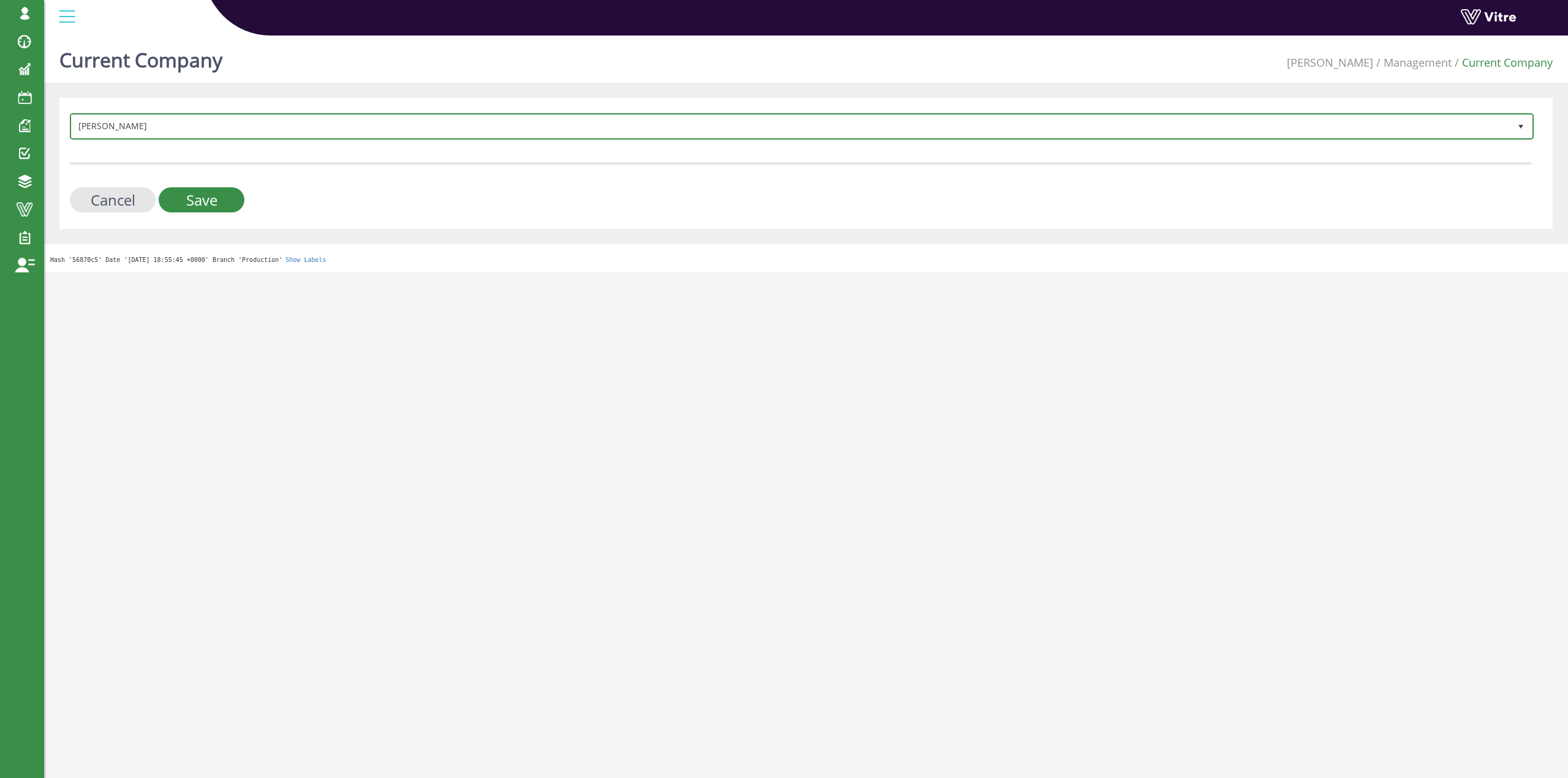
click at [402, 131] on span "[PERSON_NAME]" at bounding box center [791, 126] width 1438 height 22
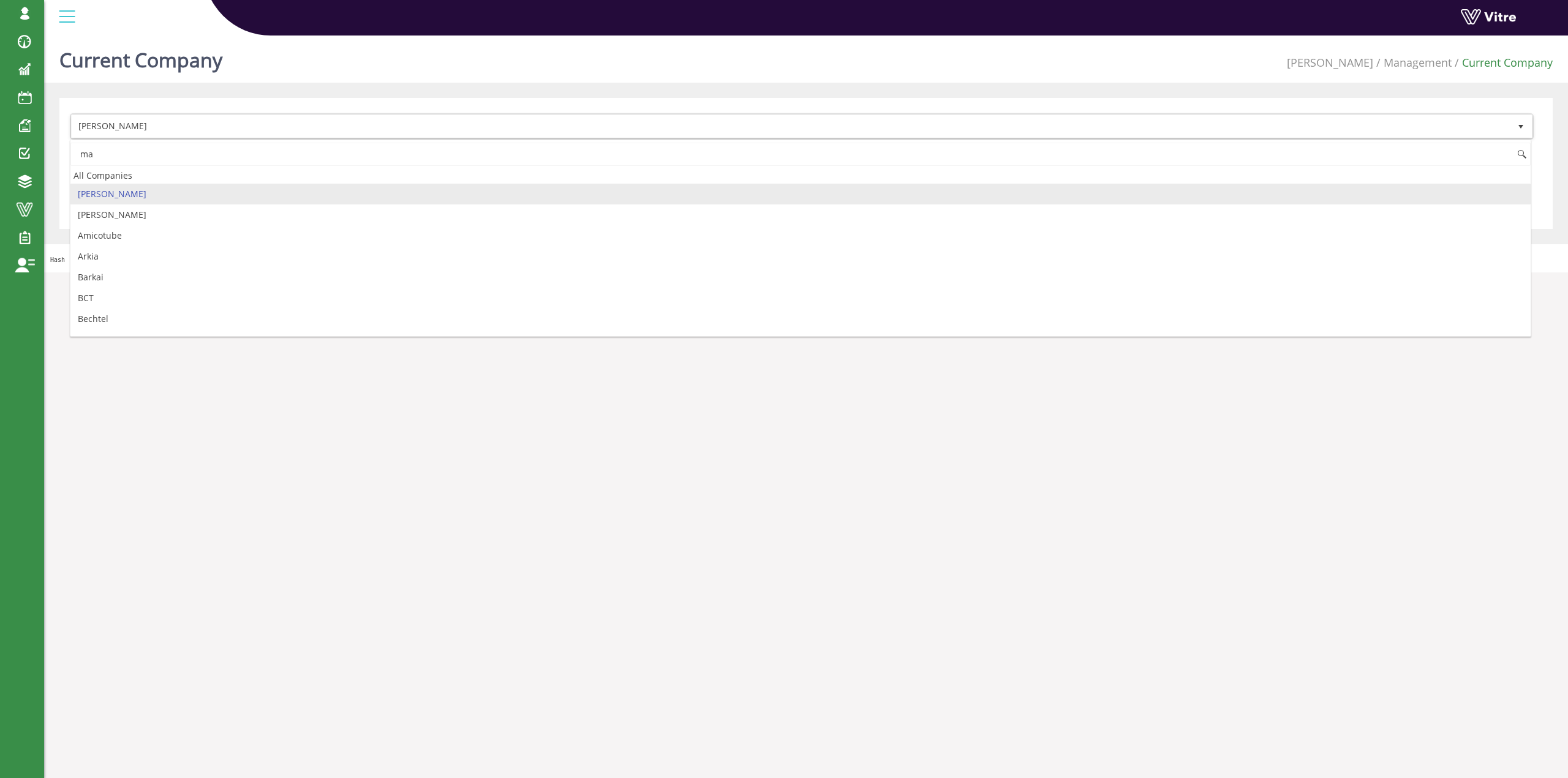
type input "m"
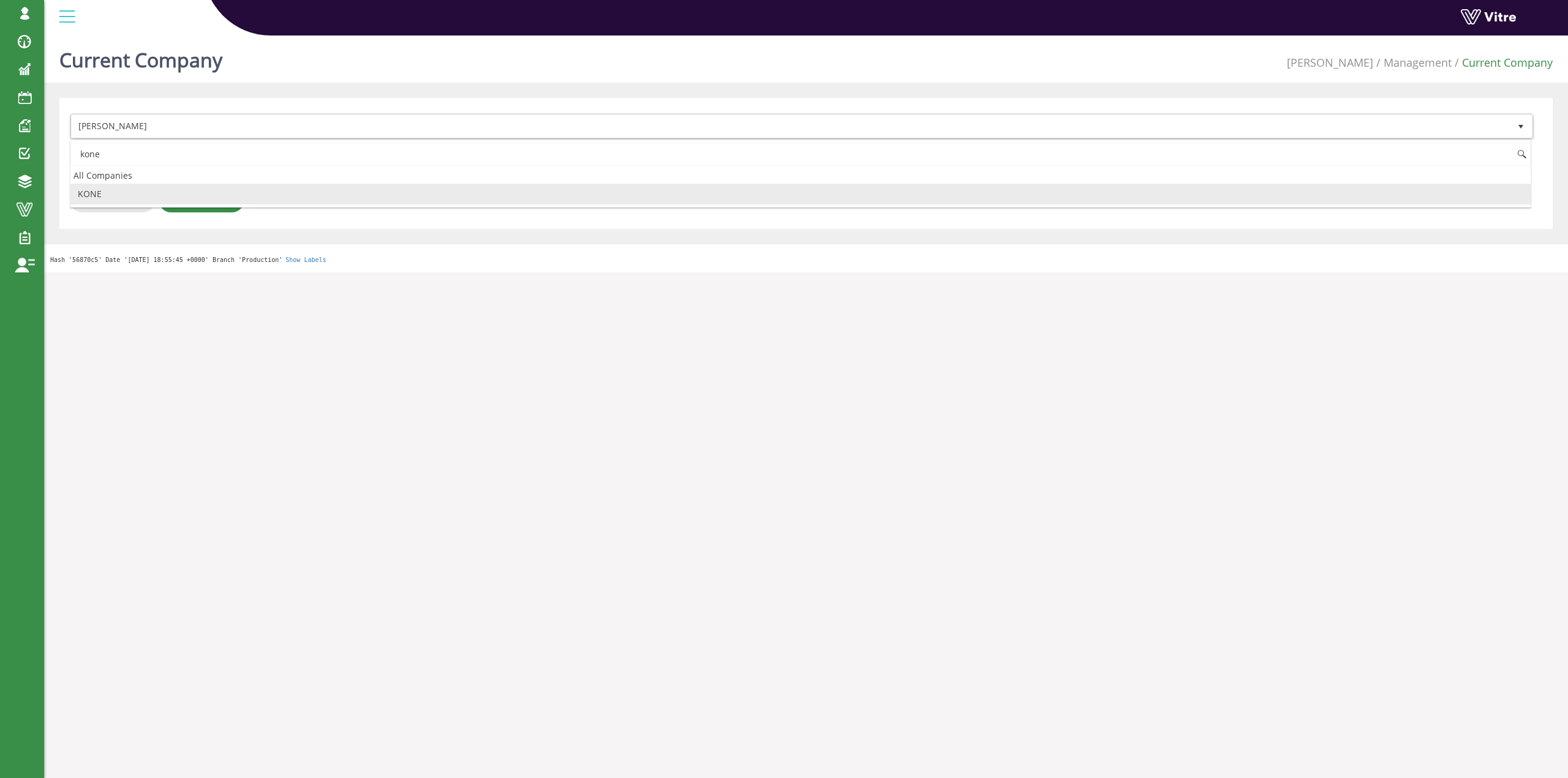
click at [281, 185] on li "KONE" at bounding box center [801, 194] width 1461 height 21
type input "kone"
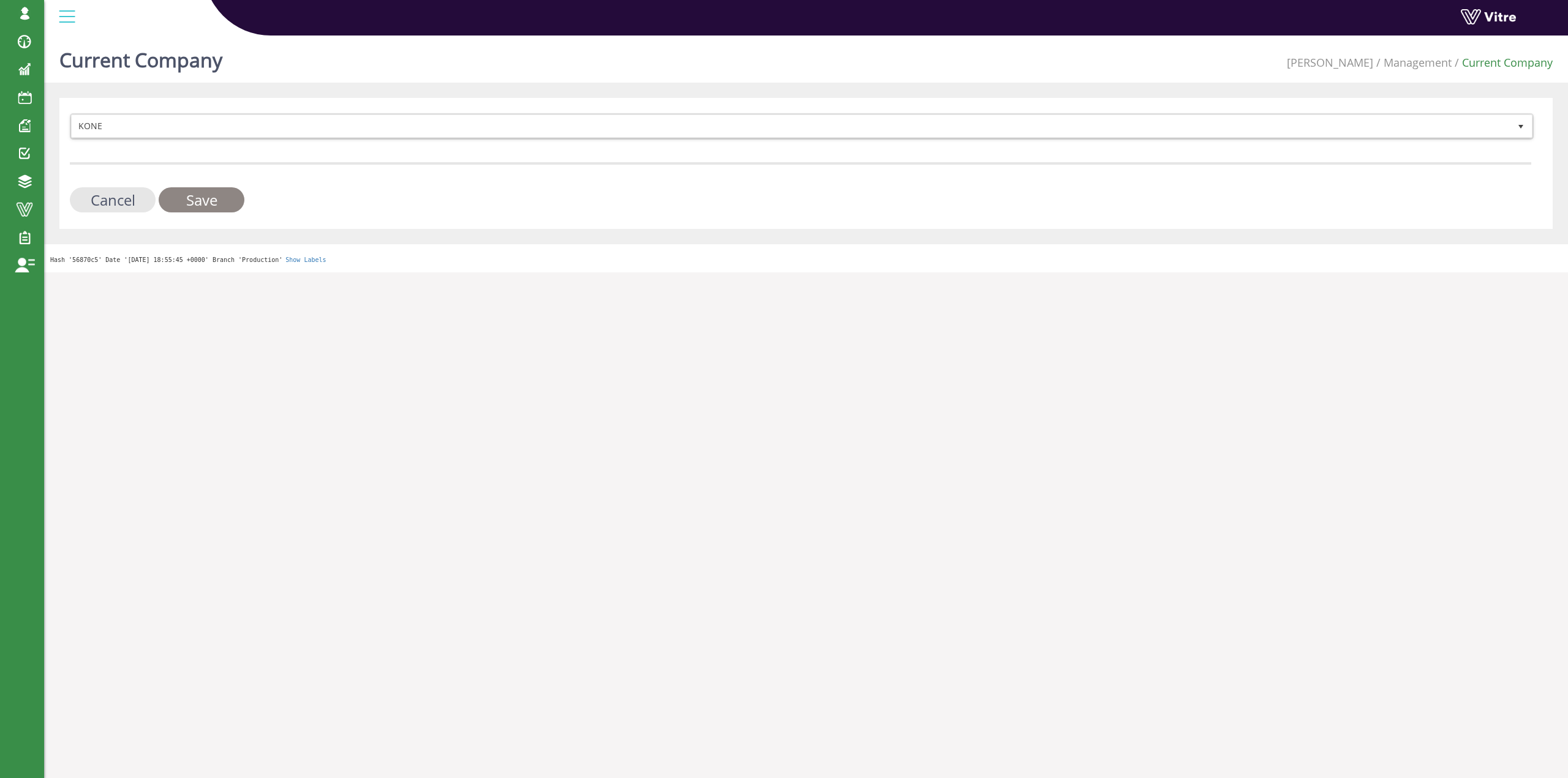
click at [206, 192] on input "Save" at bounding box center [201, 199] width 86 height 25
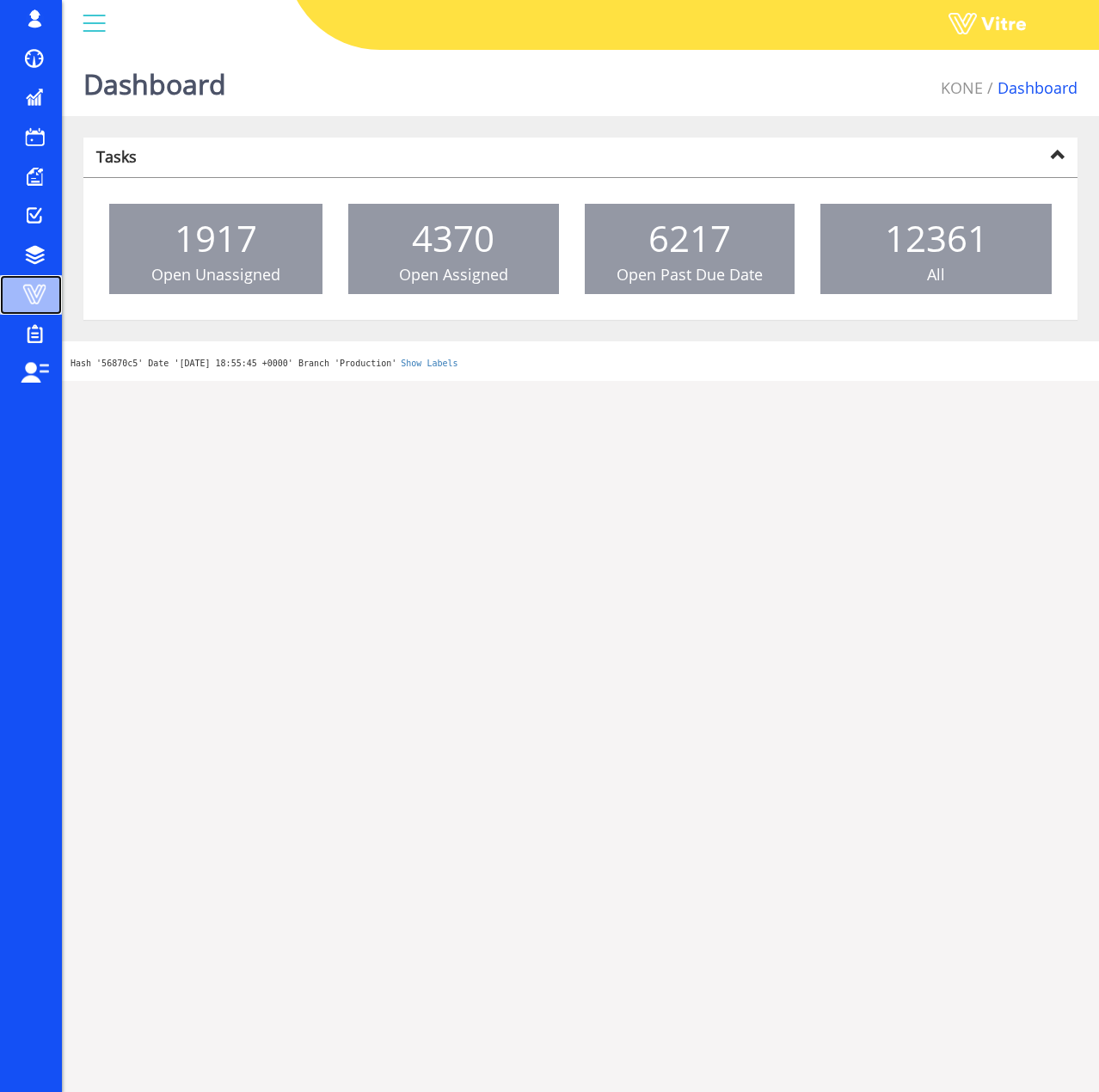
drag, startPoint x: 43, startPoint y: 297, endPoint x: 57, endPoint y: 285, distance: 18.4
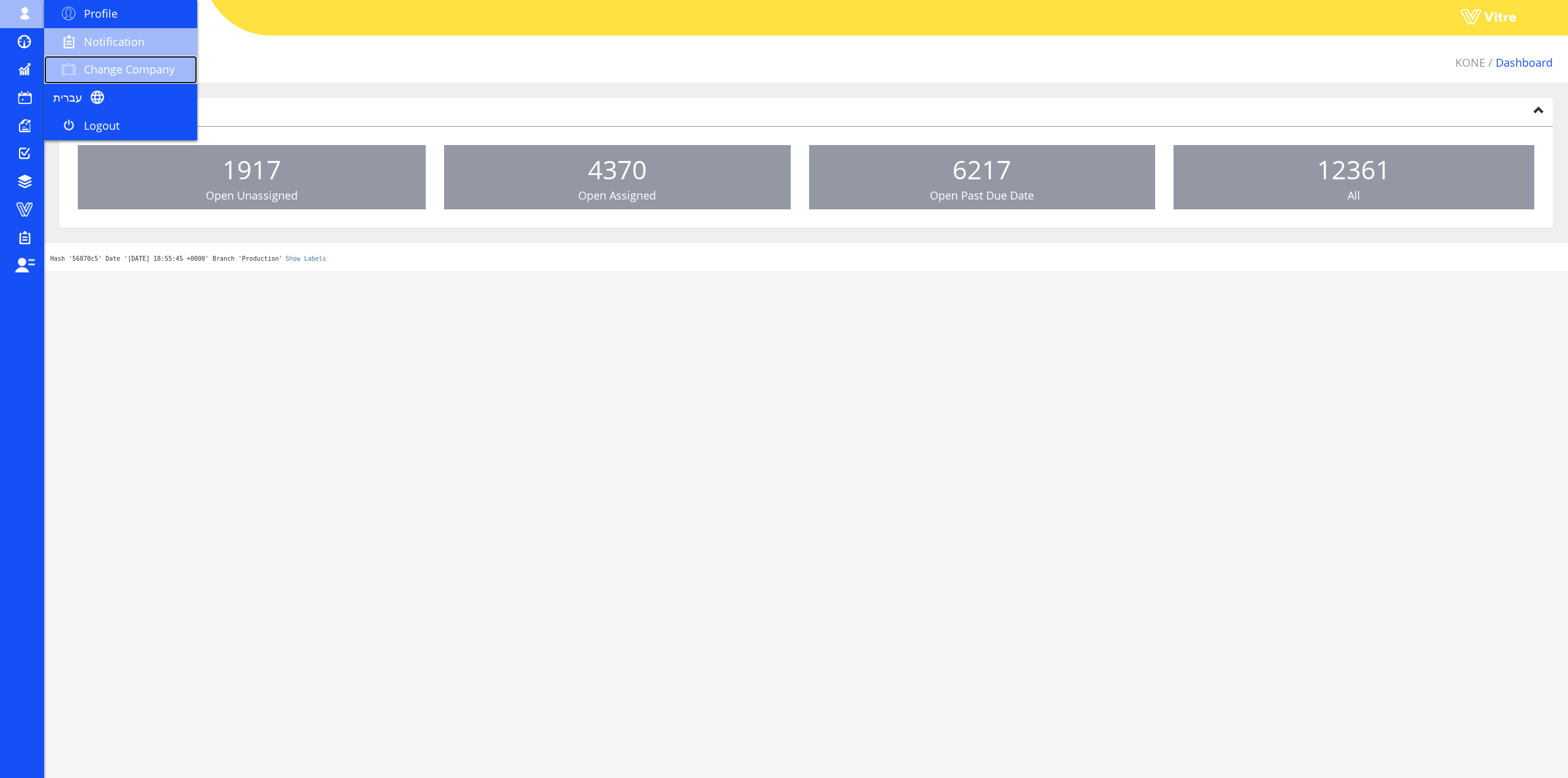
drag, startPoint x: 79, startPoint y: 56, endPoint x: 109, endPoint y: 52, distance: 30.3
click at [79, 56] on link "Change Company" at bounding box center [120, 70] width 153 height 28
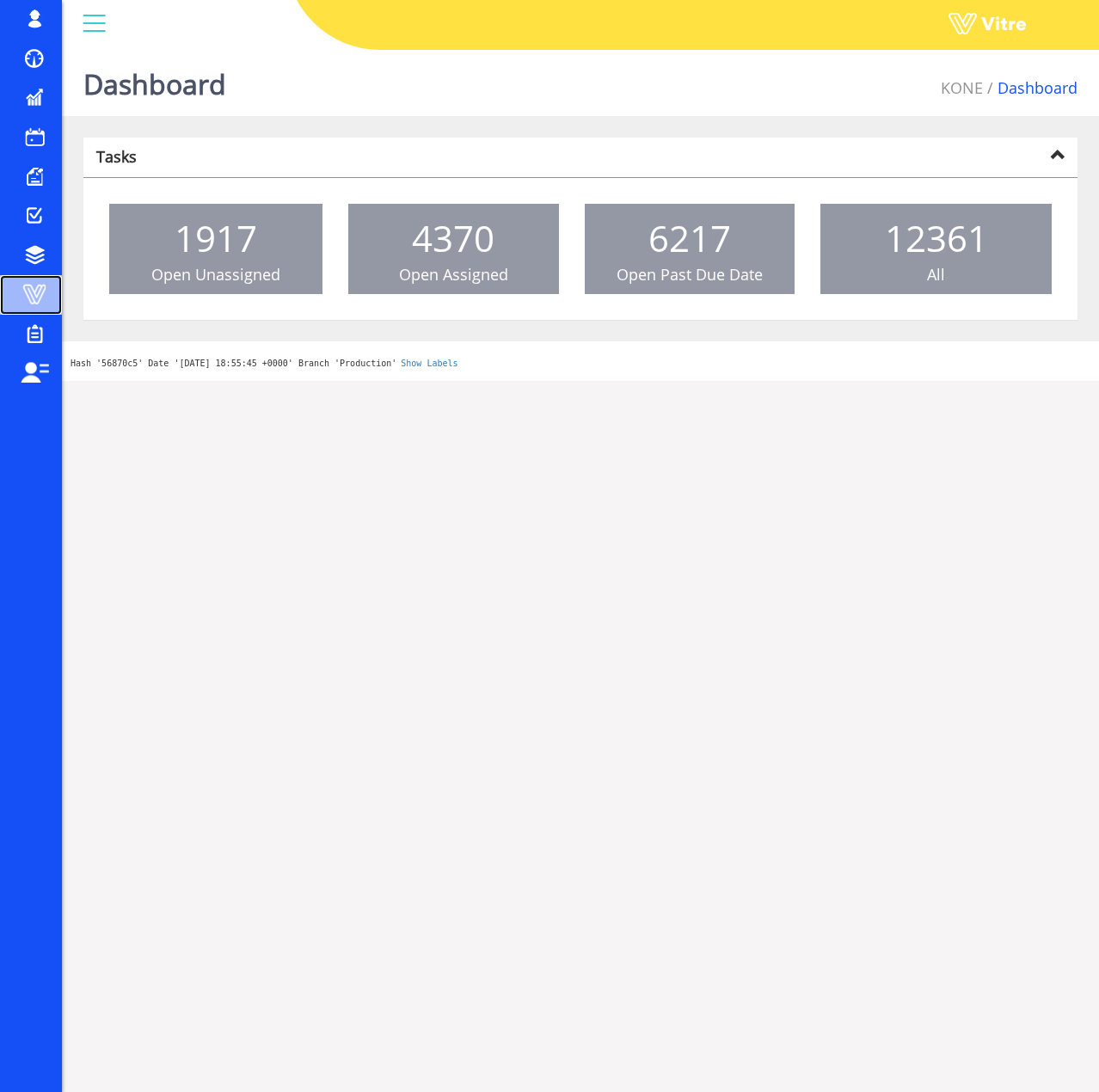
click at [41, 294] on span at bounding box center [34, 294] width 43 height 21
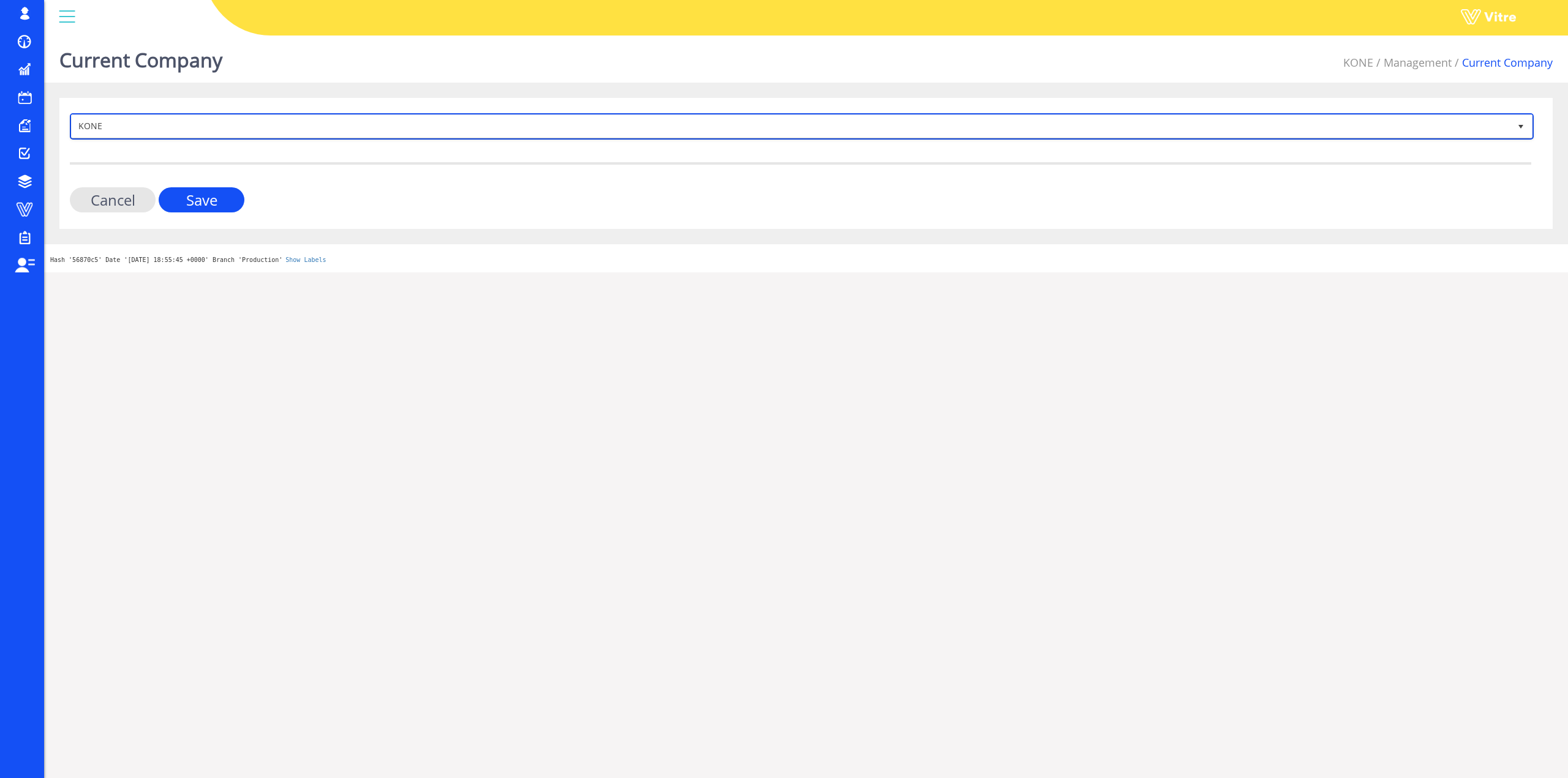
click at [532, 116] on span "KONE" at bounding box center [791, 126] width 1438 height 22
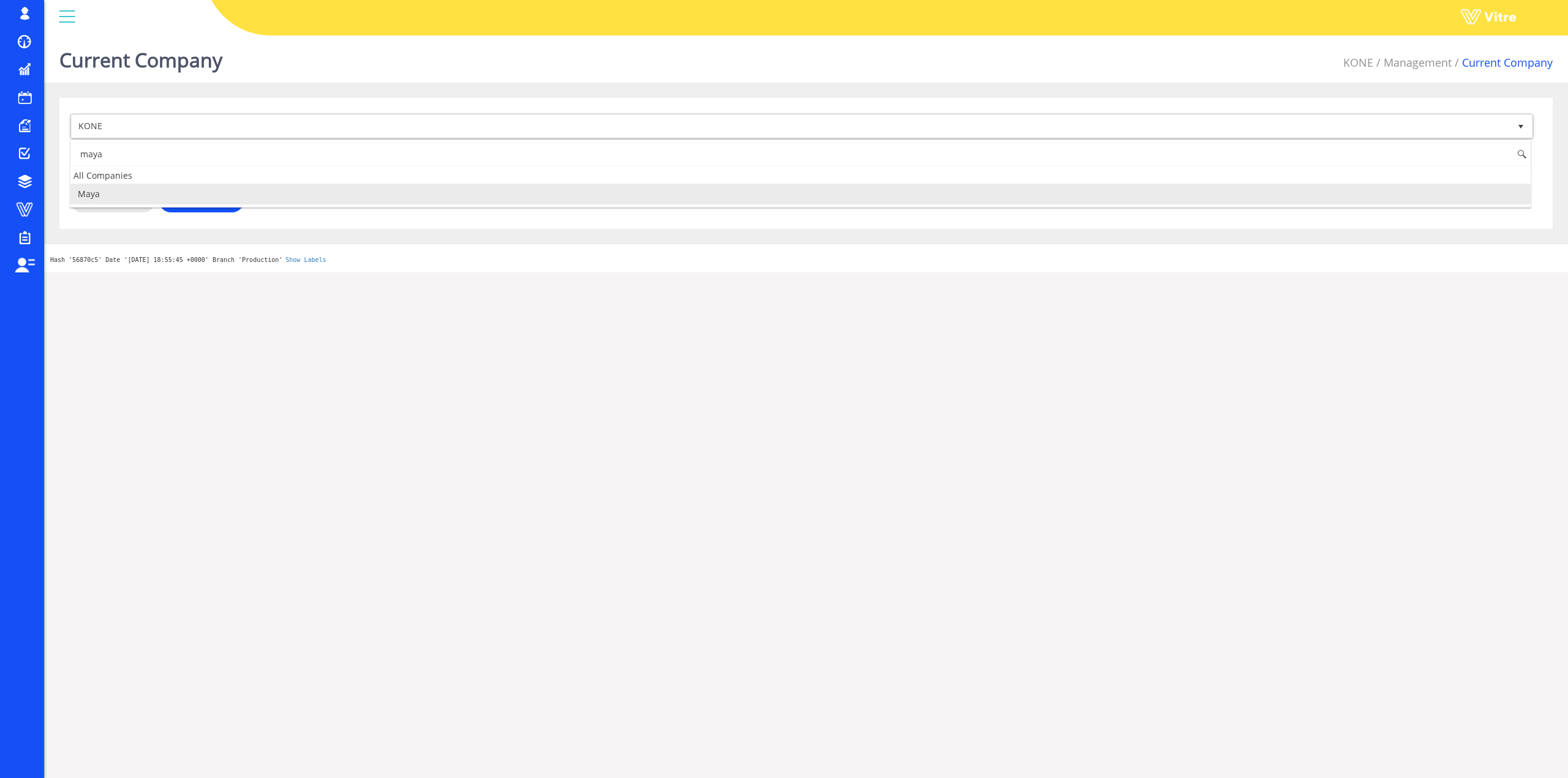
click at [248, 194] on li "Maya" at bounding box center [801, 194] width 1461 height 21
type input "maya"
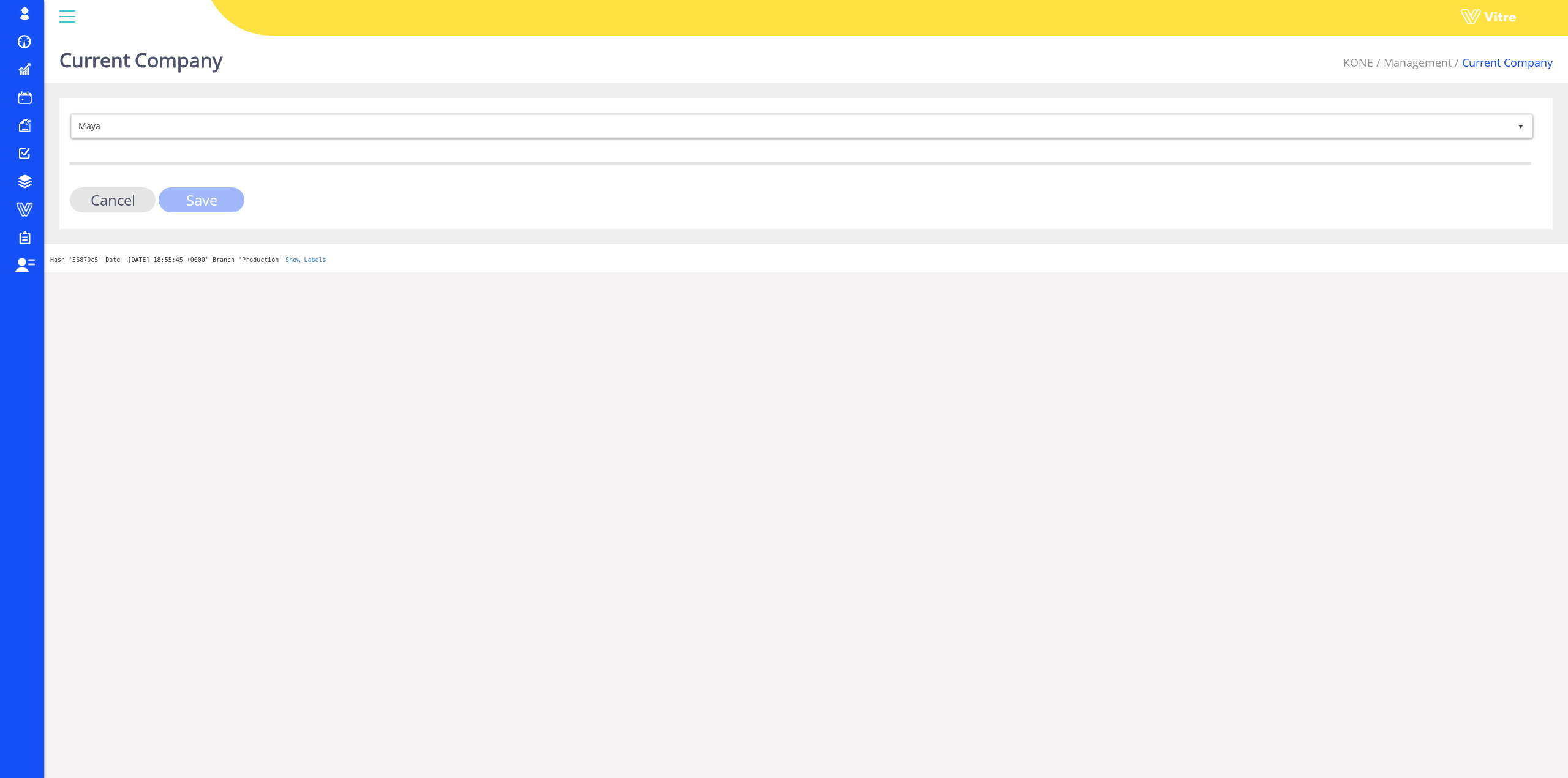
click at [229, 201] on input "Save" at bounding box center [201, 199] width 86 height 25
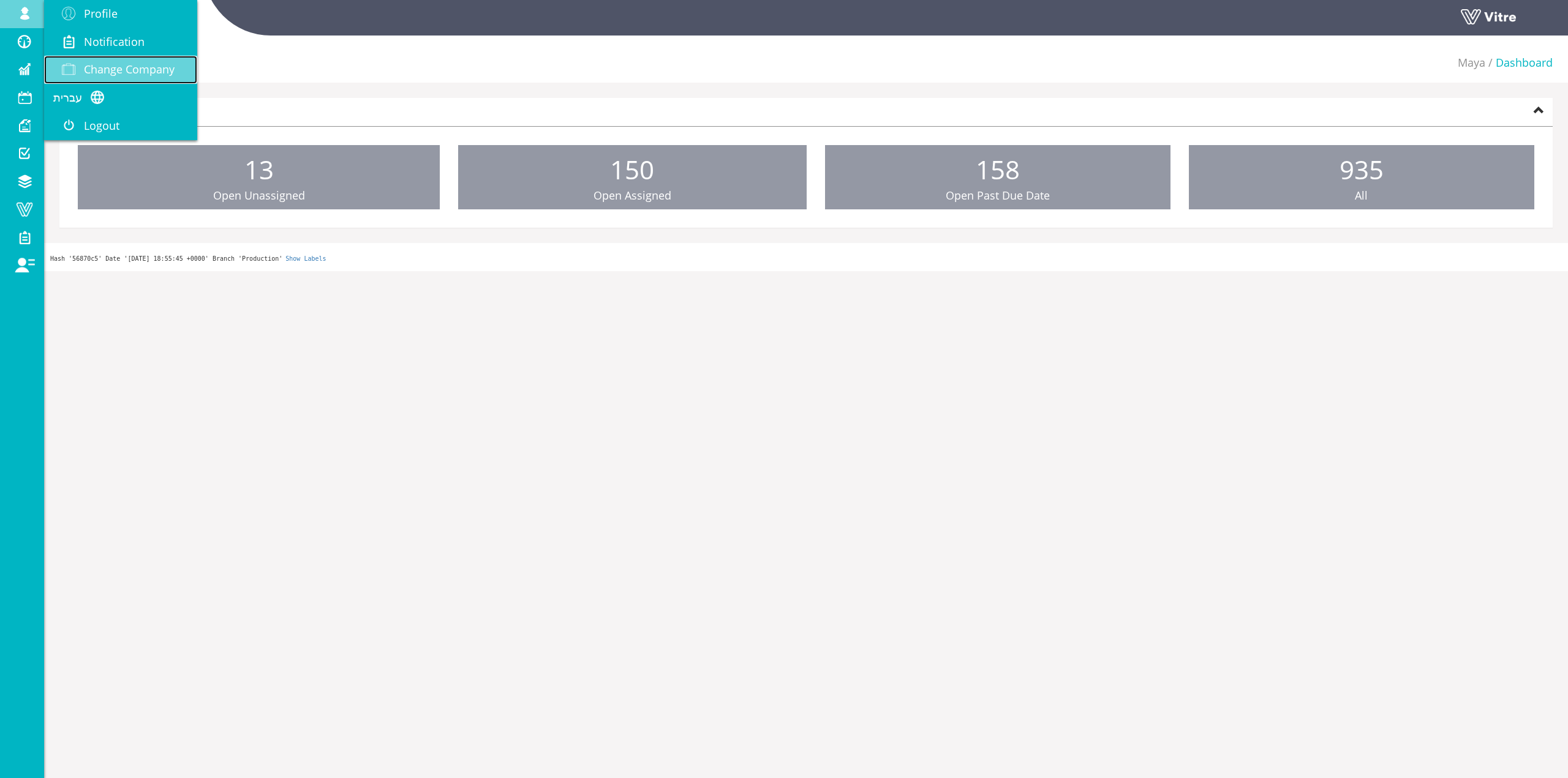
click at [121, 66] on span "Change Company" at bounding box center [130, 69] width 91 height 15
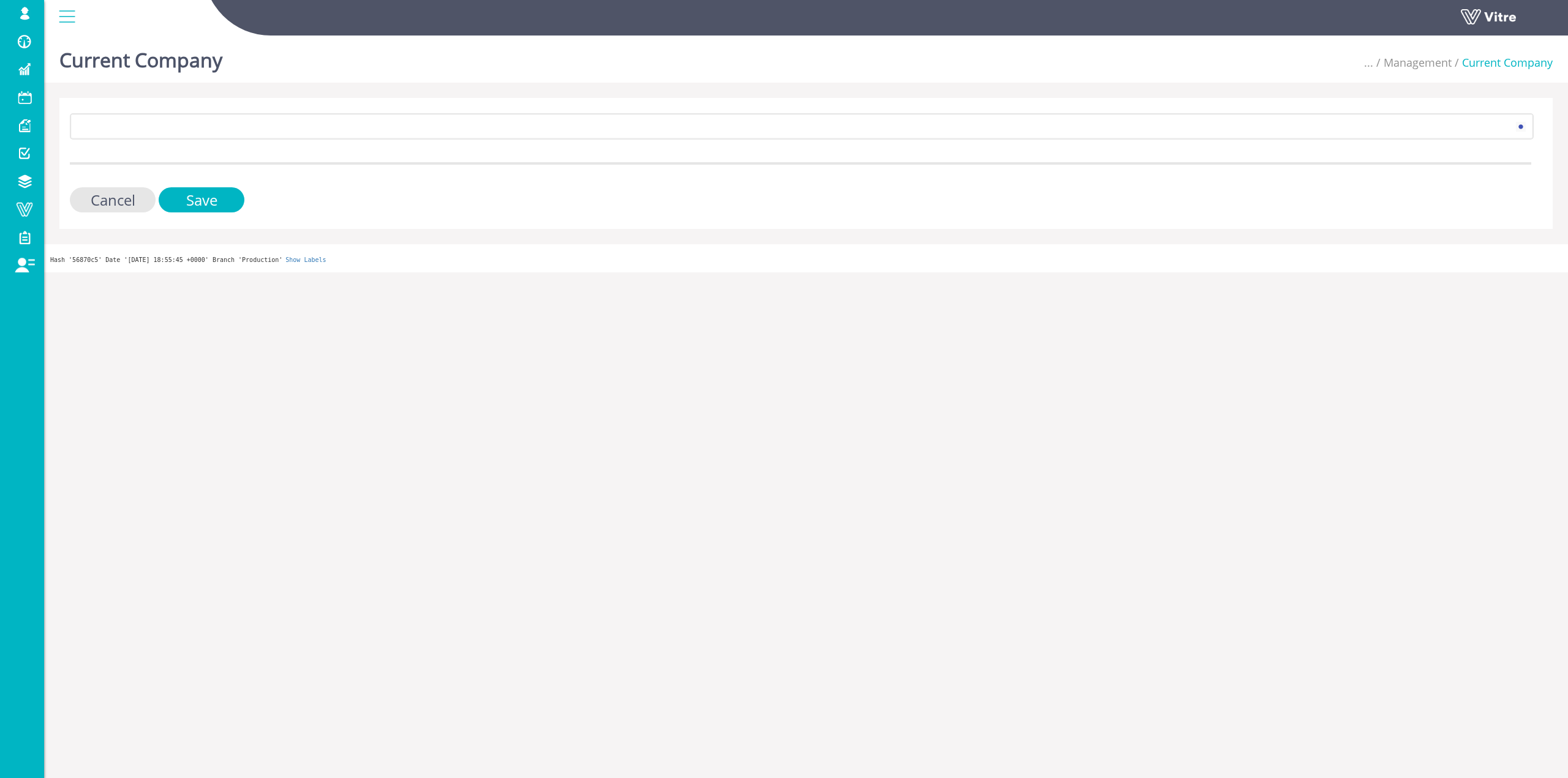
click at [172, 109] on div "246 Cancel Save" at bounding box center [806, 164] width 1494 height 131
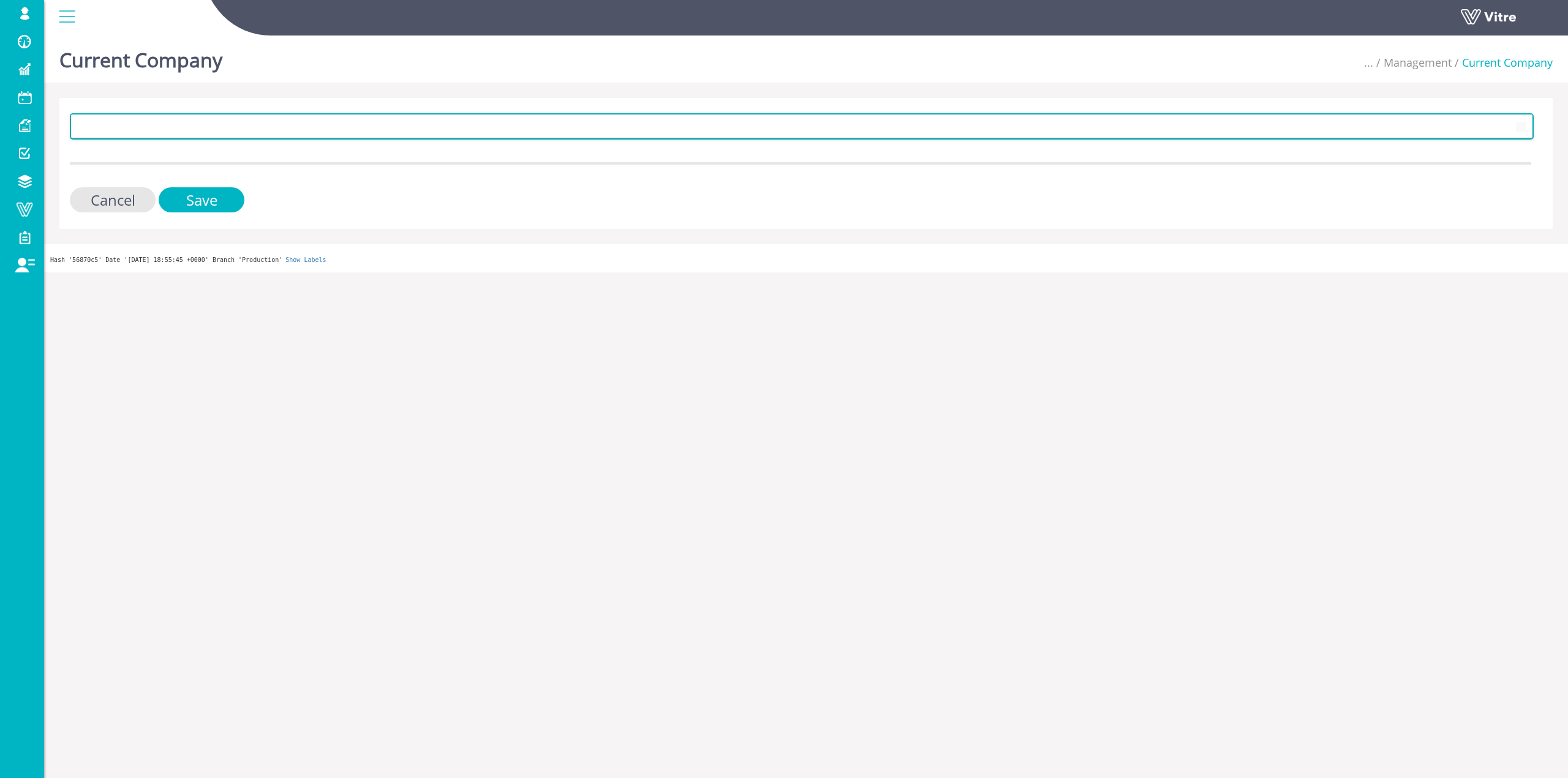
click at [174, 117] on span at bounding box center [791, 126] width 1438 height 22
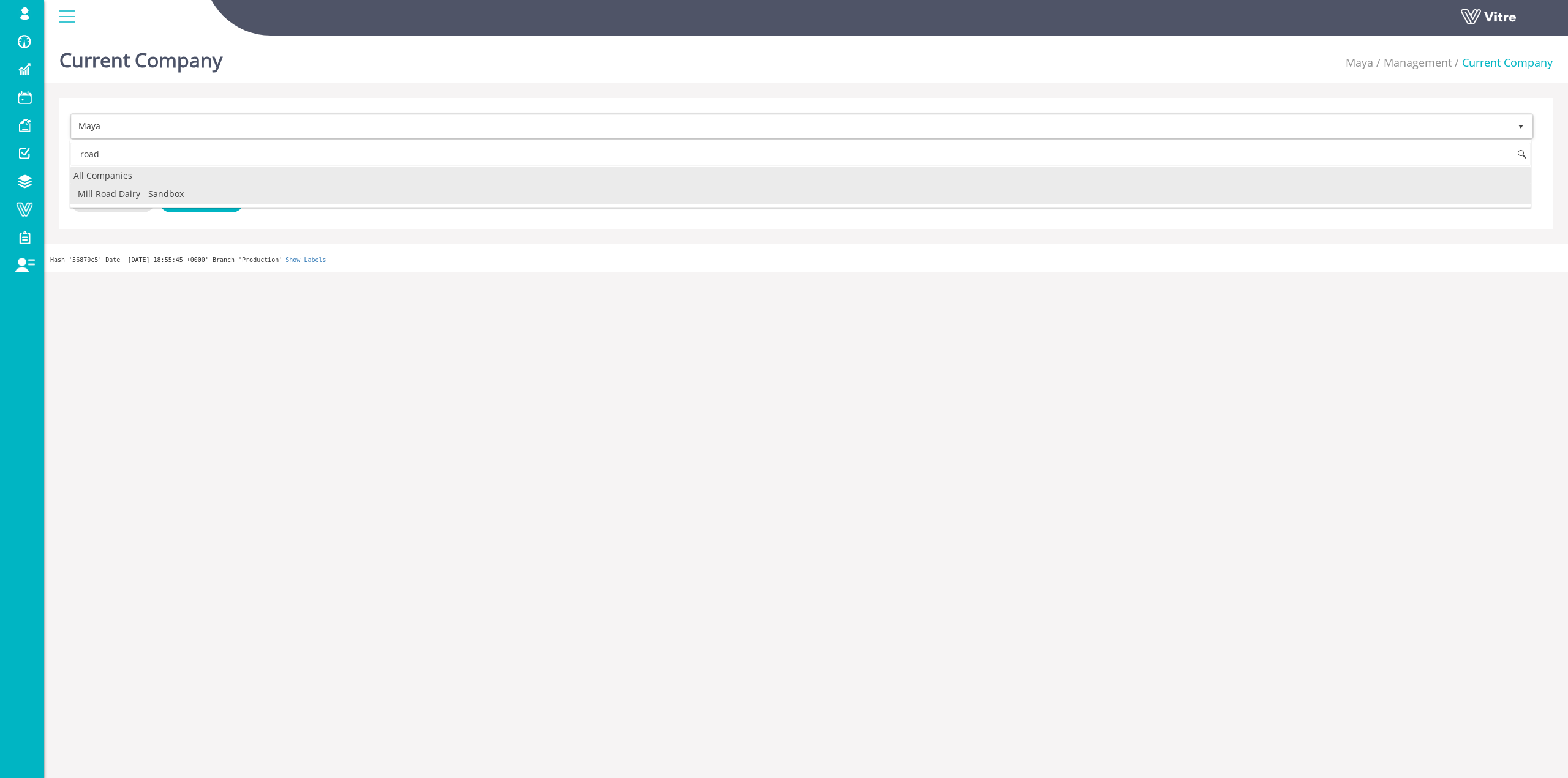
click at [138, 172] on div "All Companies" at bounding box center [801, 175] width 1461 height 17
type input "road"
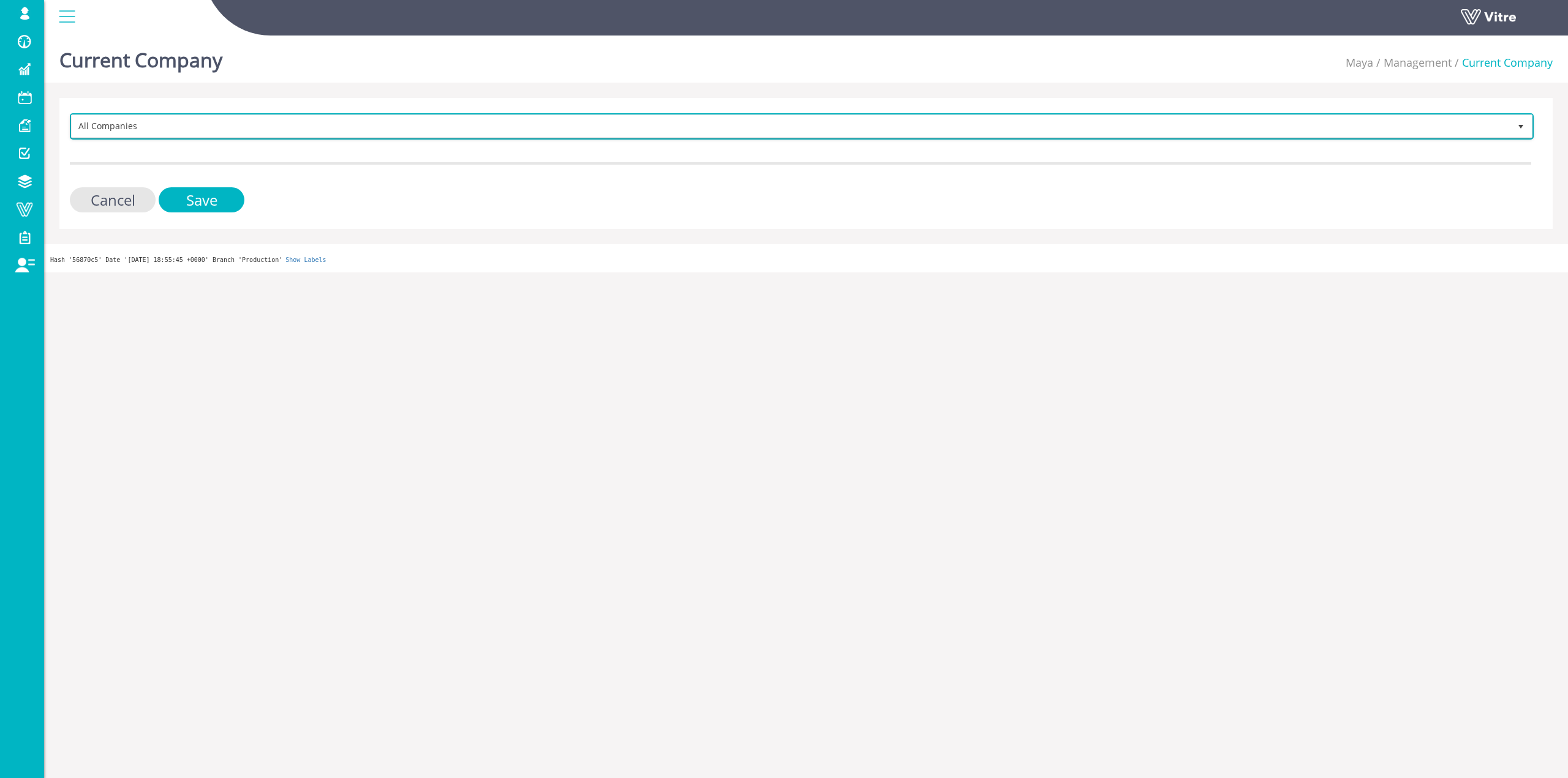
click at [165, 129] on span "All Companies" at bounding box center [791, 126] width 1438 height 22
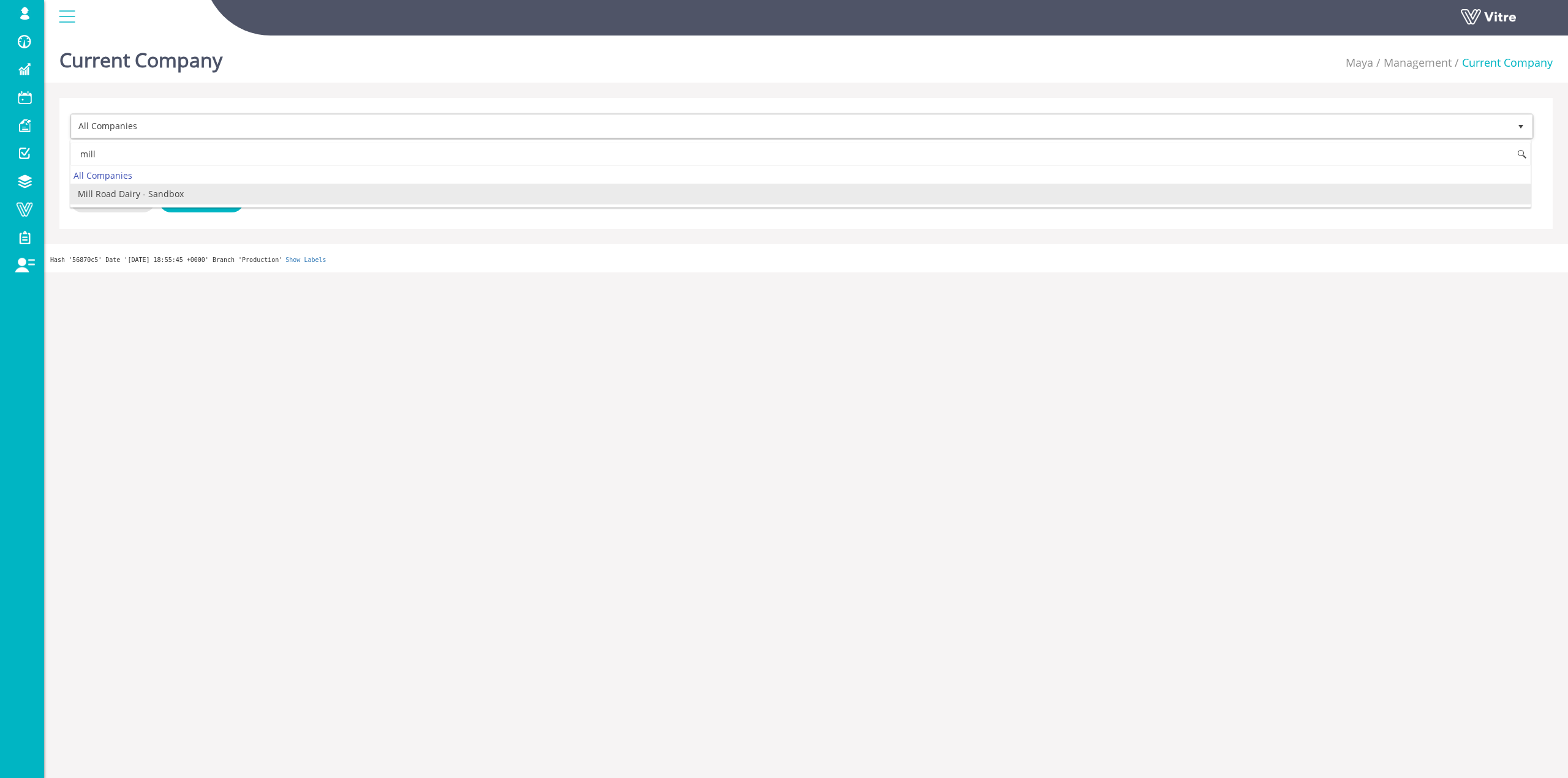
click at [152, 196] on li "Mill Road Dairy - Sandbox" at bounding box center [801, 194] width 1461 height 21
type input "mill"
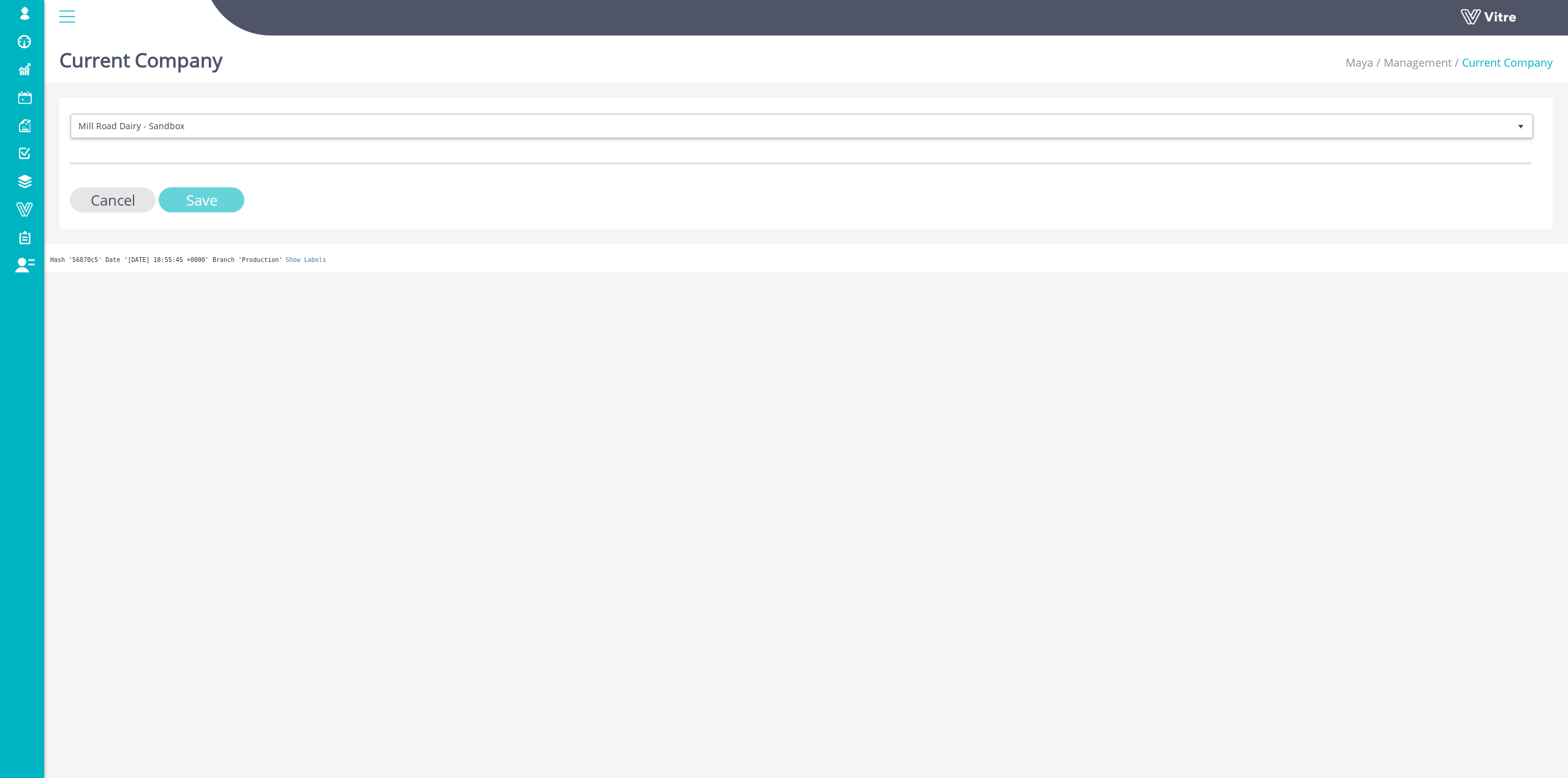
click at [178, 200] on input "Save" at bounding box center [201, 199] width 86 height 25
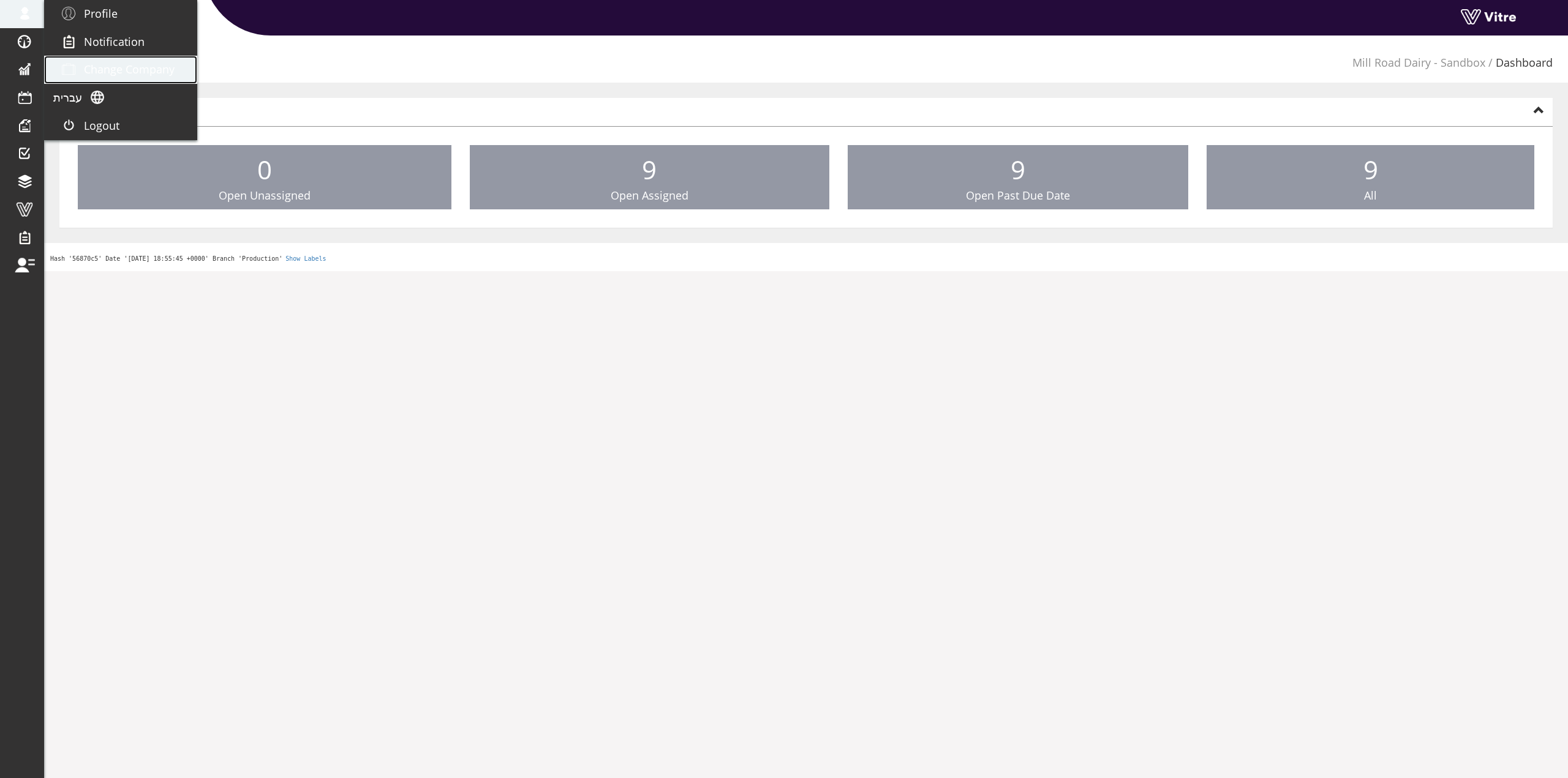
click at [98, 61] on link "Change Company" at bounding box center [120, 70] width 153 height 28
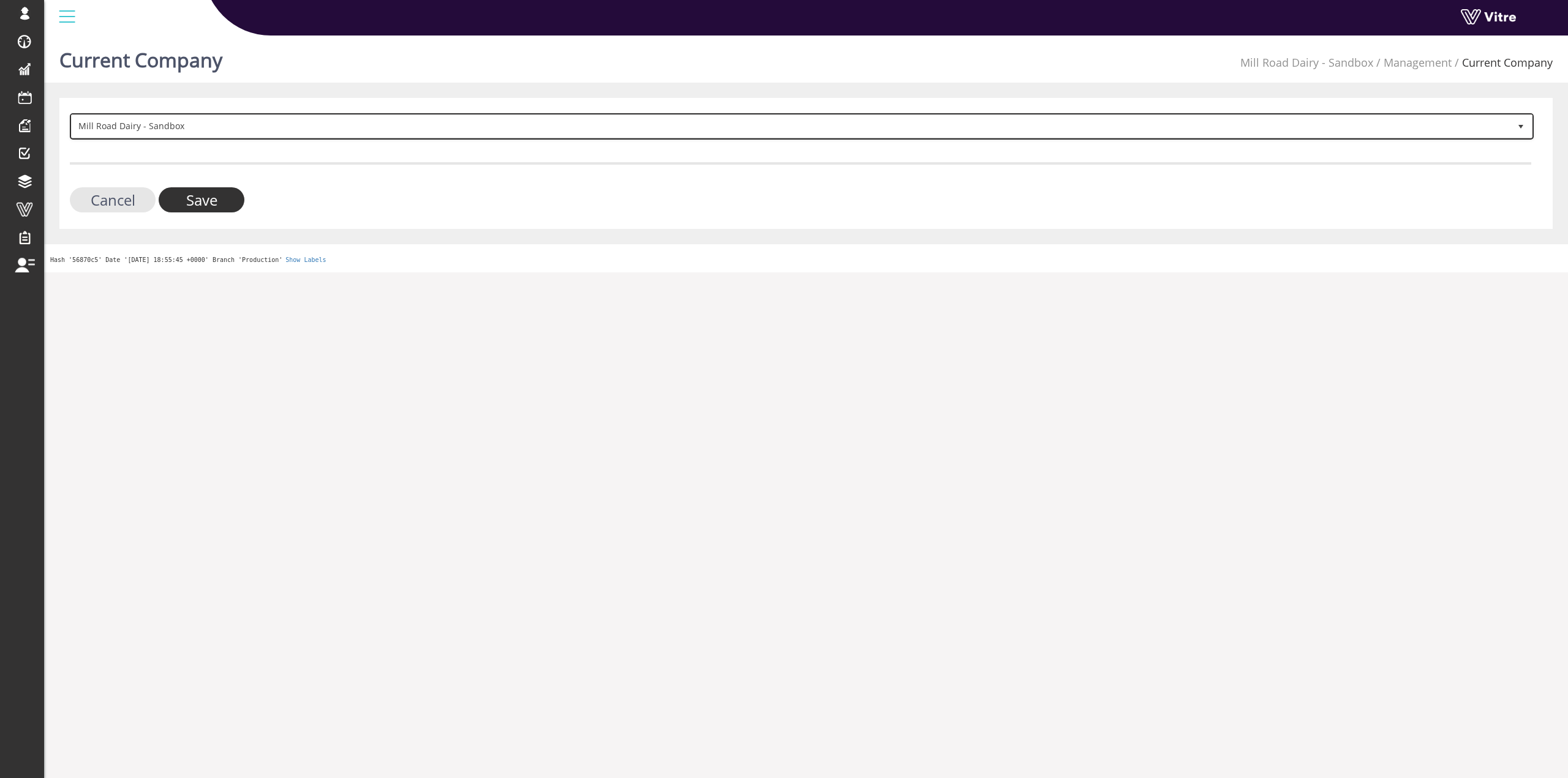
click at [266, 122] on span "Mill Road Dairy - Sandbox" at bounding box center [791, 126] width 1438 height 22
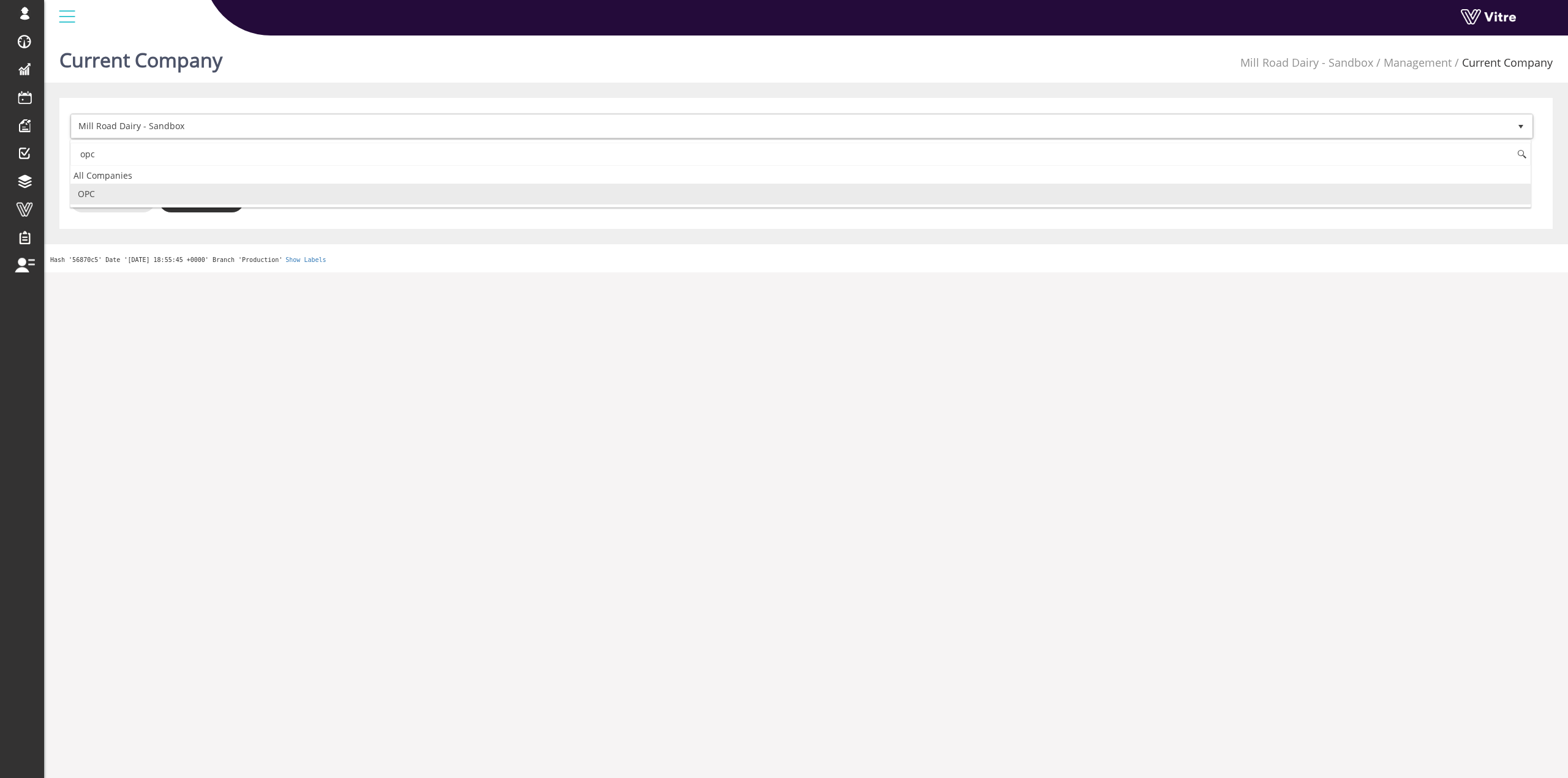
click at [157, 190] on li "OPC" at bounding box center [801, 194] width 1461 height 21
type input "opc"
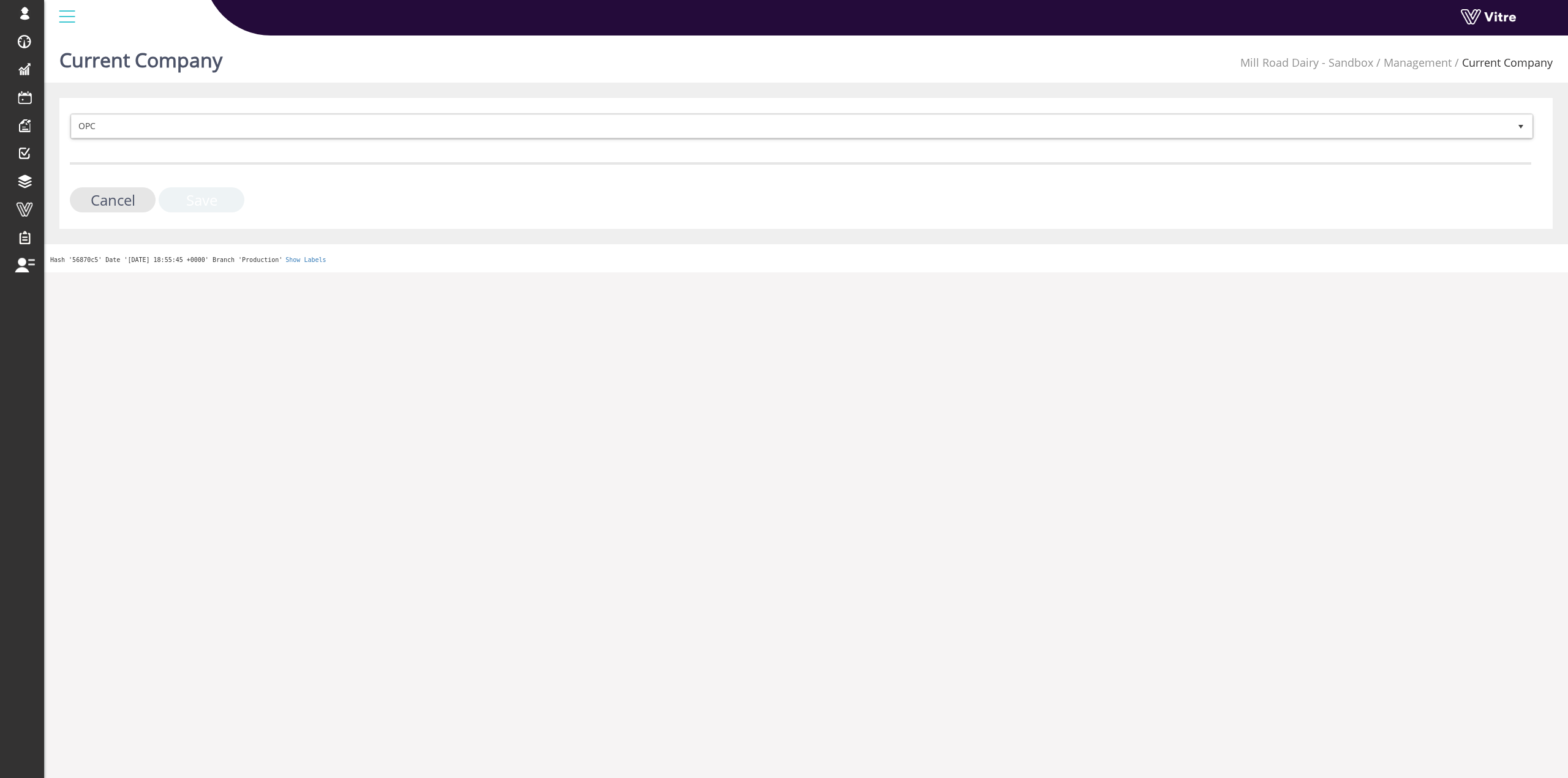
click at [181, 197] on input "Save" at bounding box center [201, 199] width 86 height 25
